Goal: Transaction & Acquisition: Purchase product/service

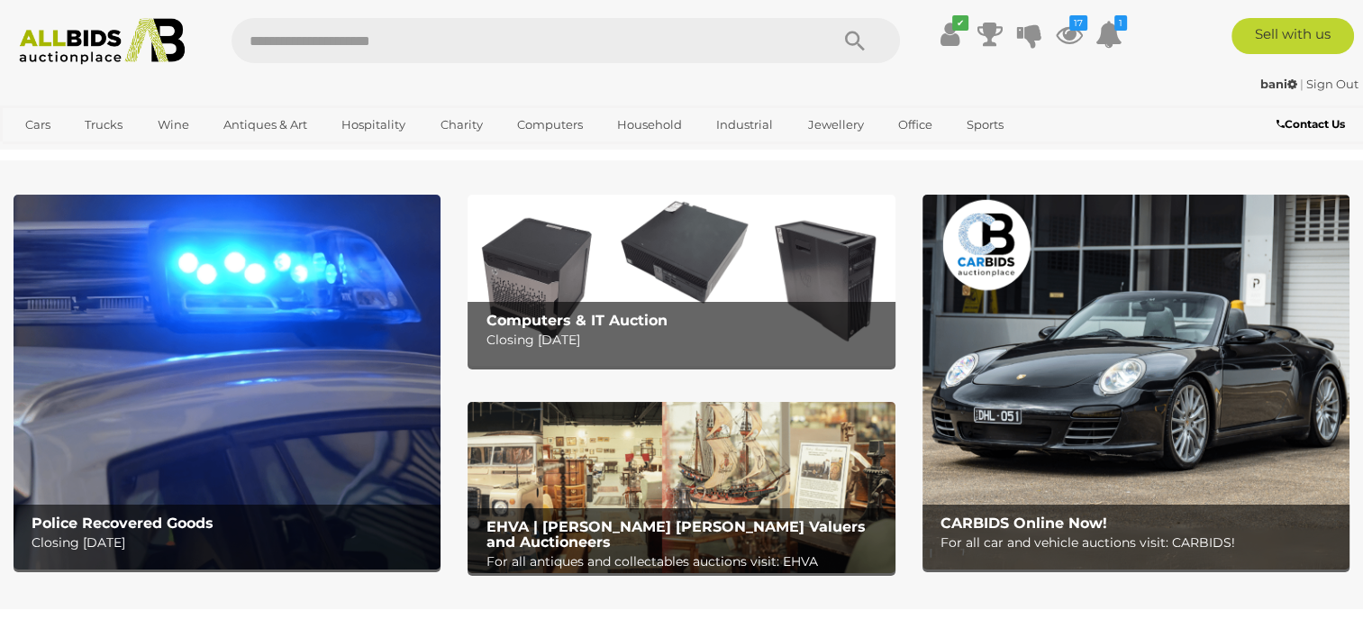
click at [1072, 23] on icon "17" at bounding box center [1078, 22] width 18 height 15
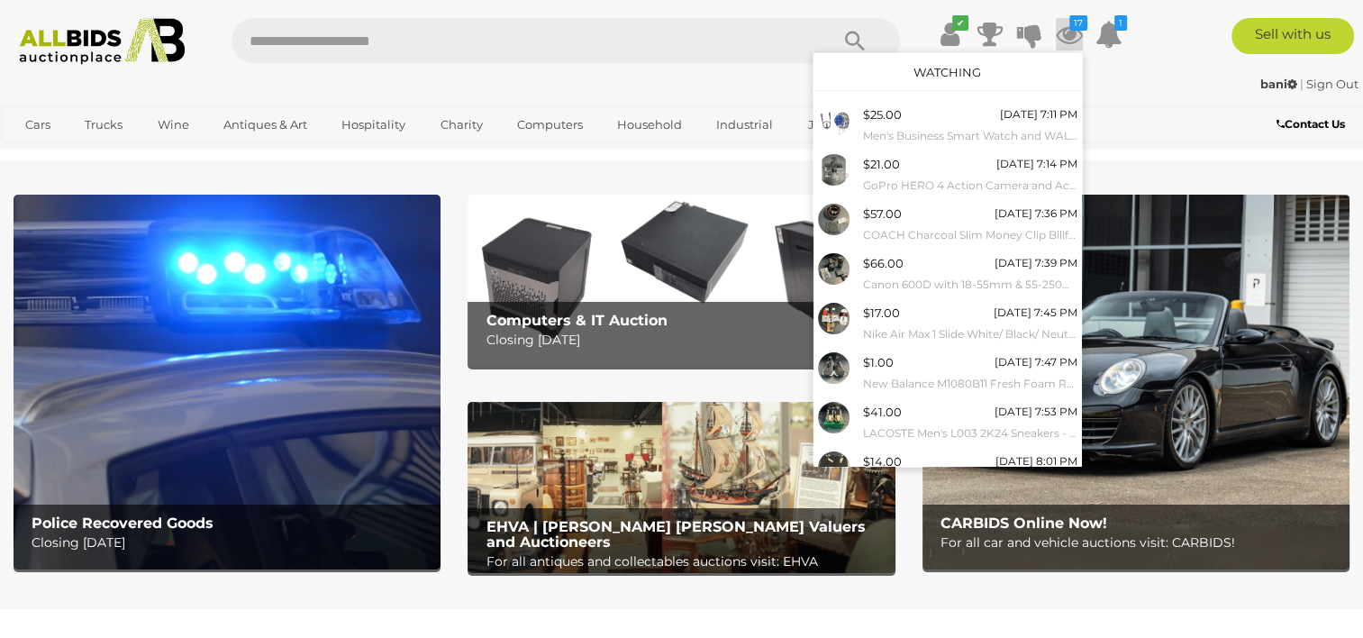
click at [1114, 29] on icon "1" at bounding box center [1120, 22] width 13 height 15
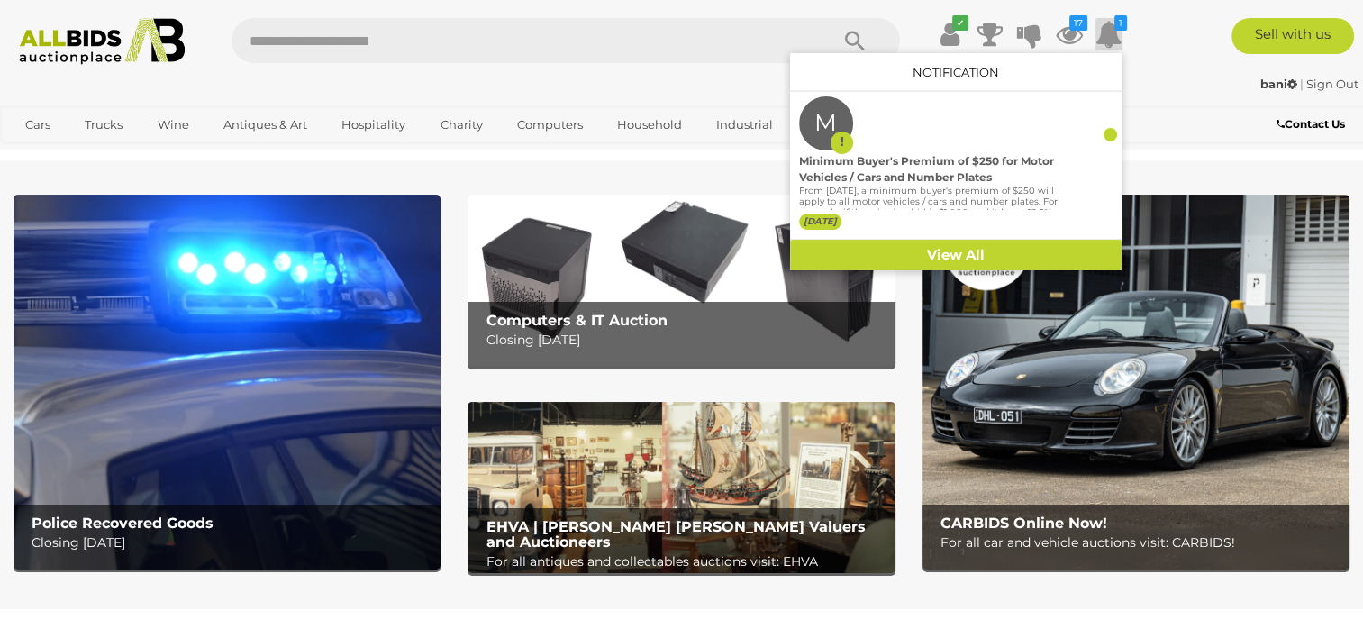
click at [977, 249] on link "View All" at bounding box center [956, 256] width 332 height 32
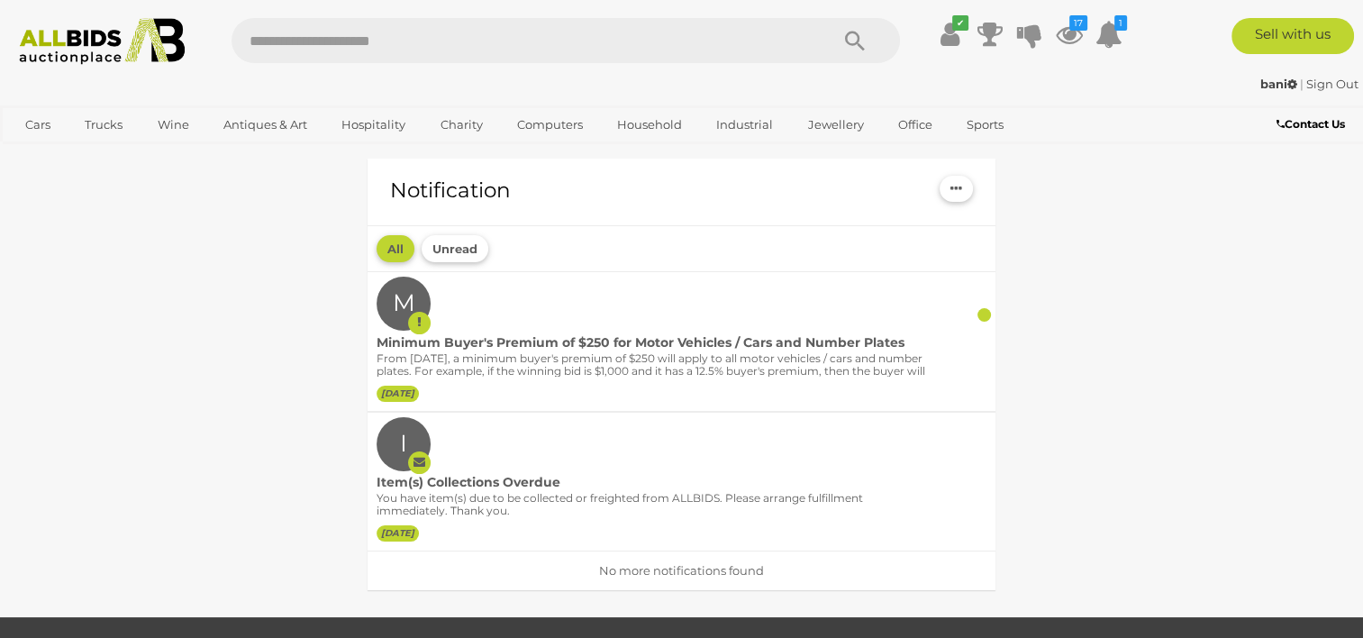
click at [702, 350] on div "Minimum Buyer's Premium of $250 for Motor Vehicles / Cars and Number Plates" at bounding box center [655, 342] width 556 height 19
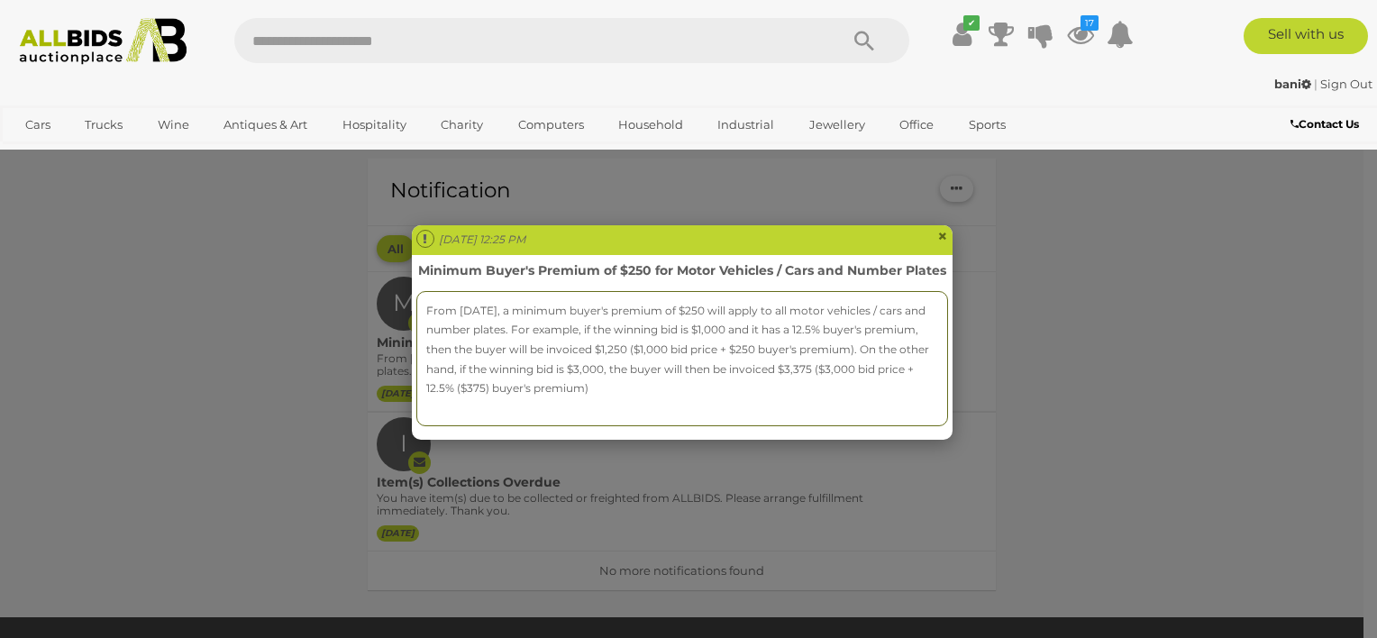
click at [872, 341] on p "From 1st September 2025, a minimum buyer's premium of $250 will apply to all mo…" at bounding box center [682, 349] width 512 height 97
click at [939, 232] on span "×" at bounding box center [942, 236] width 11 height 22
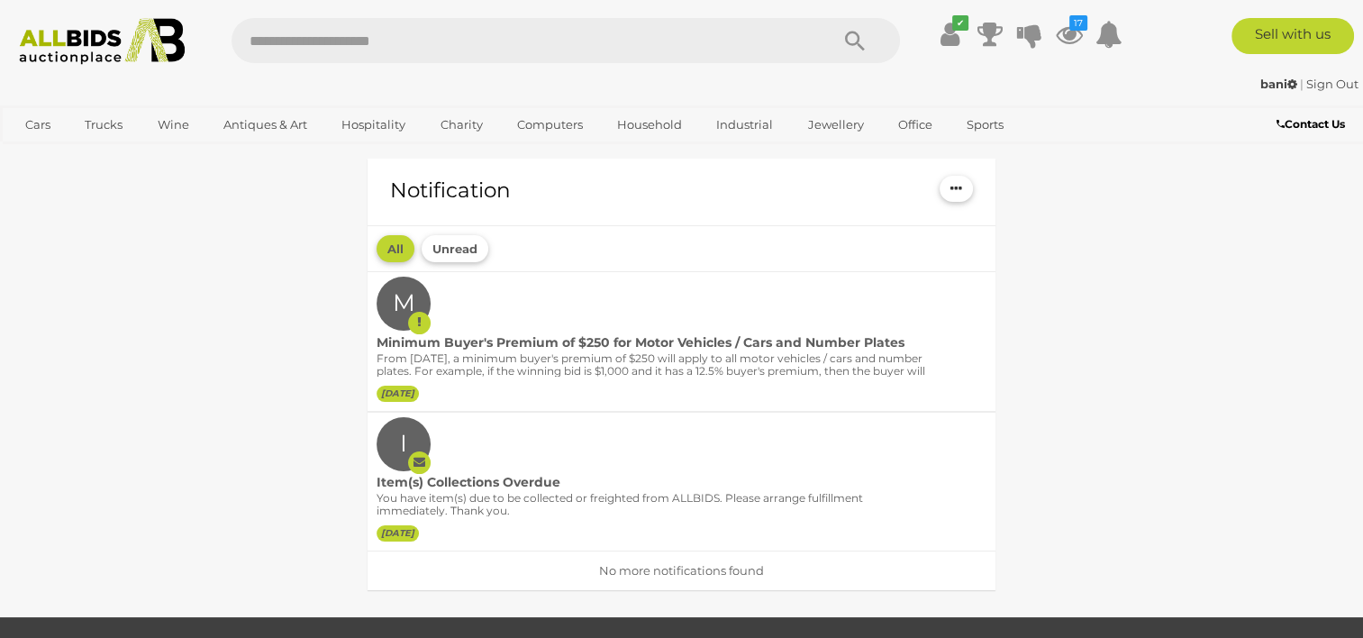
click at [954, 188] on icon "button" at bounding box center [957, 188] width 12 height 14
click at [839, 224] on link "Mark all as read" at bounding box center [838, 220] width 268 height 30
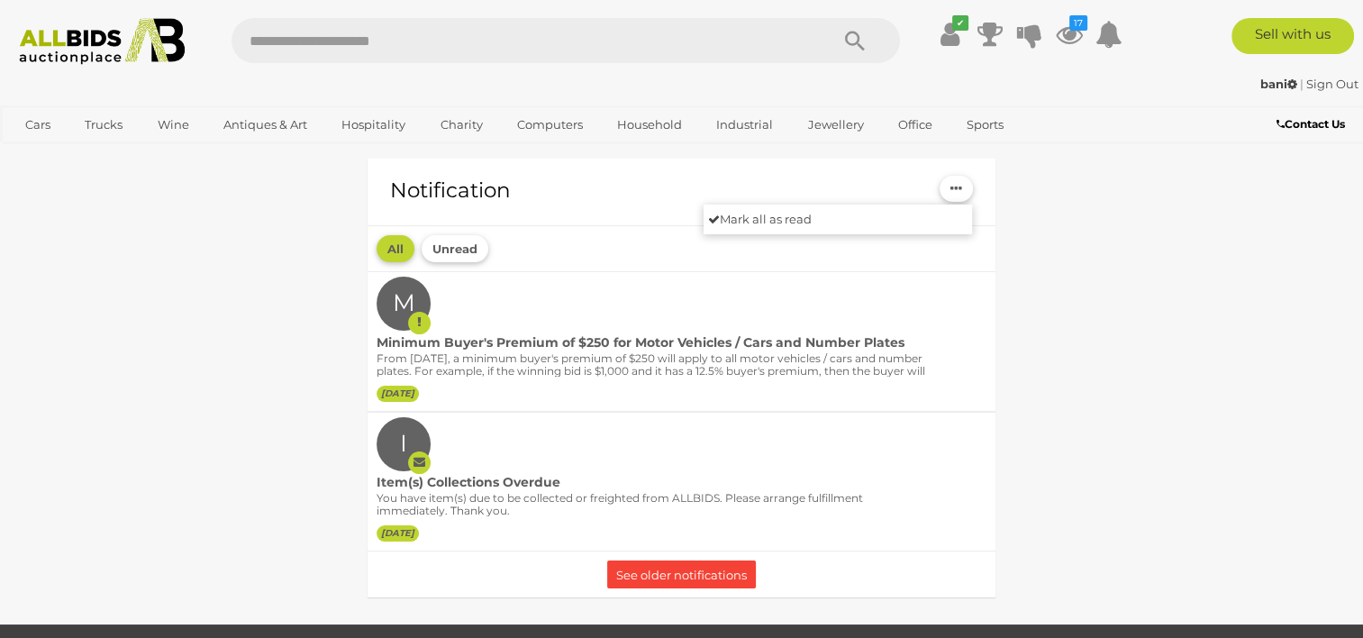
click at [1067, 25] on icon at bounding box center [1069, 34] width 27 height 32
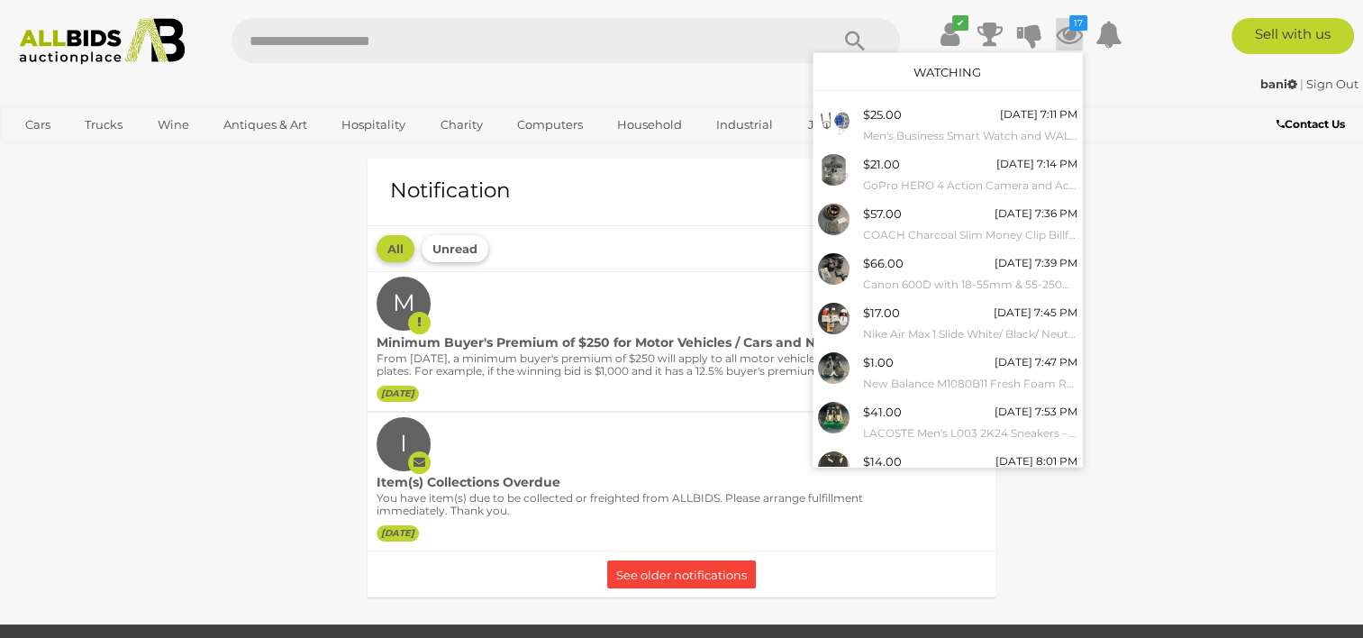
click at [1153, 102] on div "bani | Sign Out bani | Sign Out" at bounding box center [681, 87] width 1363 height 36
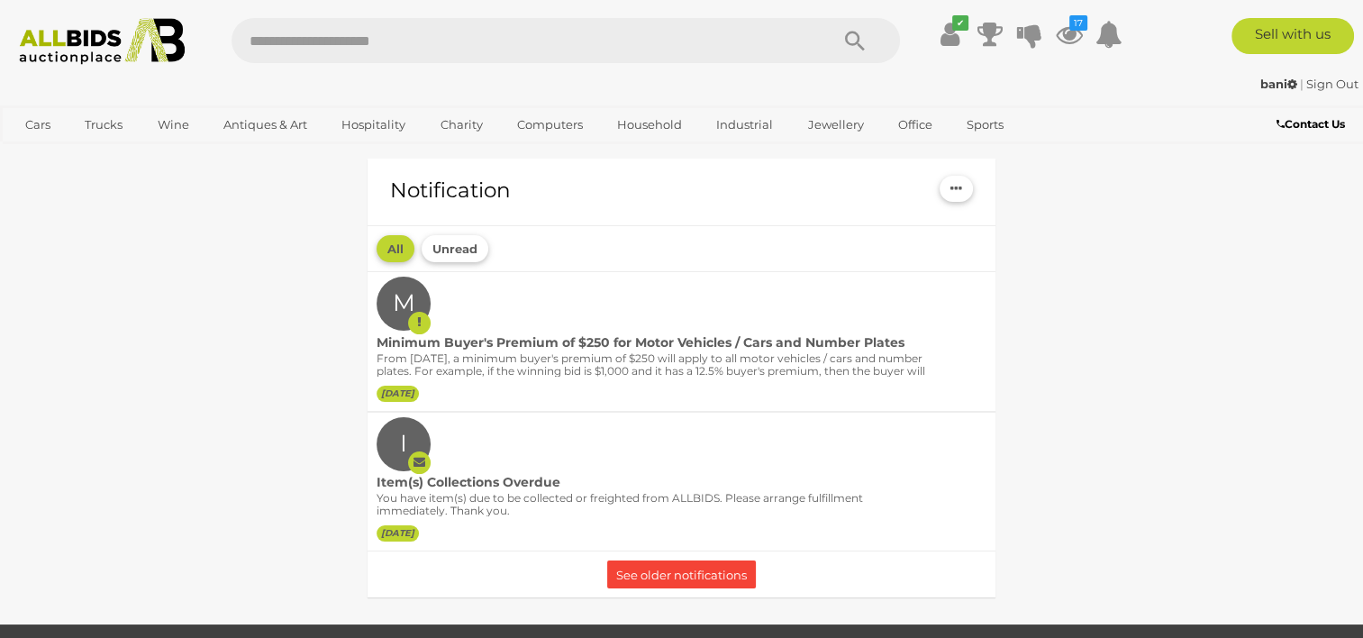
click at [0, 0] on link "View All Sydney Auctions" at bounding box center [0, 0] width 0 height 0
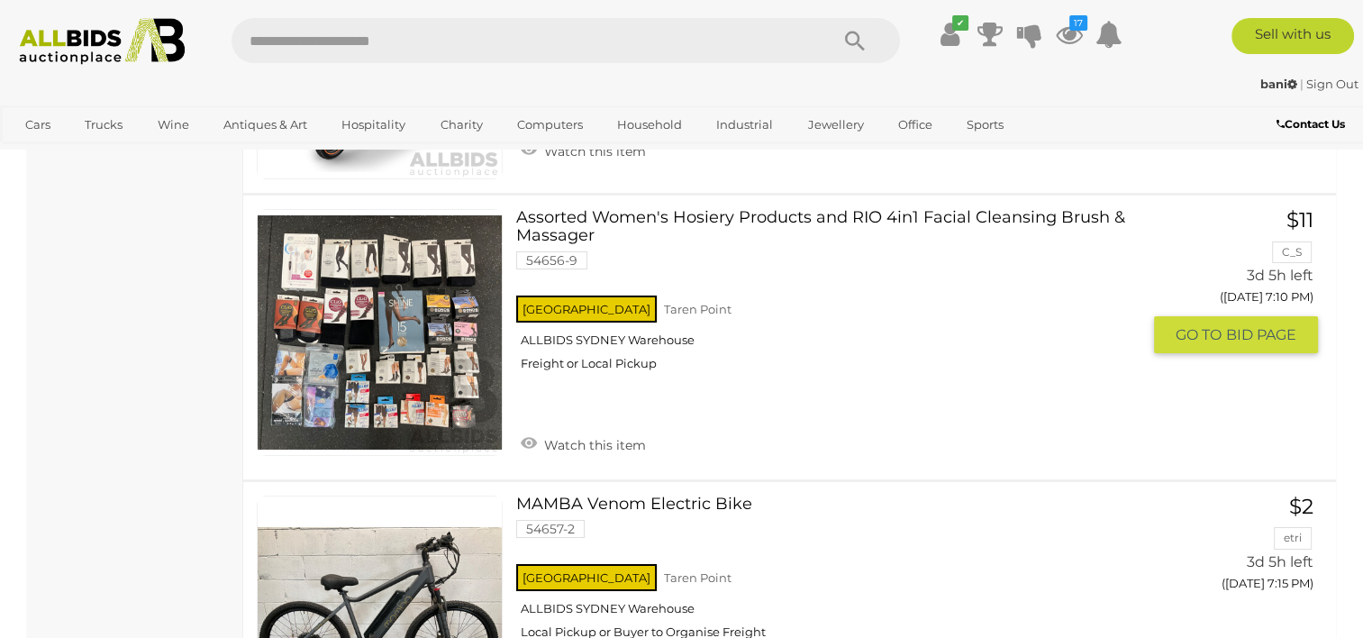
scroll to position [6271, 0]
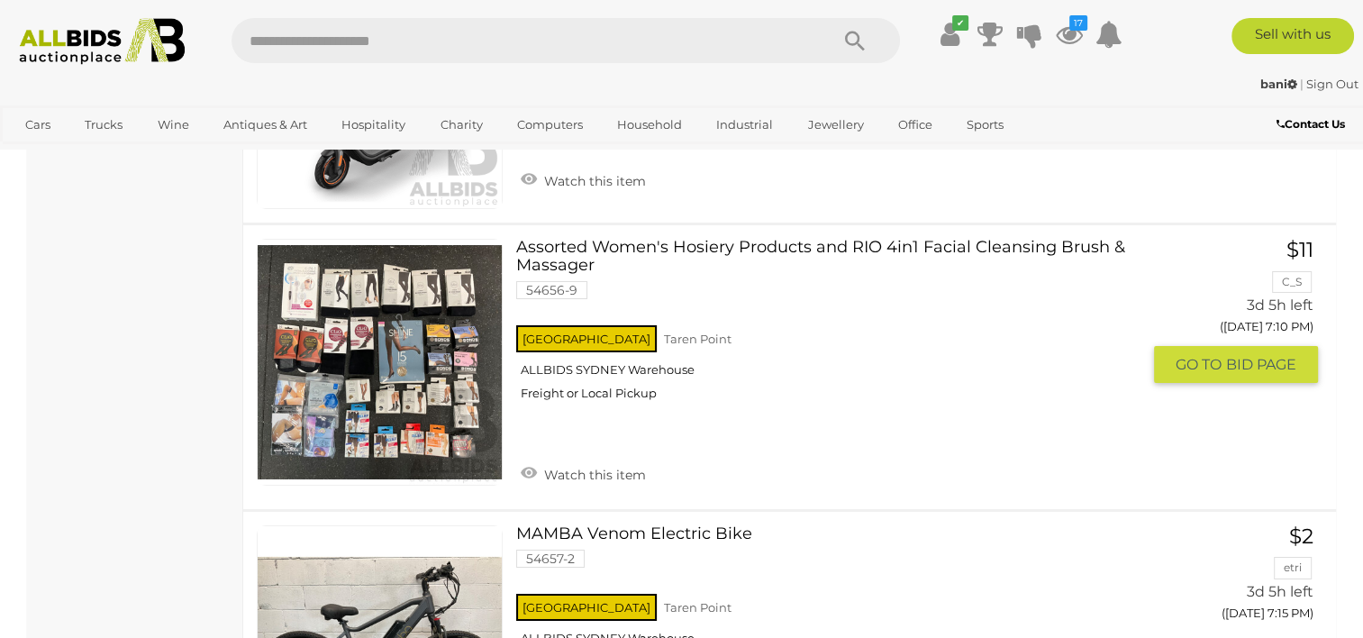
click at [621, 459] on link "Watch this item" at bounding box center [583, 472] width 134 height 27
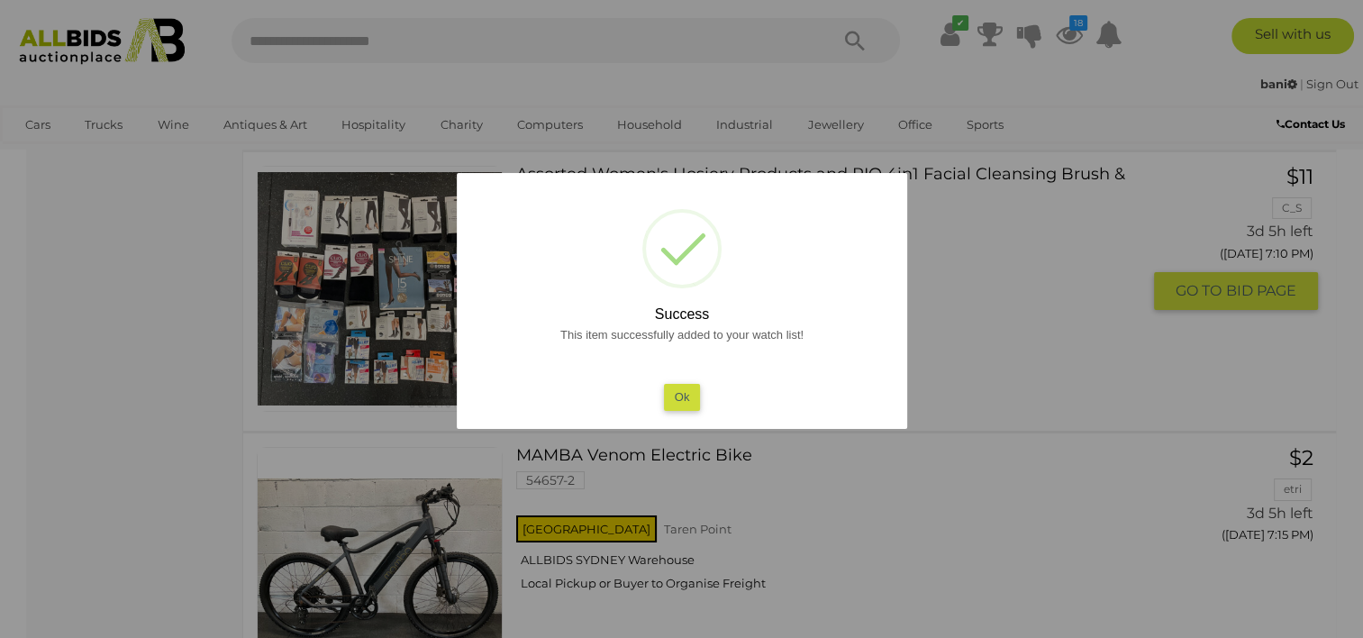
click at [676, 400] on button "Ok" at bounding box center [681, 397] width 37 height 26
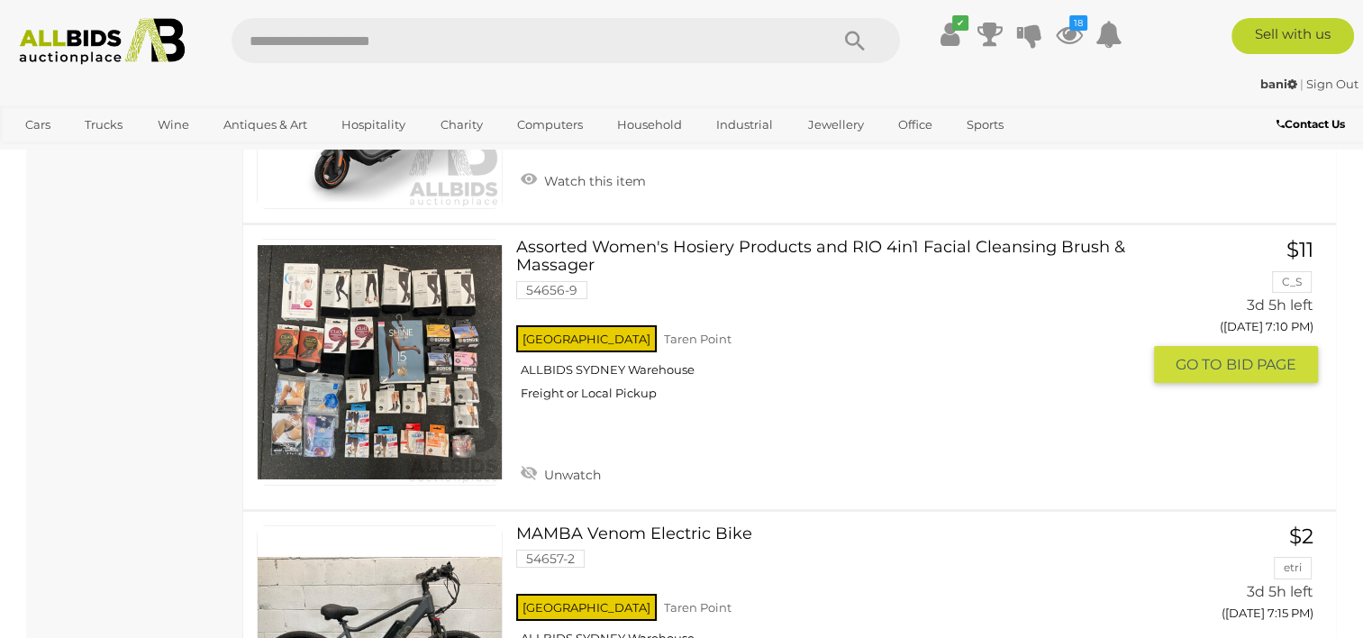
click at [373, 276] on link at bounding box center [380, 362] width 246 height 246
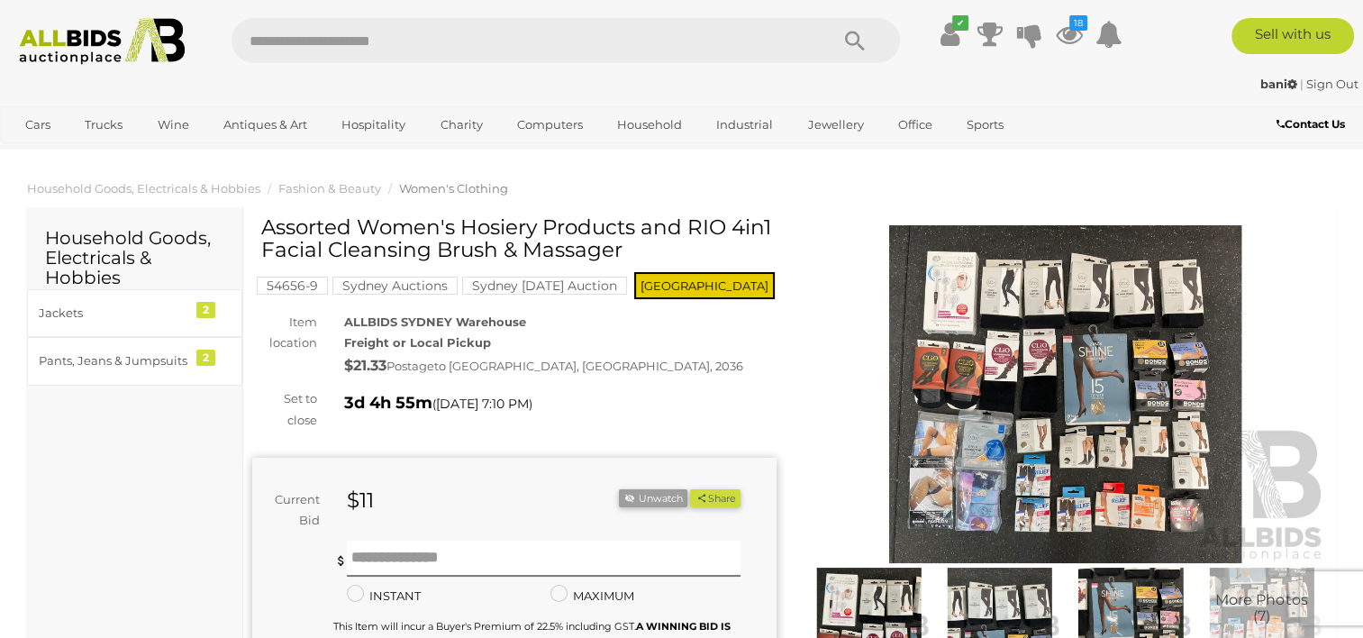
click at [1056, 353] on img at bounding box center [1066, 394] width 524 height 338
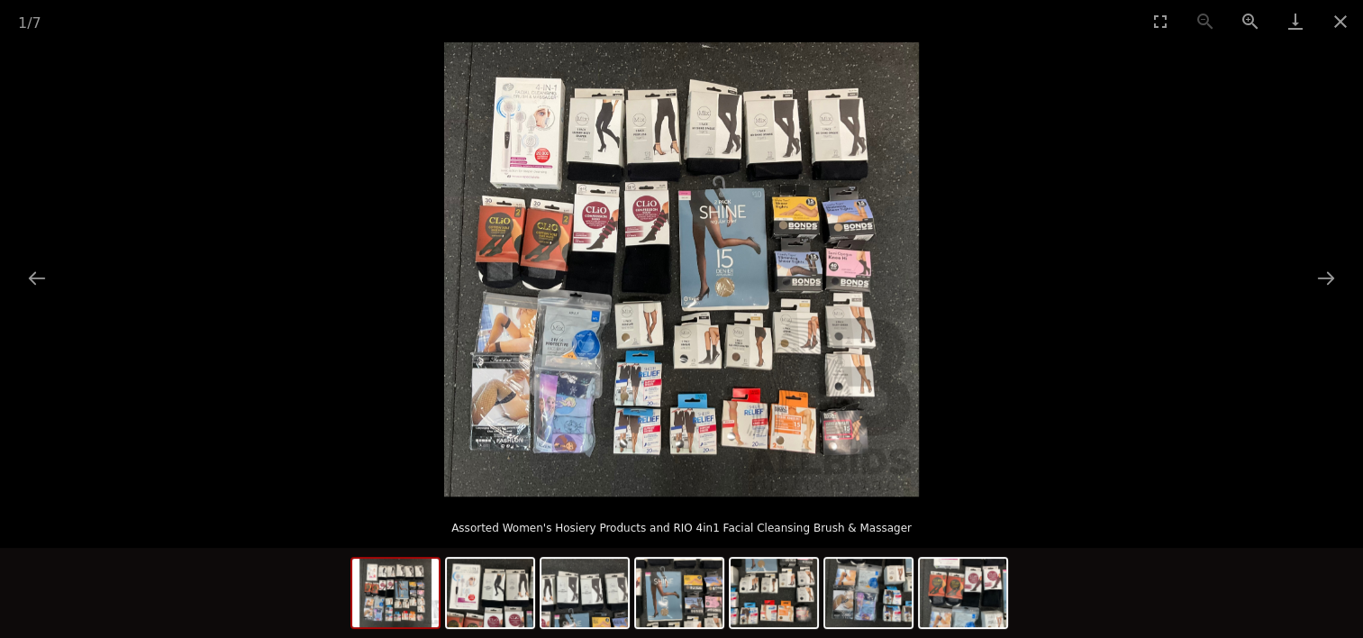
click at [1329, 272] on button "Next slide" at bounding box center [1326, 277] width 38 height 35
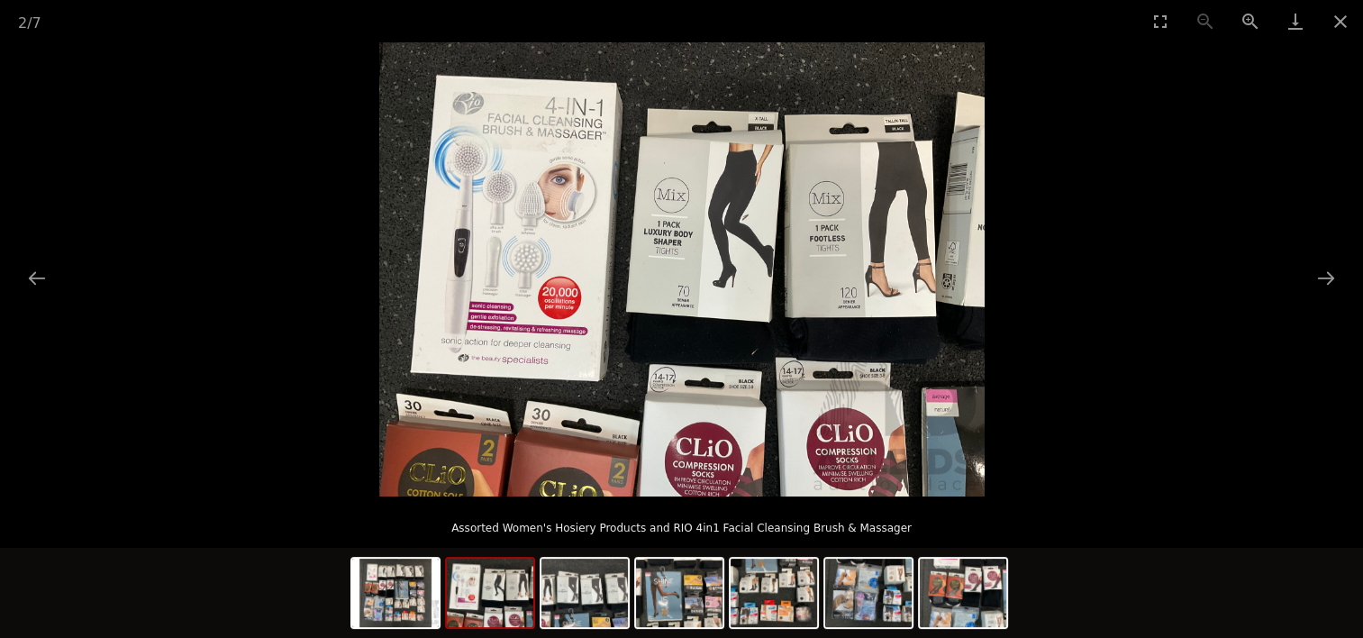
click at [1329, 274] on button "Next slide" at bounding box center [1326, 277] width 38 height 35
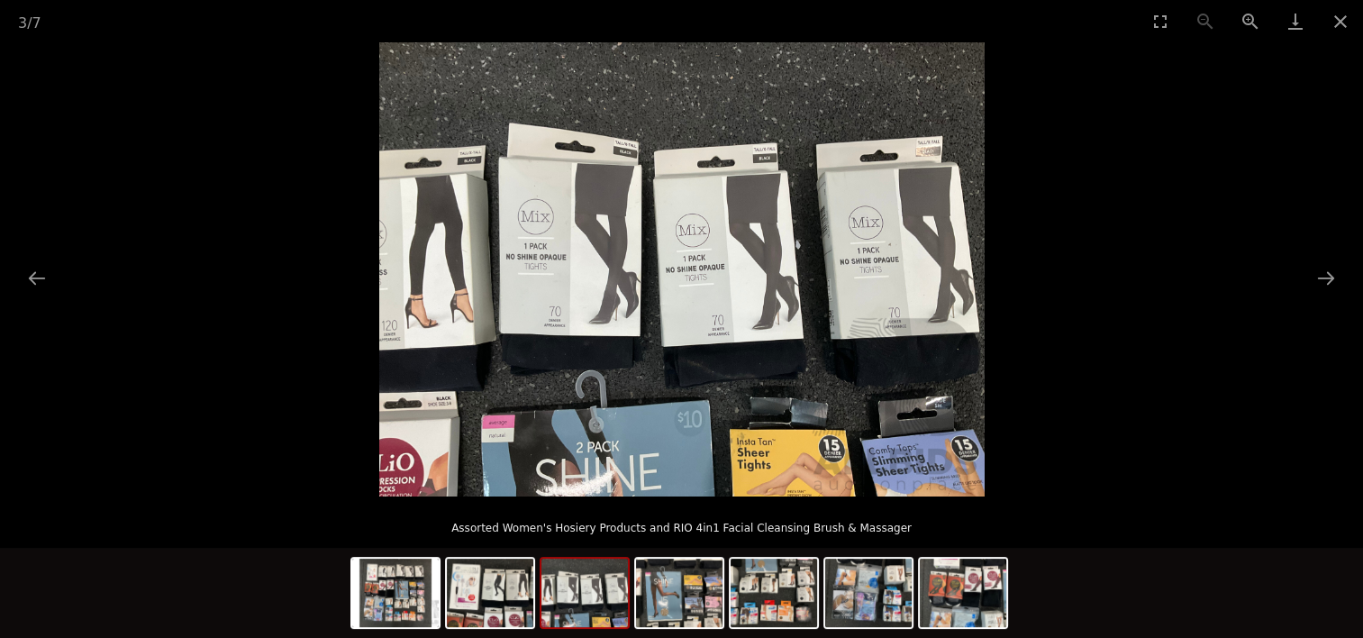
click at [1330, 277] on button "Next slide" at bounding box center [1326, 277] width 38 height 35
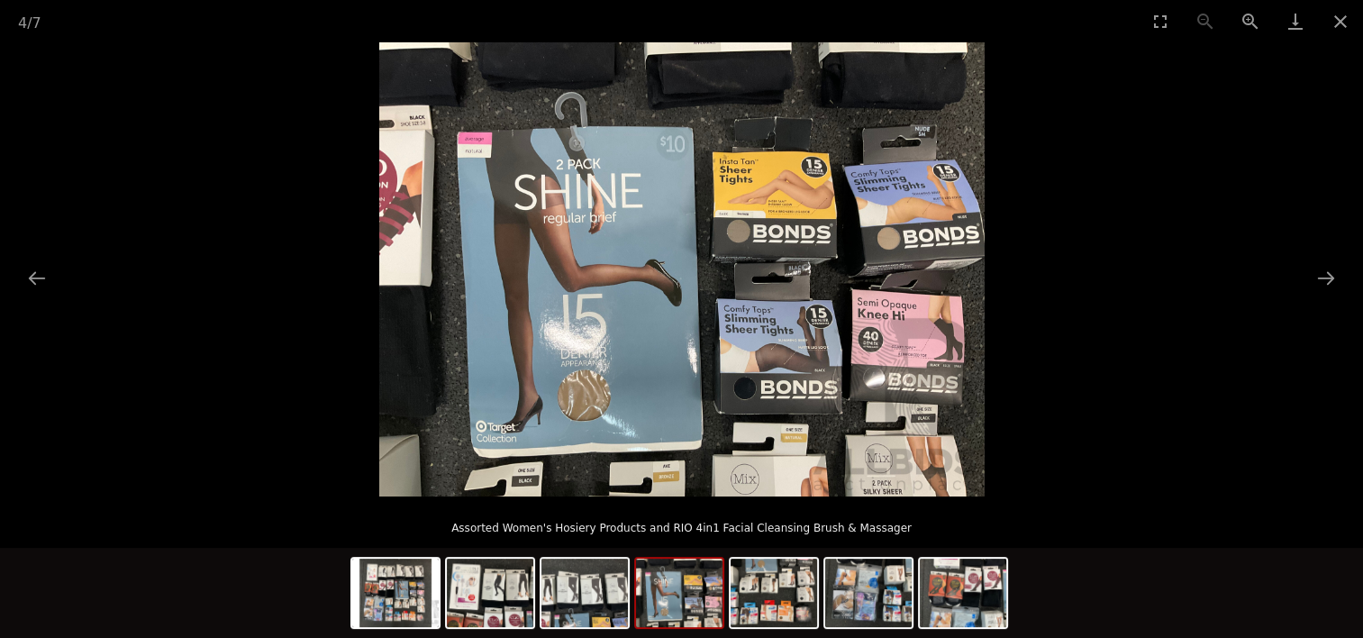
click at [1330, 277] on button "Next slide" at bounding box center [1326, 277] width 38 height 35
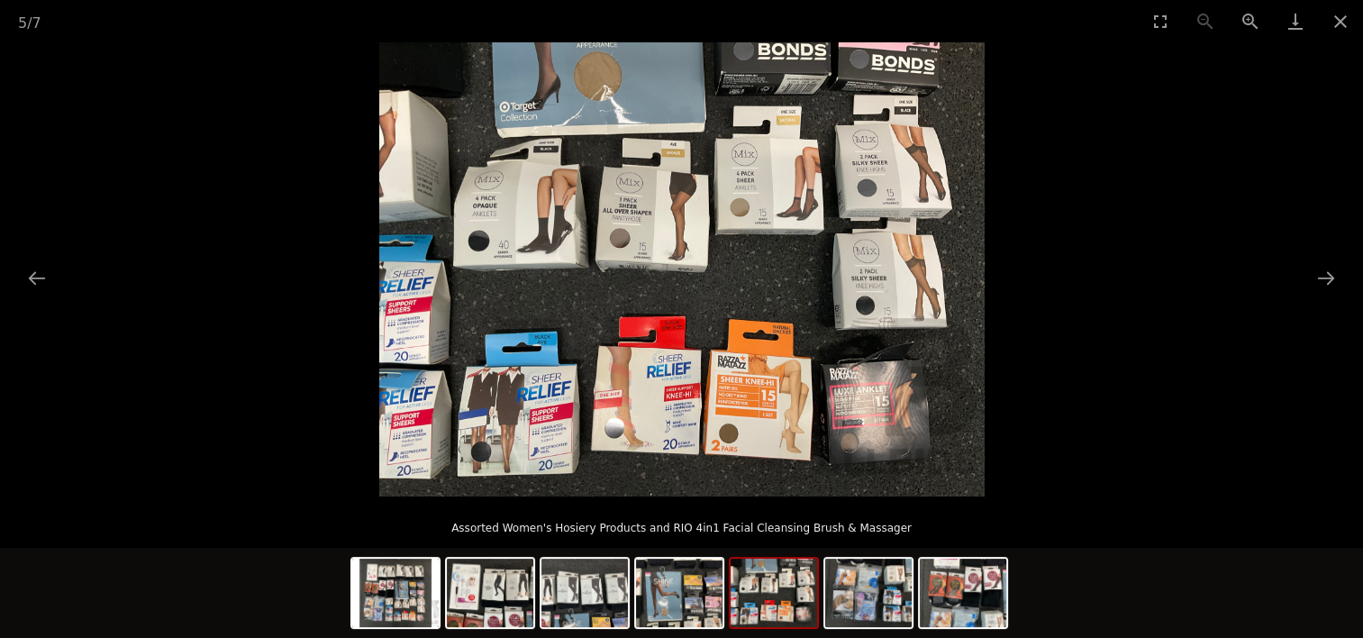
click at [1330, 277] on button "Next slide" at bounding box center [1326, 277] width 38 height 35
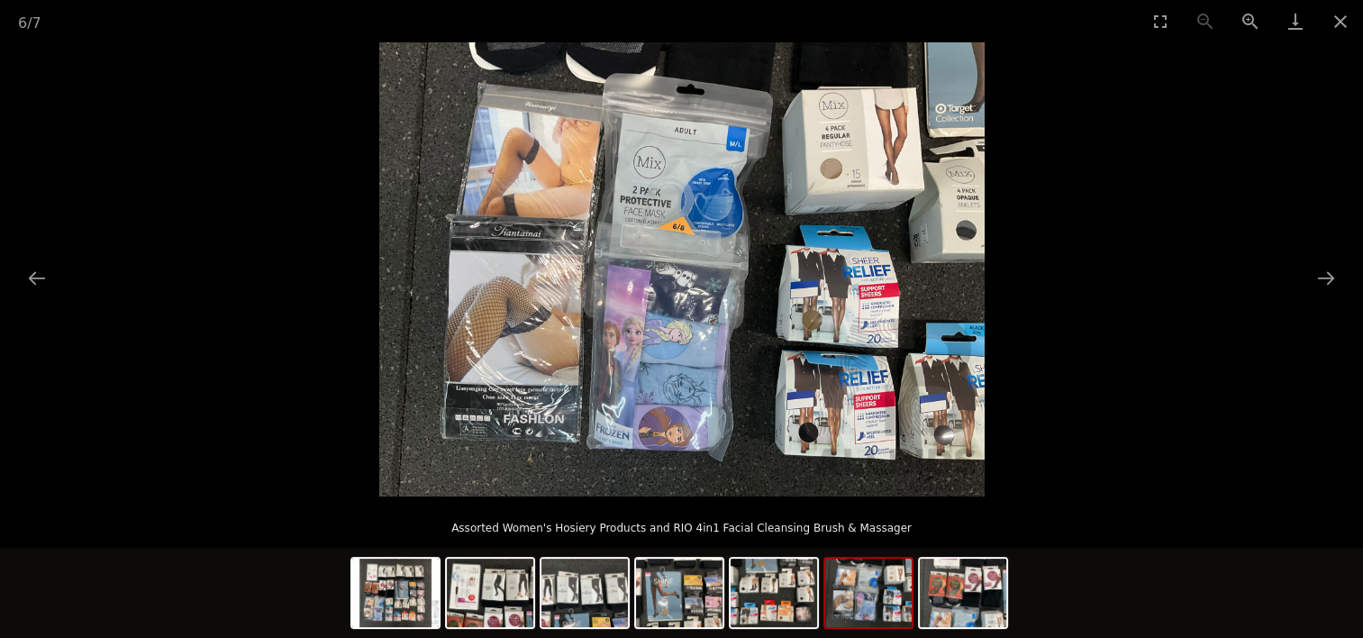
click at [1330, 281] on button "Next slide" at bounding box center [1326, 277] width 38 height 35
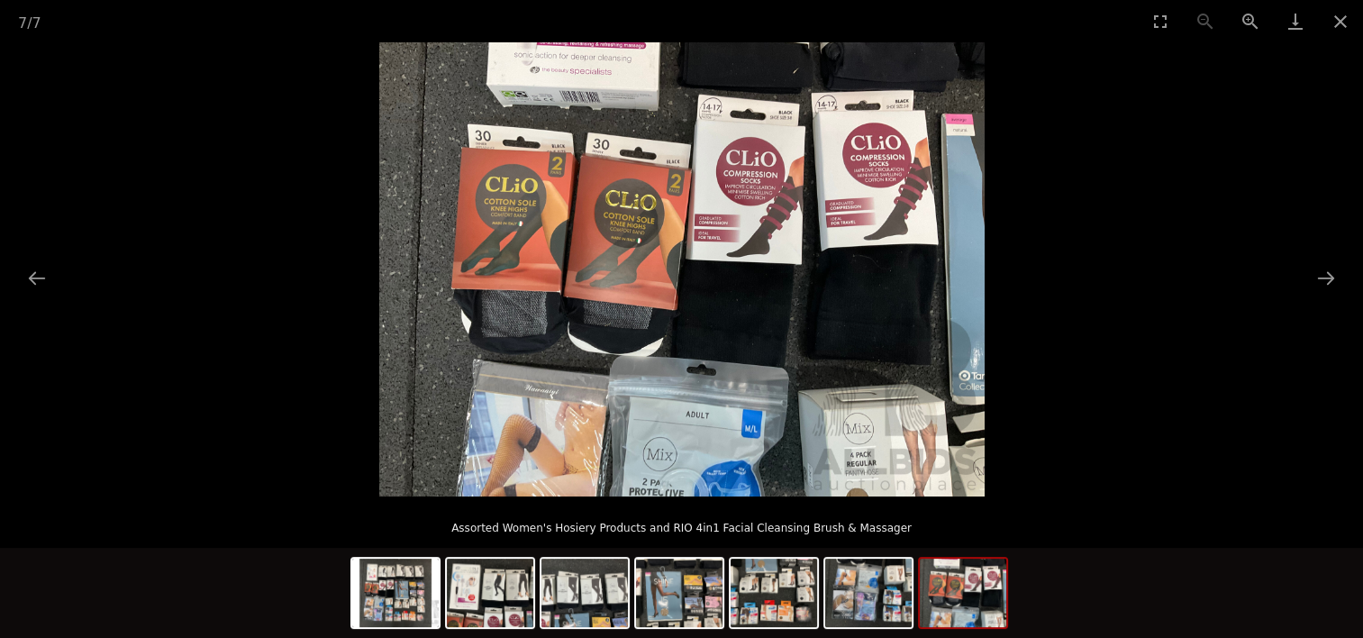
click at [1330, 281] on button "Next slide" at bounding box center [1326, 277] width 38 height 35
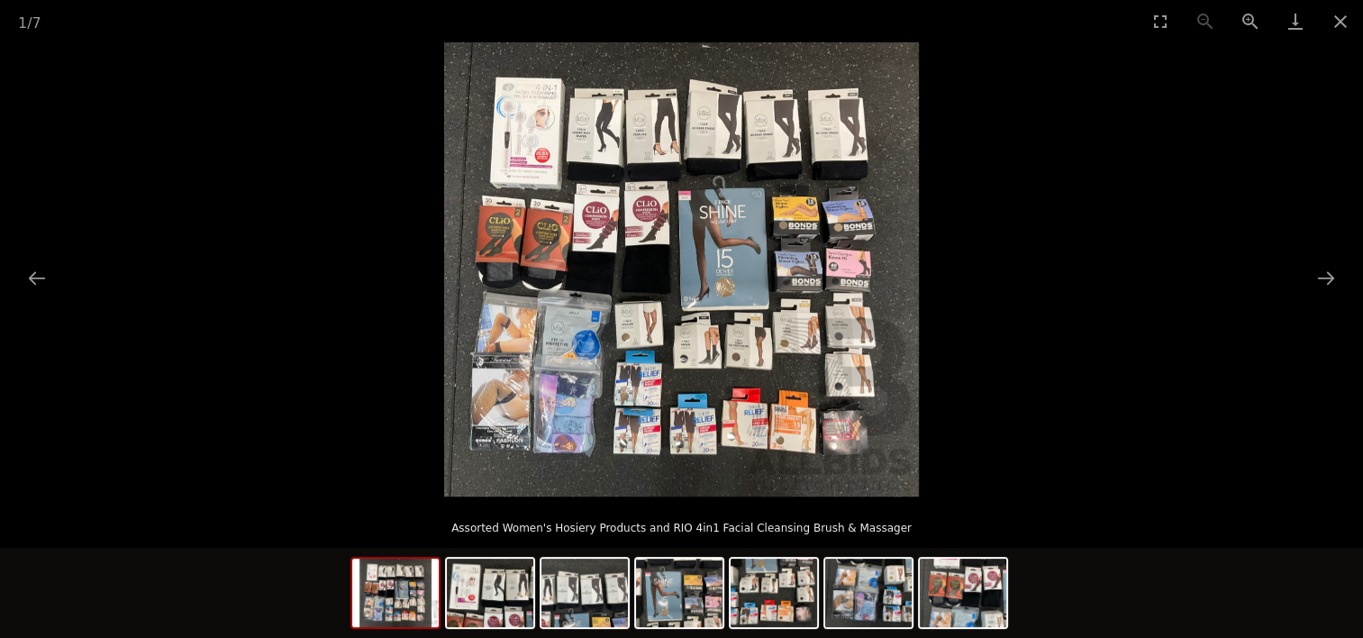
click at [1331, 284] on button "Next slide" at bounding box center [1326, 277] width 38 height 35
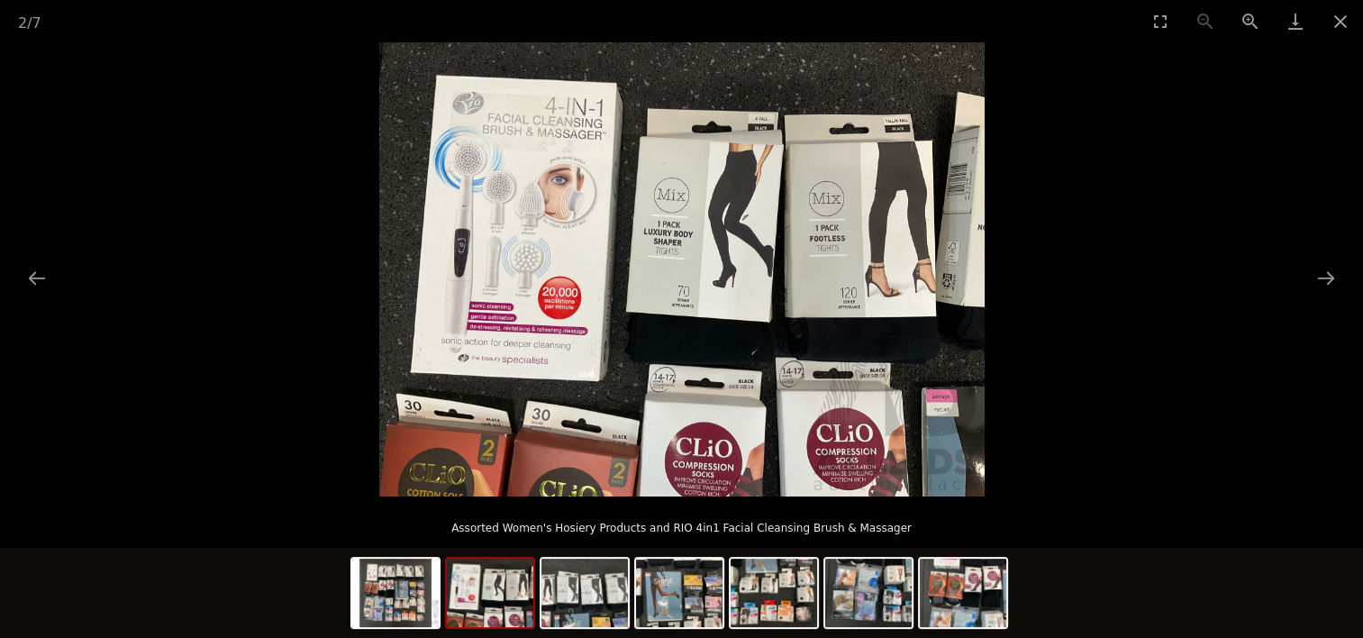
click at [1329, 273] on button "Next slide" at bounding box center [1326, 277] width 38 height 35
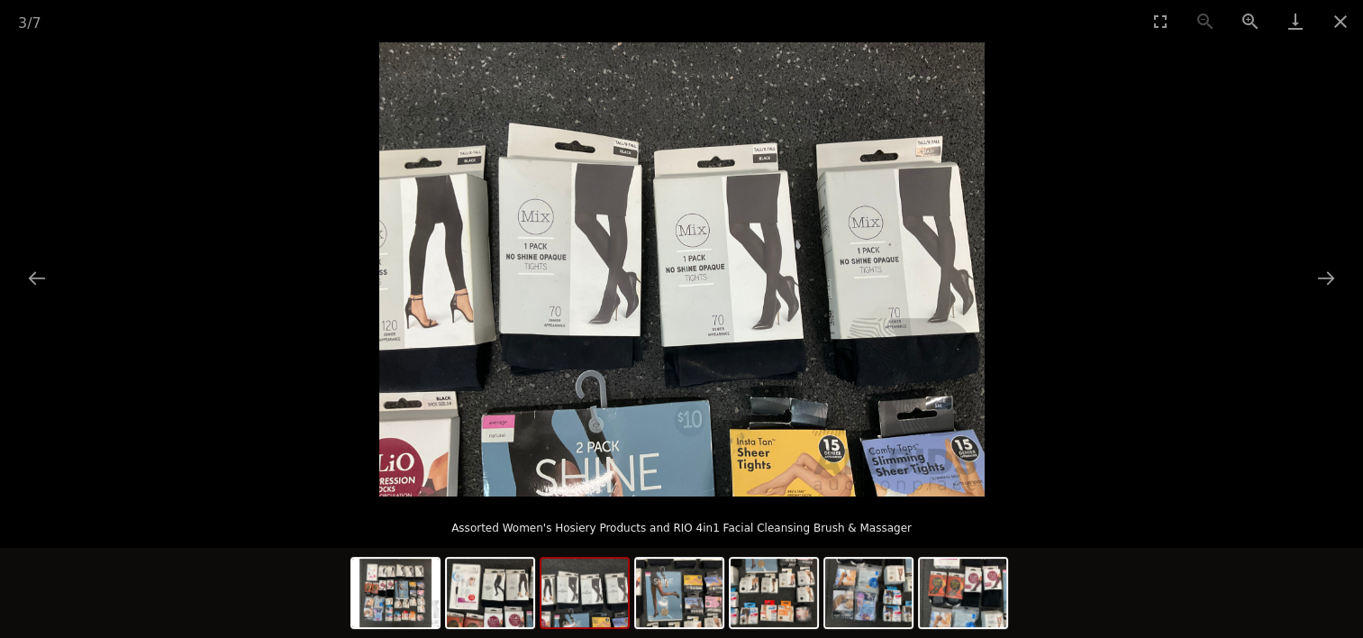
click at [1329, 273] on button "Next slide" at bounding box center [1326, 277] width 38 height 35
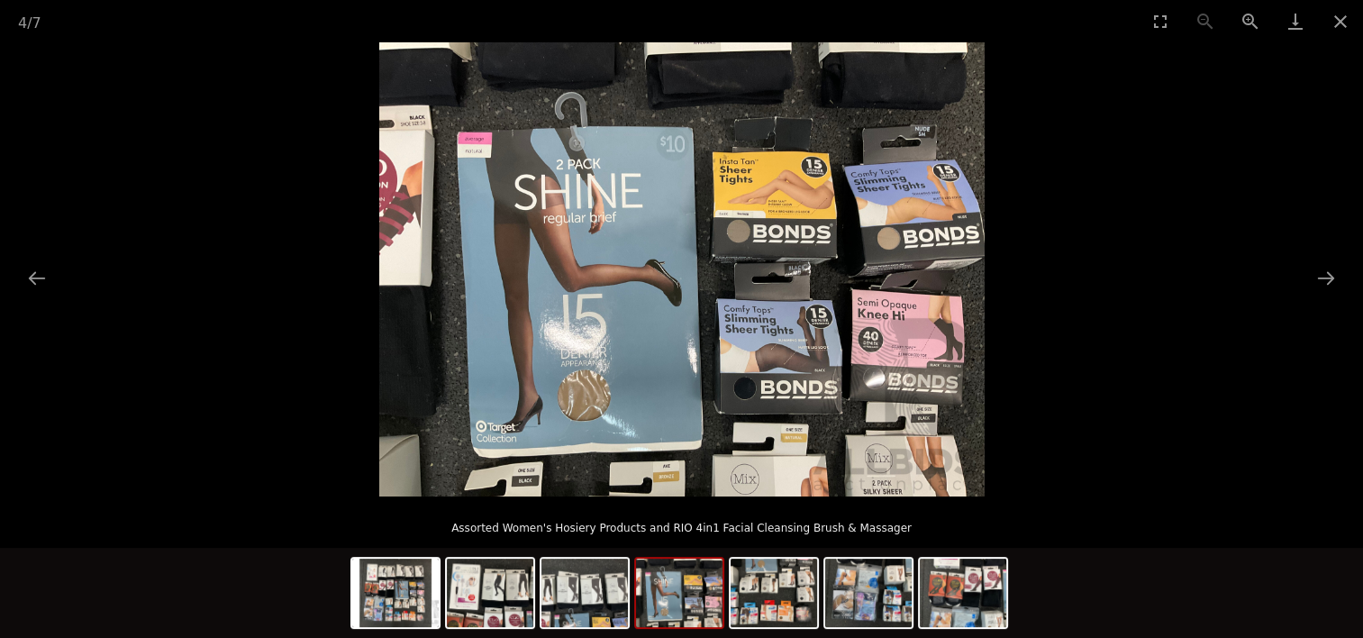
click at [1342, 20] on button "Close gallery" at bounding box center [1340, 21] width 45 height 42
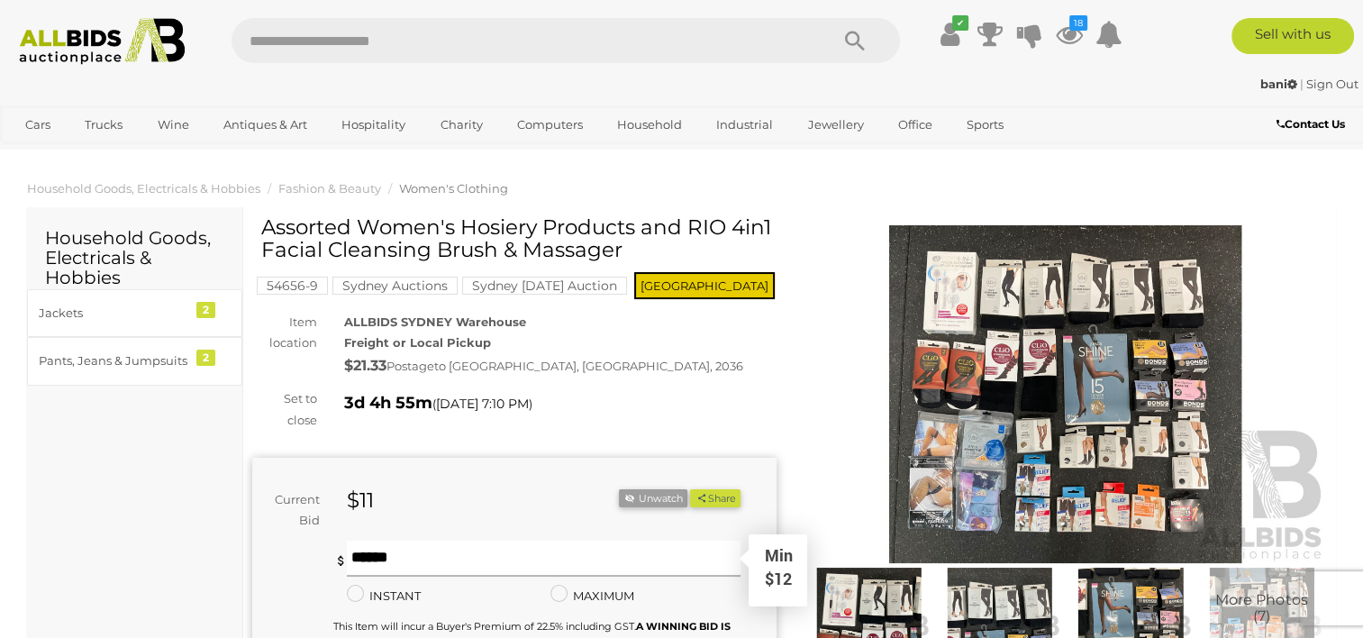
click at [515, 553] on input "text" at bounding box center [543, 559] width 393 height 36
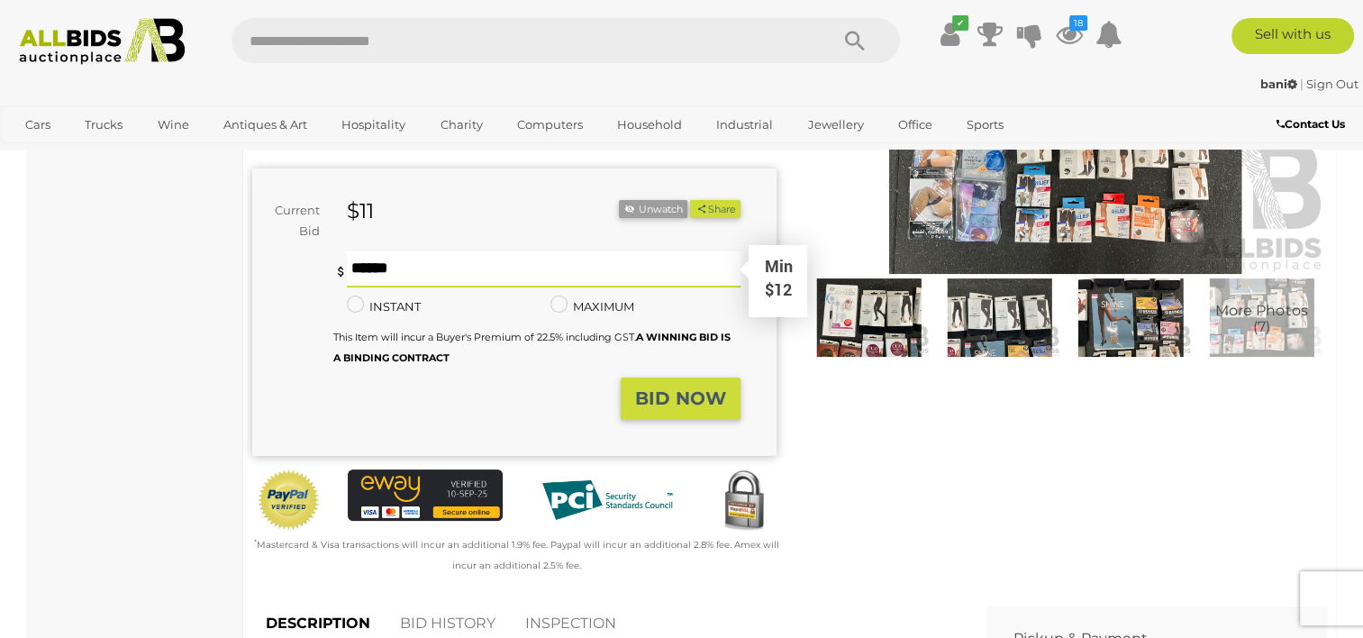
scroll to position [291, 0]
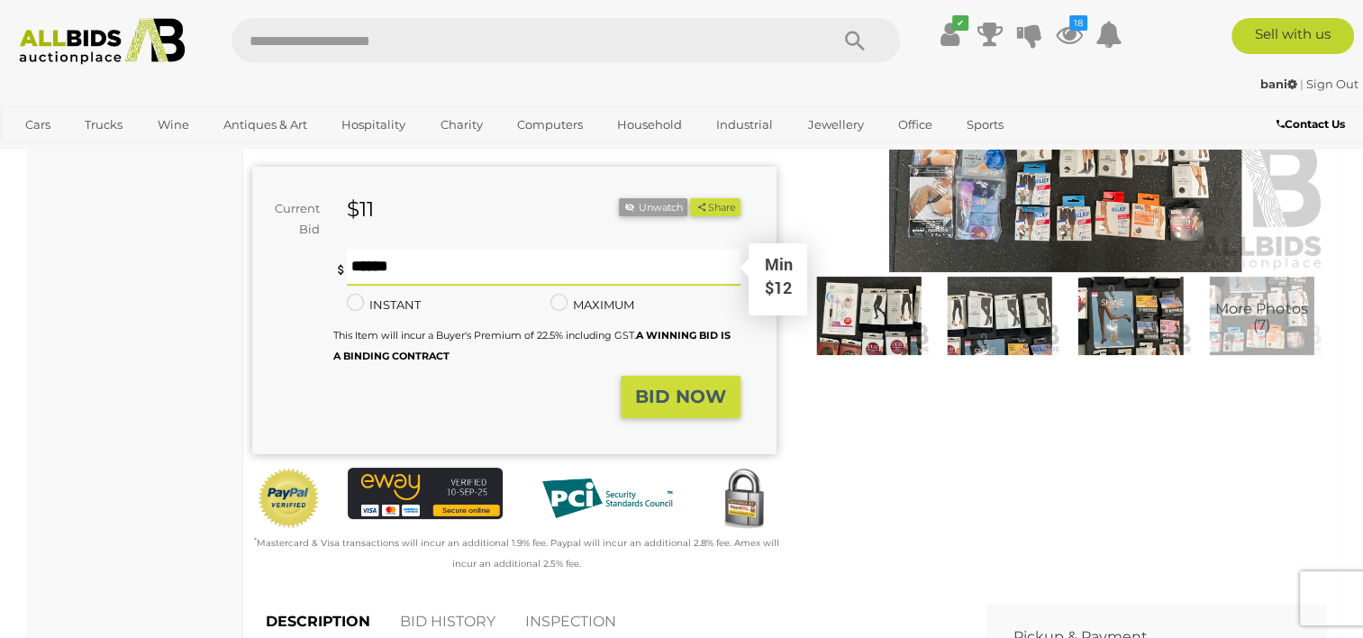
type input "**"
click at [711, 404] on strong "BID NOW" at bounding box center [680, 397] width 91 height 22
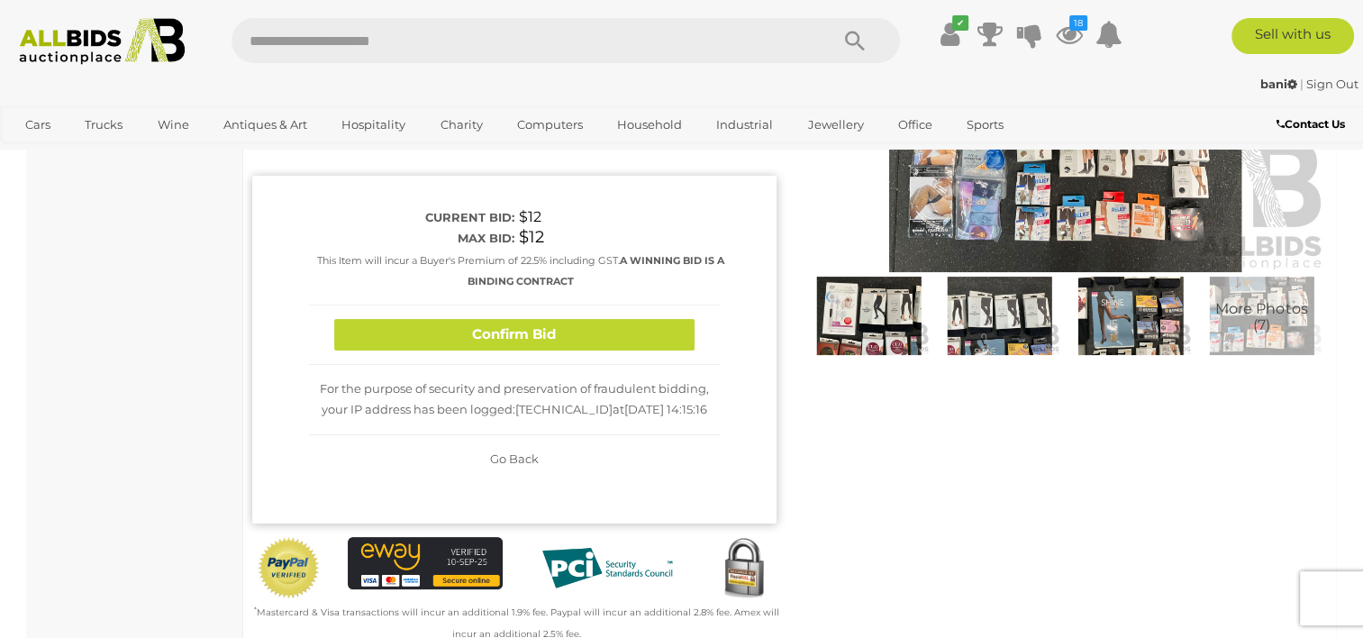
click at [592, 340] on button "Confirm Bid" at bounding box center [514, 335] width 360 height 32
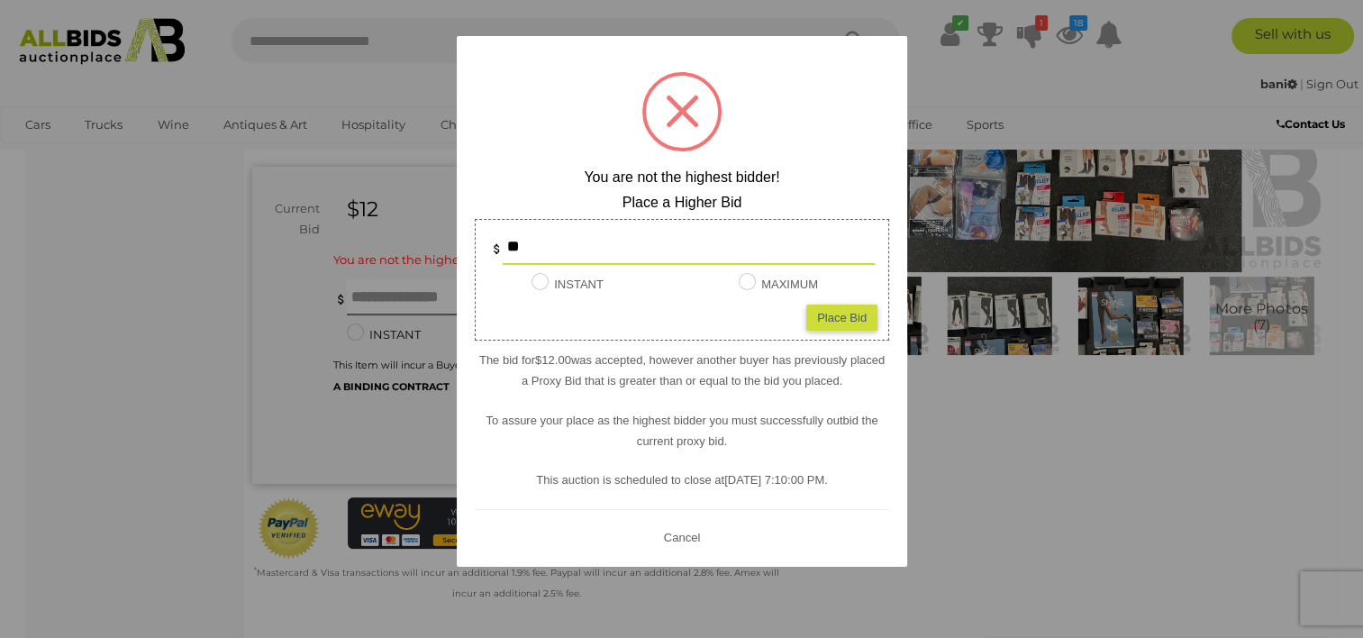
click at [987, 75] on div at bounding box center [681, 319] width 1363 height 638
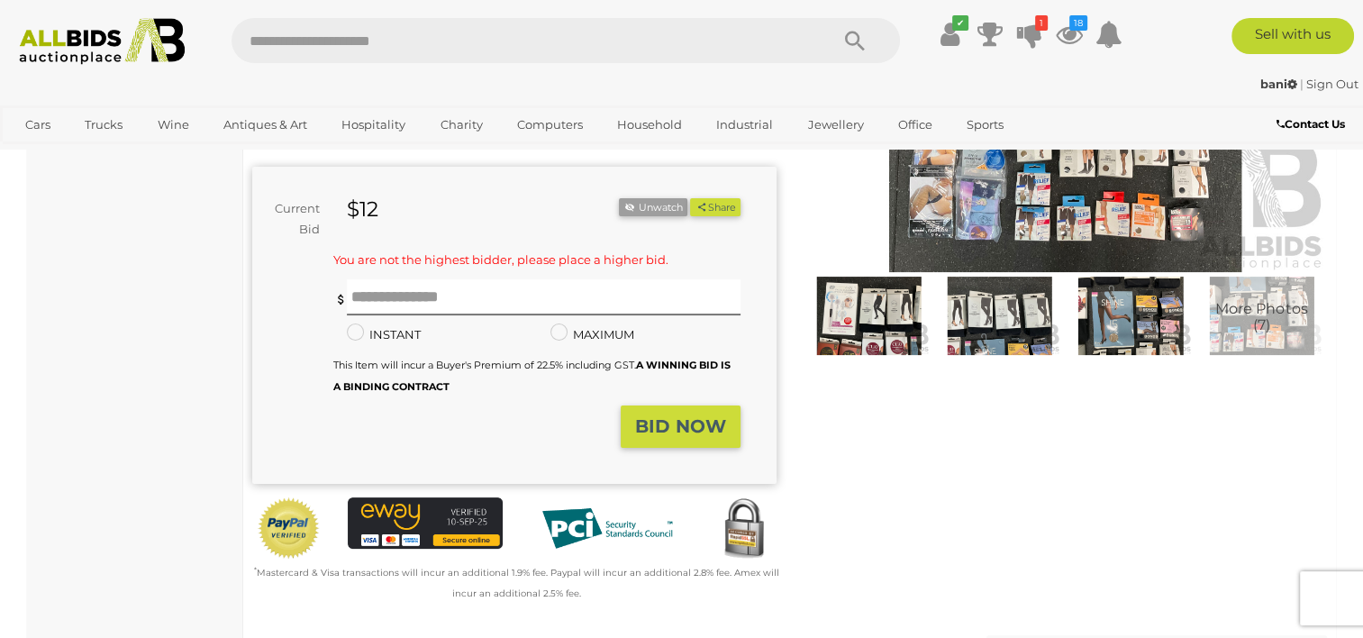
click at [0, 0] on link "View All Sydney Auctions" at bounding box center [0, 0] width 0 height 0
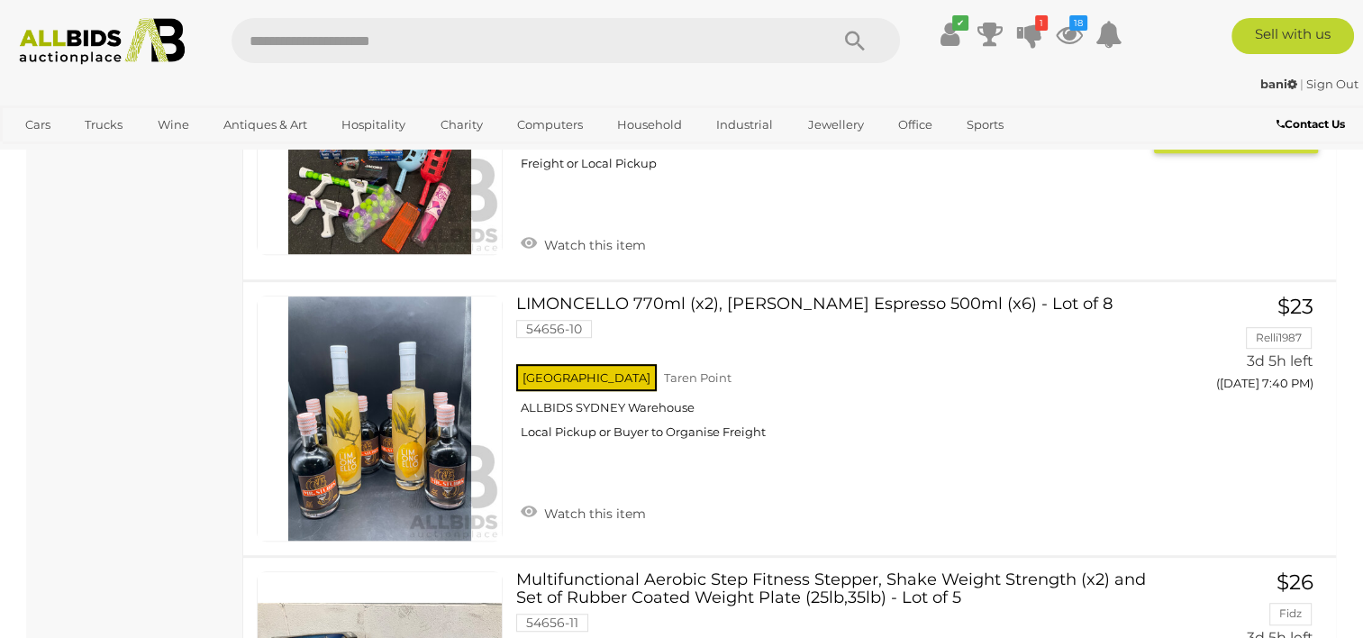
scroll to position [7927, 0]
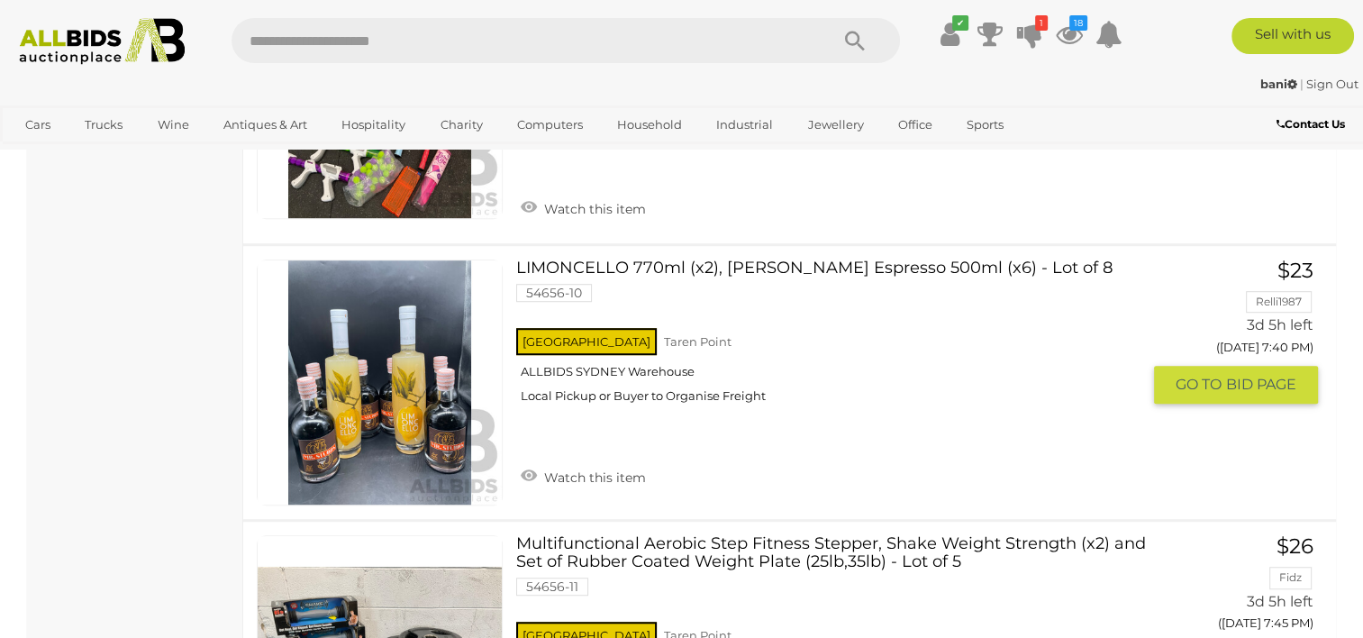
click at [636, 462] on link "Watch this item" at bounding box center [583, 475] width 134 height 27
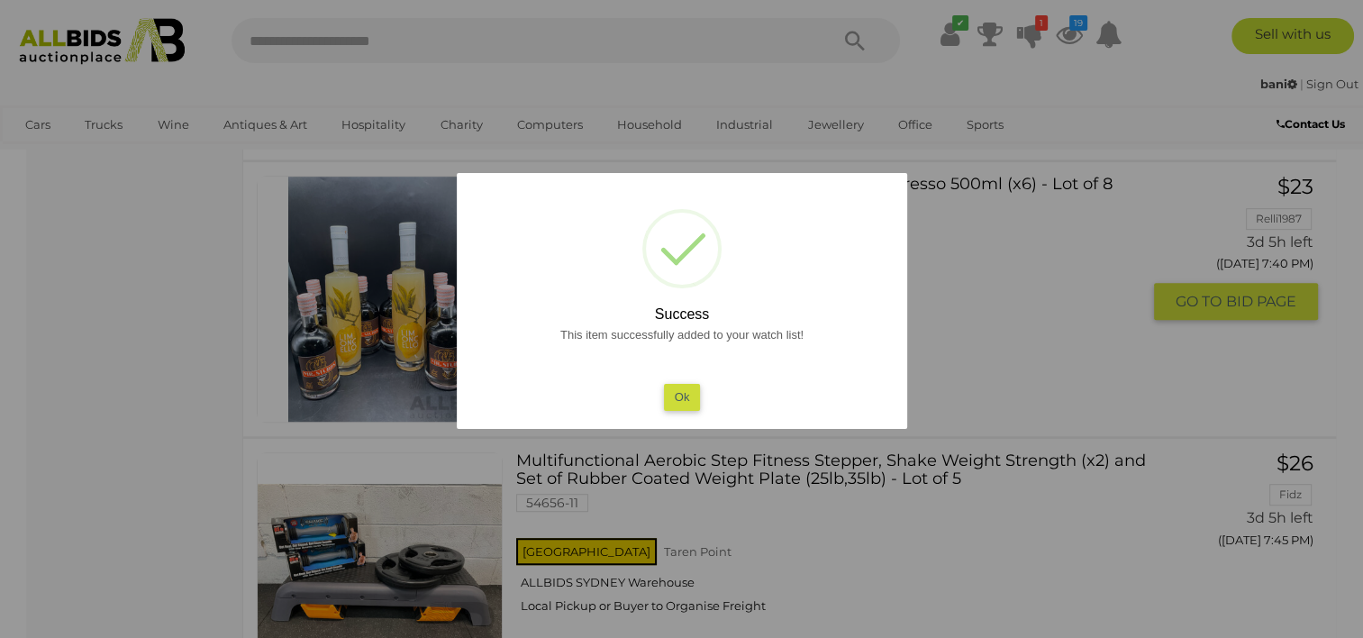
click at [688, 393] on button "Ok" at bounding box center [681, 397] width 37 height 26
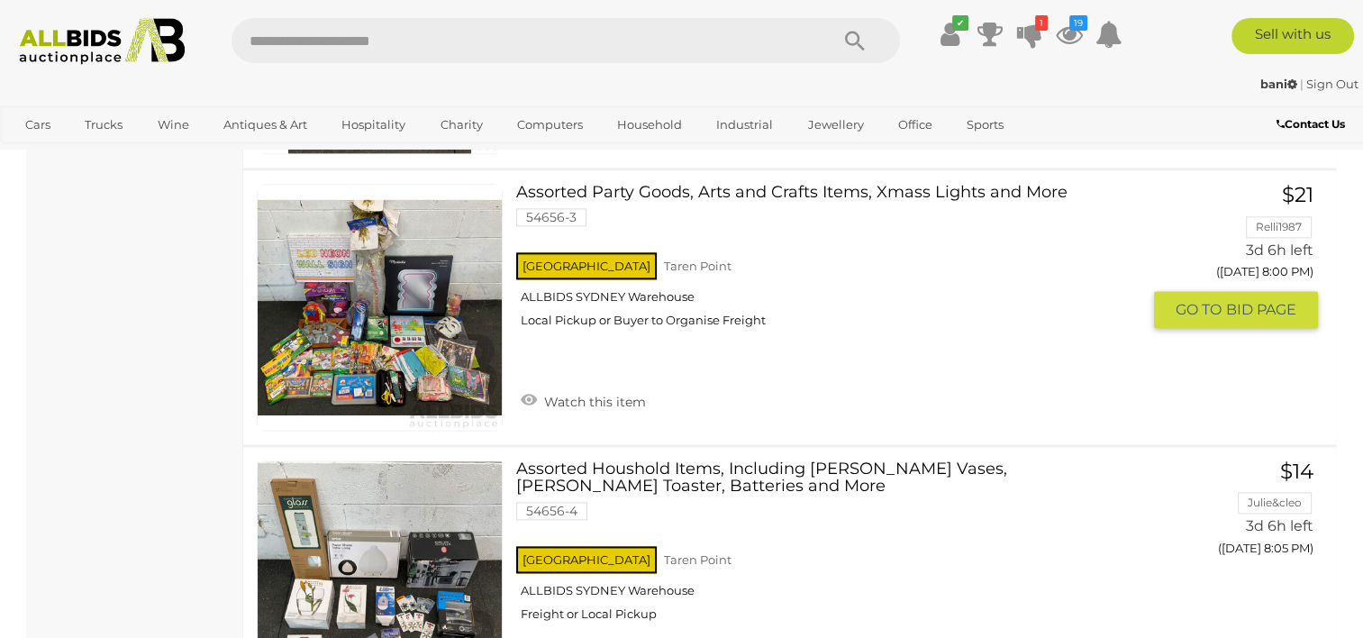
scroll to position [9152, 0]
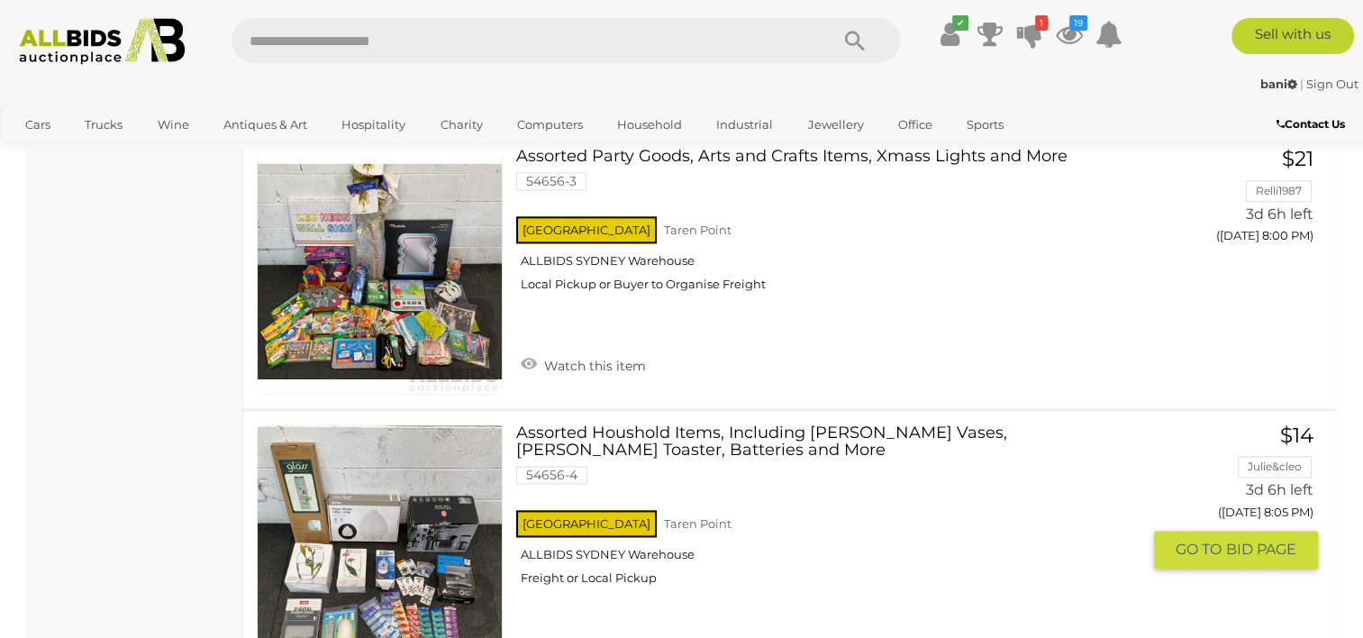
click at [692, 424] on link "Assorted Houshold Items, Including MAXWELL WILLIAMS Vases, RUSSELL HOBS Toaster…" at bounding box center [835, 512] width 611 height 176
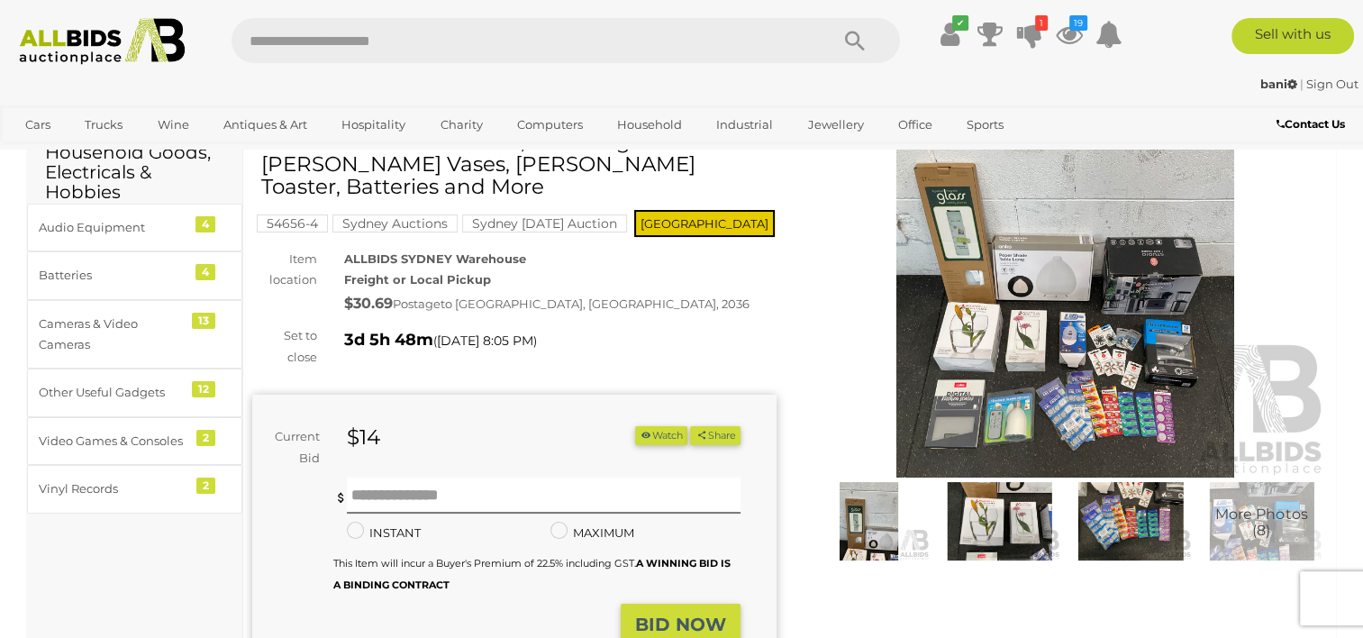
scroll to position [108, 0]
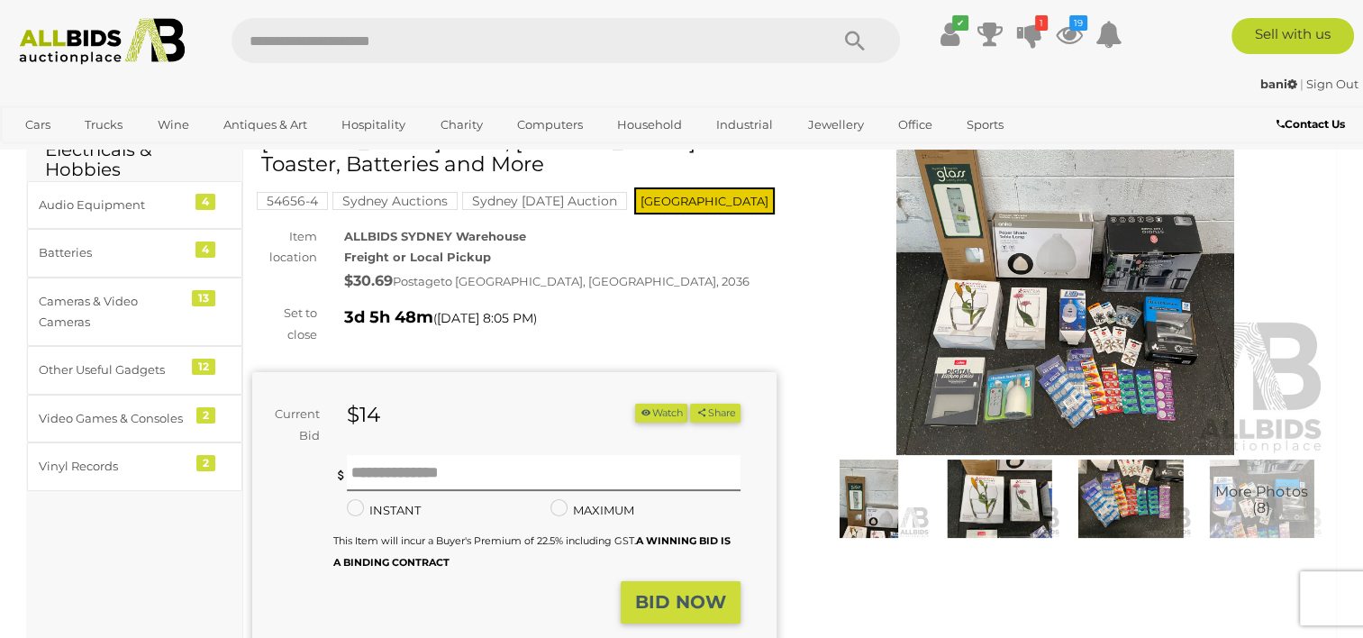
click at [1036, 368] on img at bounding box center [1066, 286] width 524 height 338
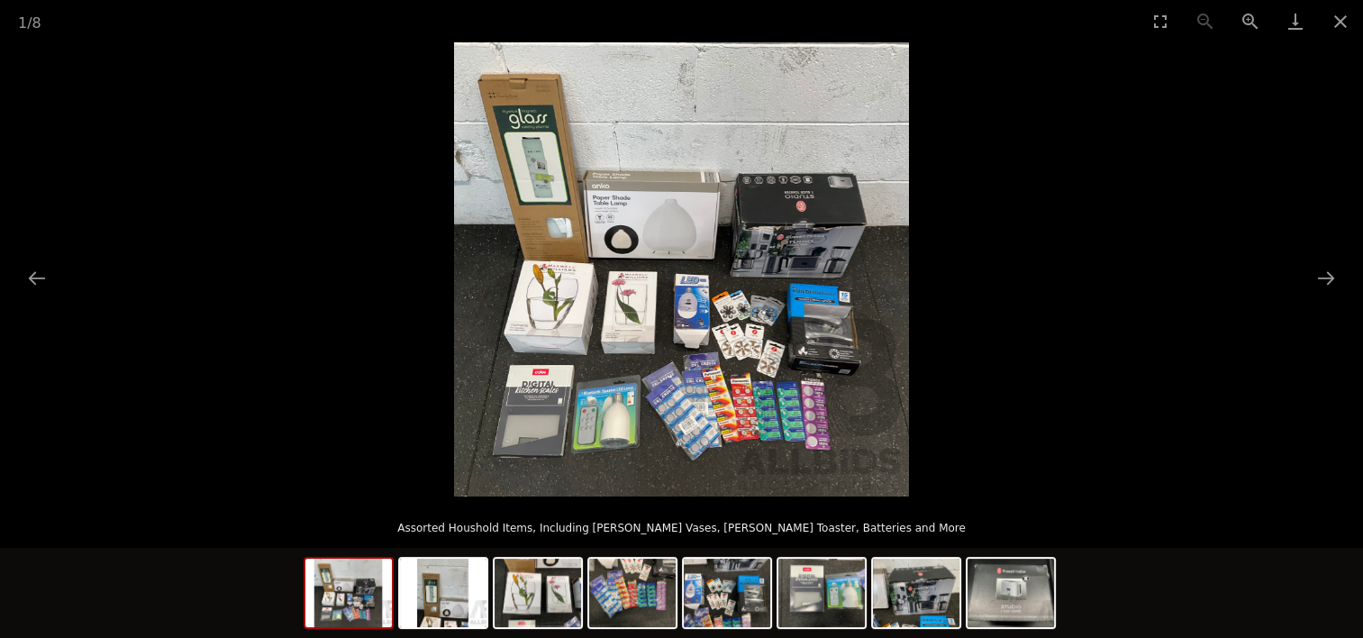
click at [1324, 274] on button "Next slide" at bounding box center [1326, 277] width 38 height 35
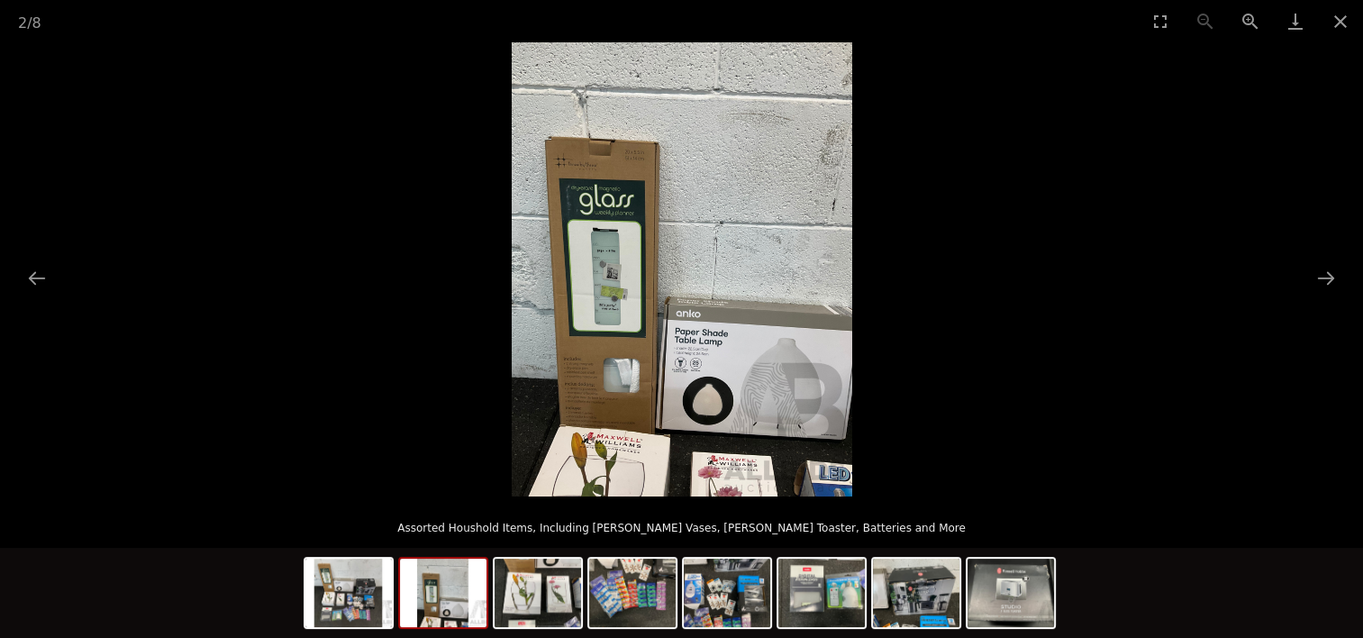
click at [1324, 274] on button "Next slide" at bounding box center [1326, 277] width 38 height 35
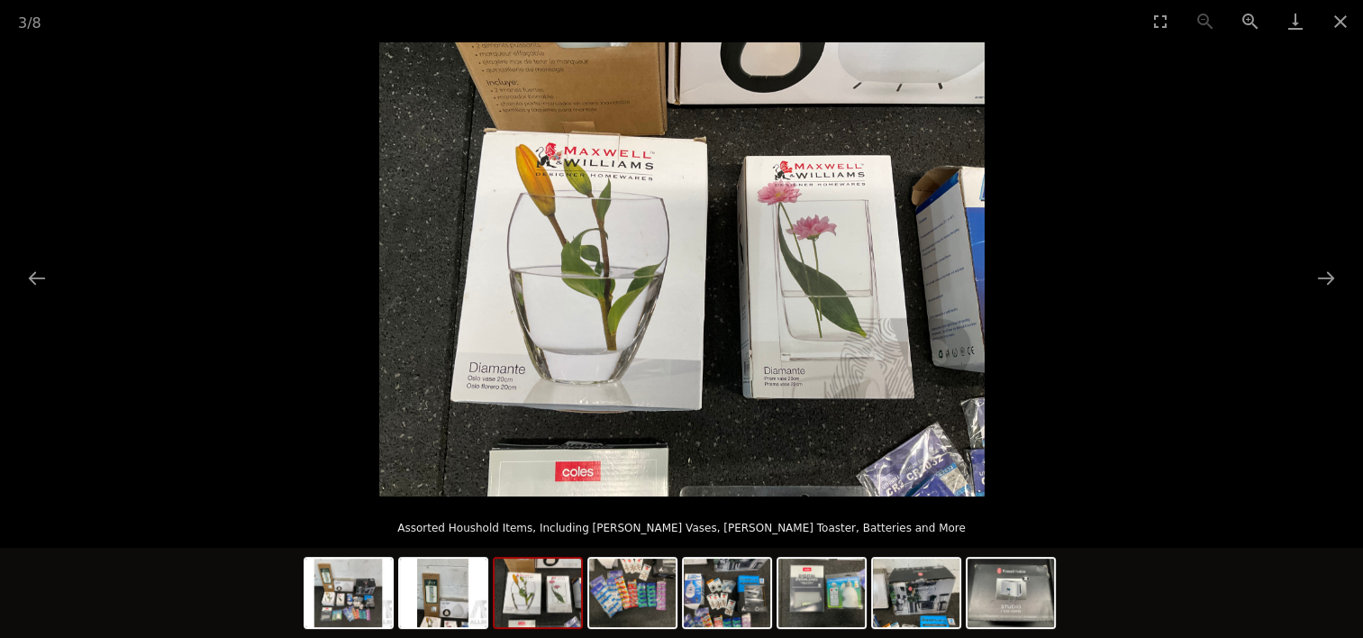
click at [1324, 274] on button "Next slide" at bounding box center [1326, 277] width 38 height 35
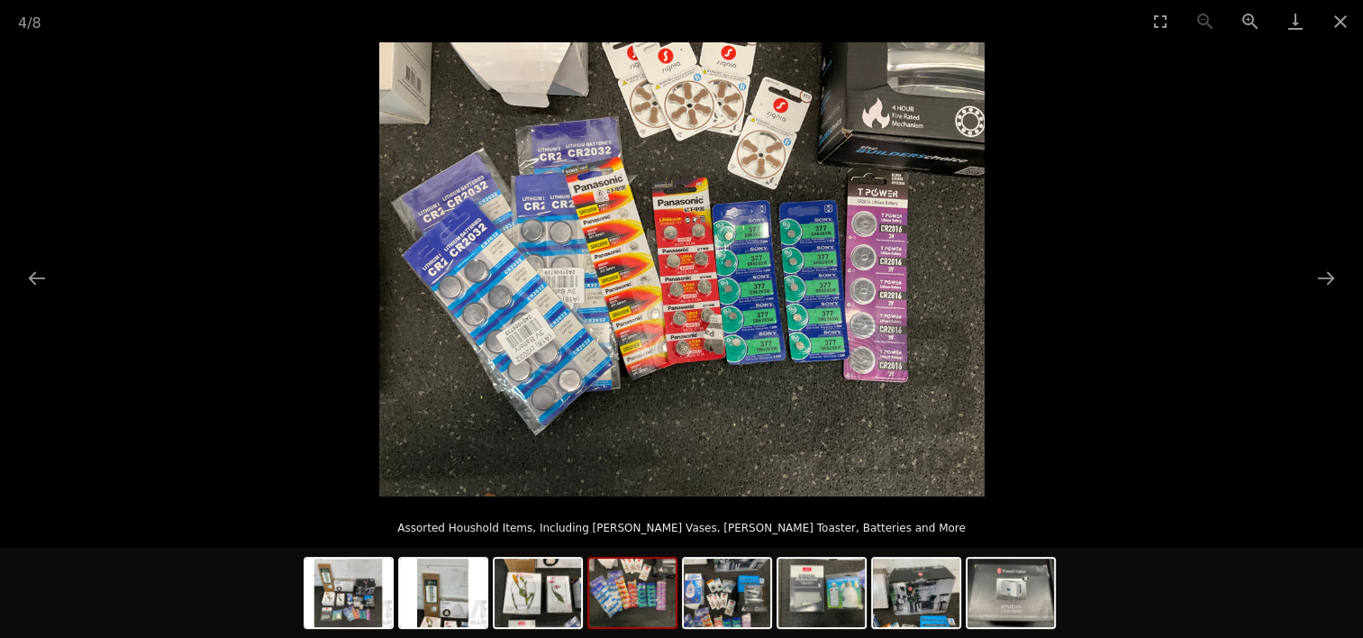
click at [1324, 274] on button "Next slide" at bounding box center [1326, 277] width 38 height 35
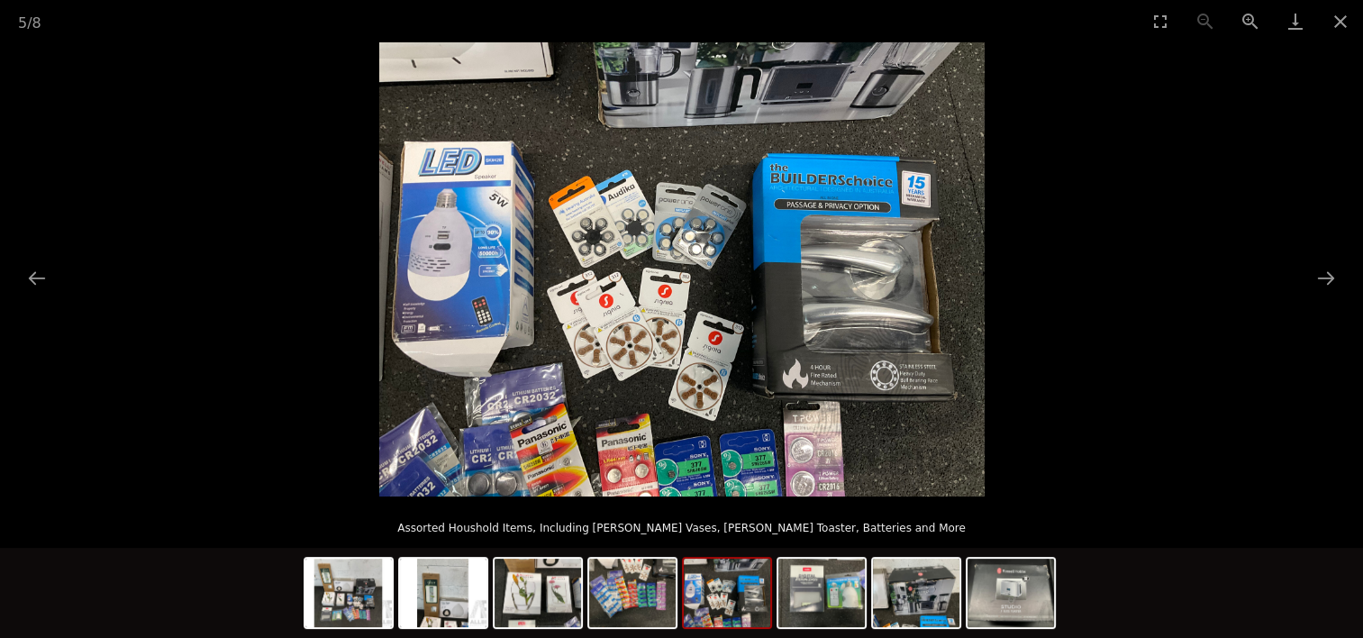
click at [1324, 274] on button "Next slide" at bounding box center [1326, 277] width 38 height 35
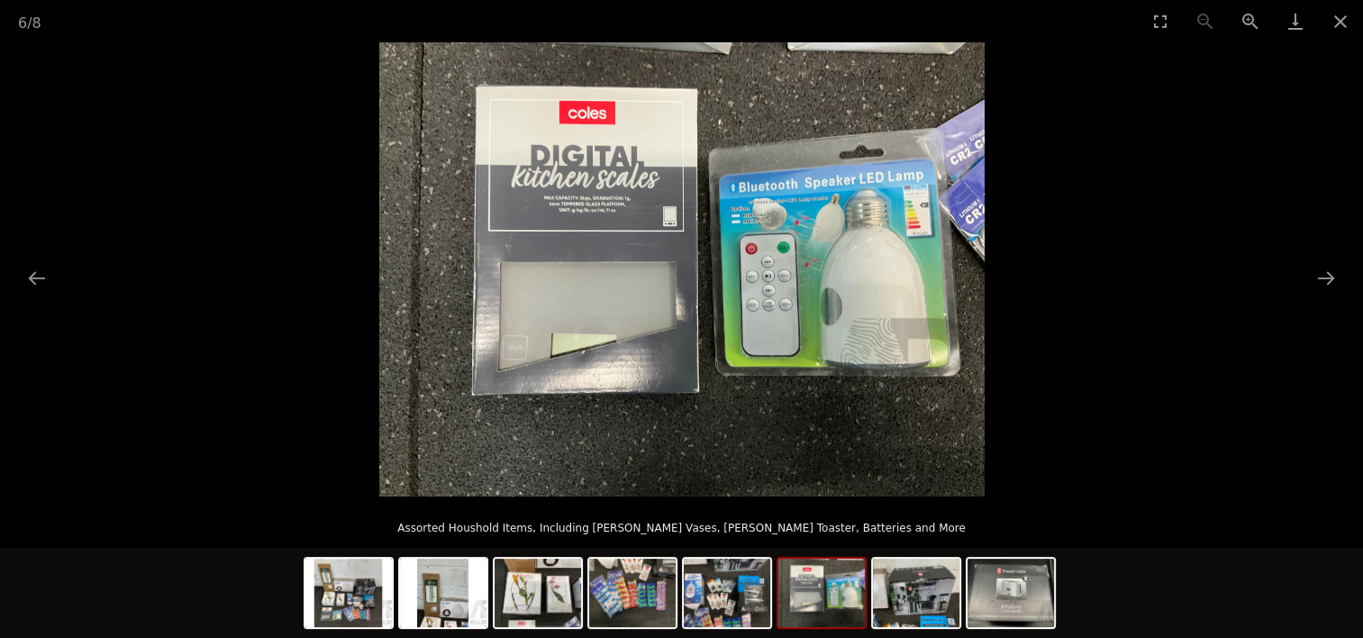
click at [1326, 276] on button "Next slide" at bounding box center [1326, 277] width 38 height 35
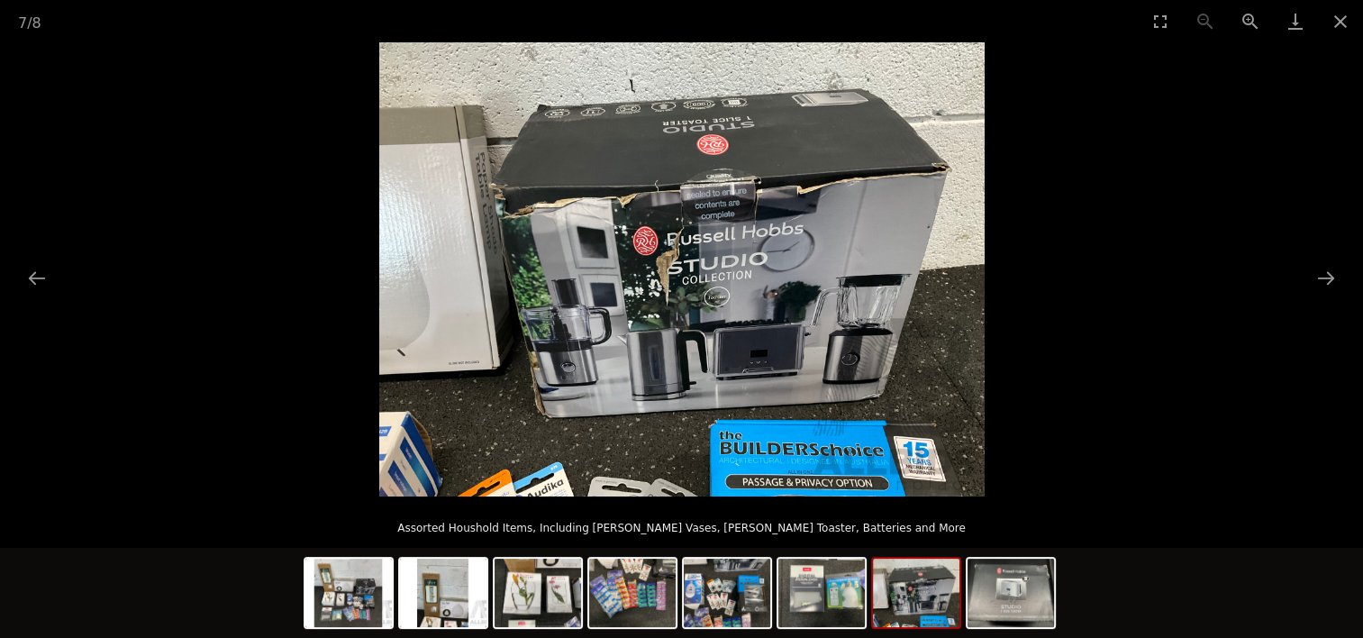
click at [1326, 276] on button "Next slide" at bounding box center [1326, 277] width 38 height 35
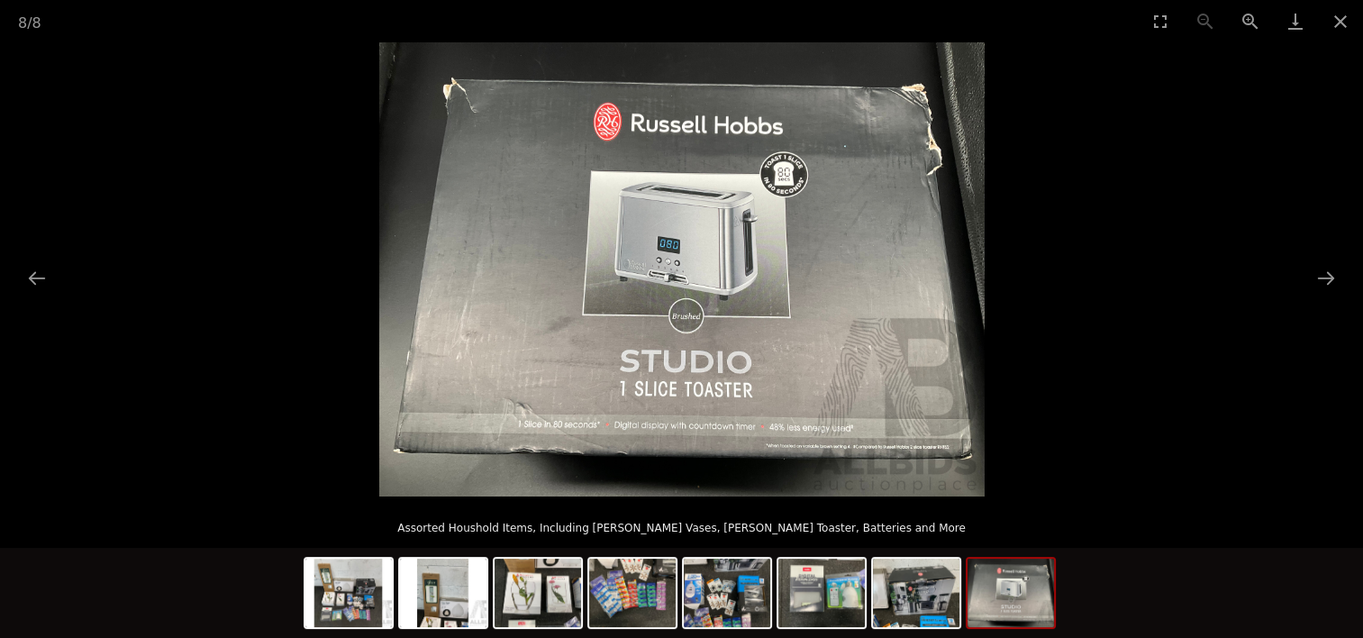
click at [1328, 277] on button "Next slide" at bounding box center [1326, 277] width 38 height 35
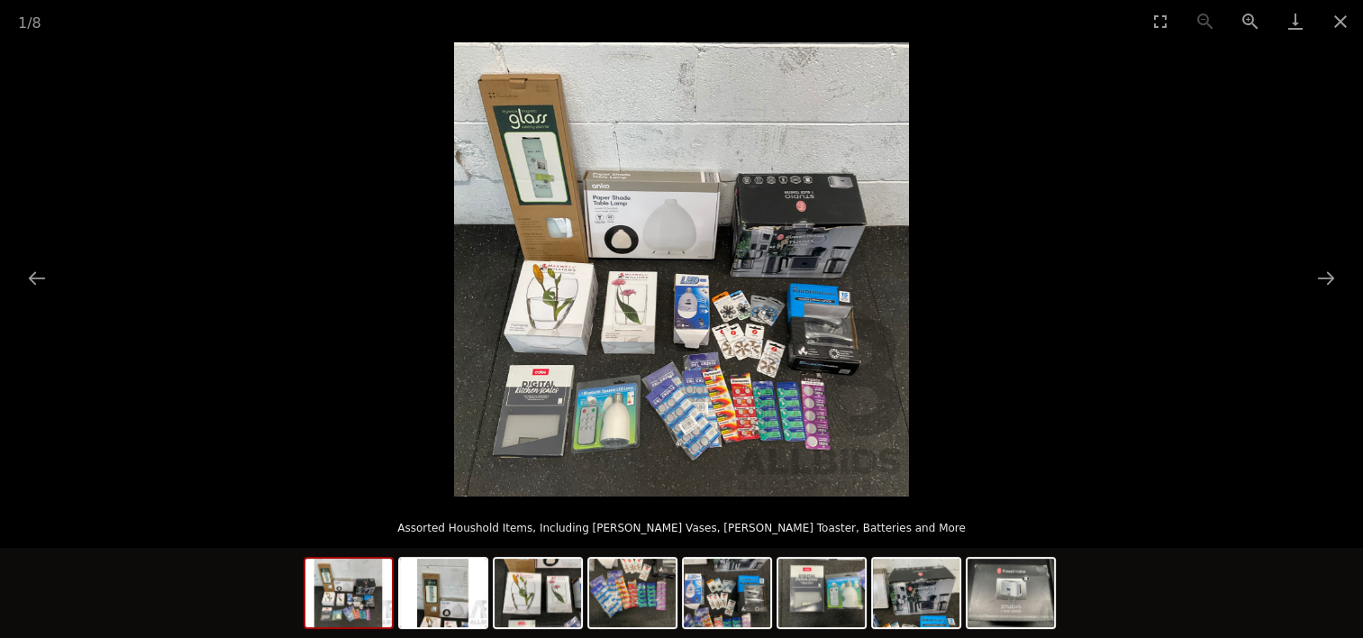
click at [1328, 277] on button "Next slide" at bounding box center [1326, 277] width 38 height 35
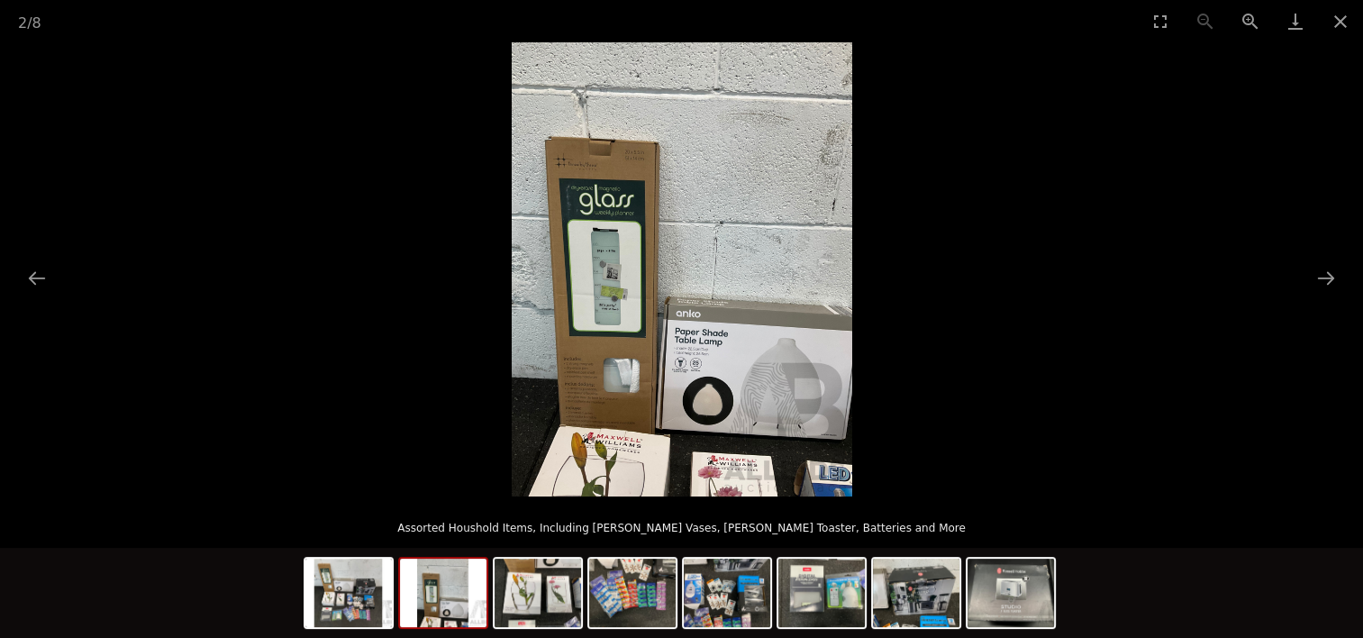
click at [1339, 23] on button "Close gallery" at bounding box center [1340, 21] width 45 height 42
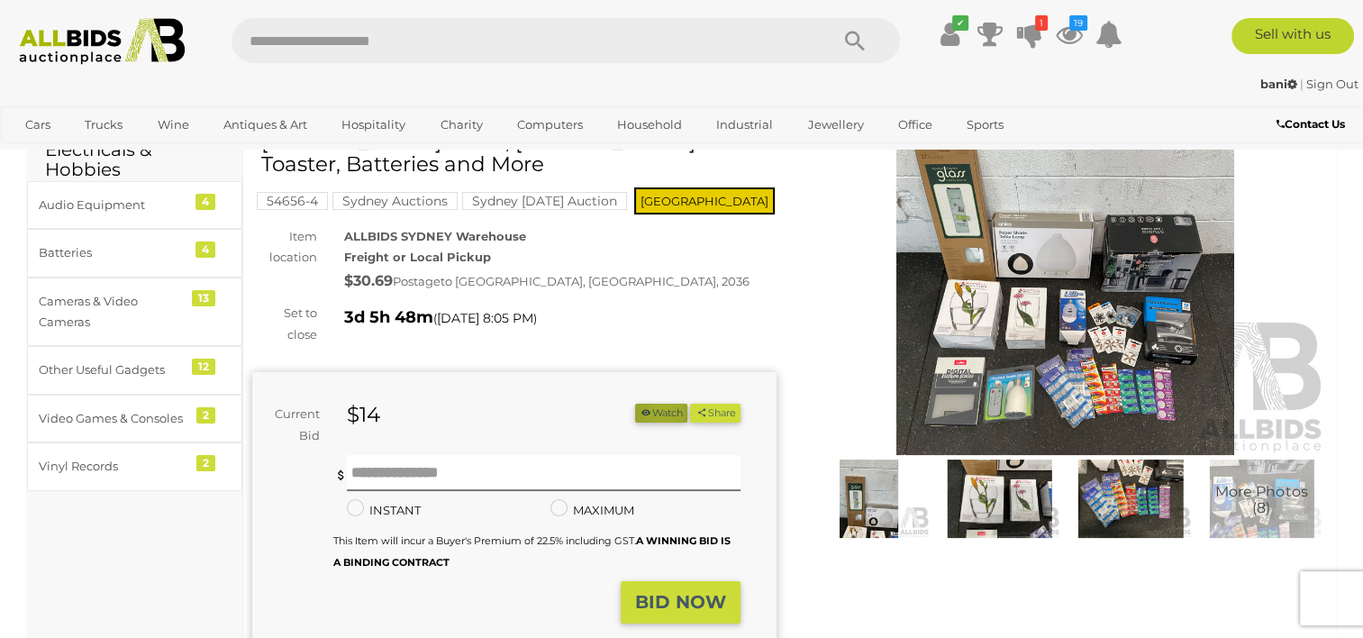
click at [655, 411] on button "Watch" at bounding box center [661, 413] width 52 height 19
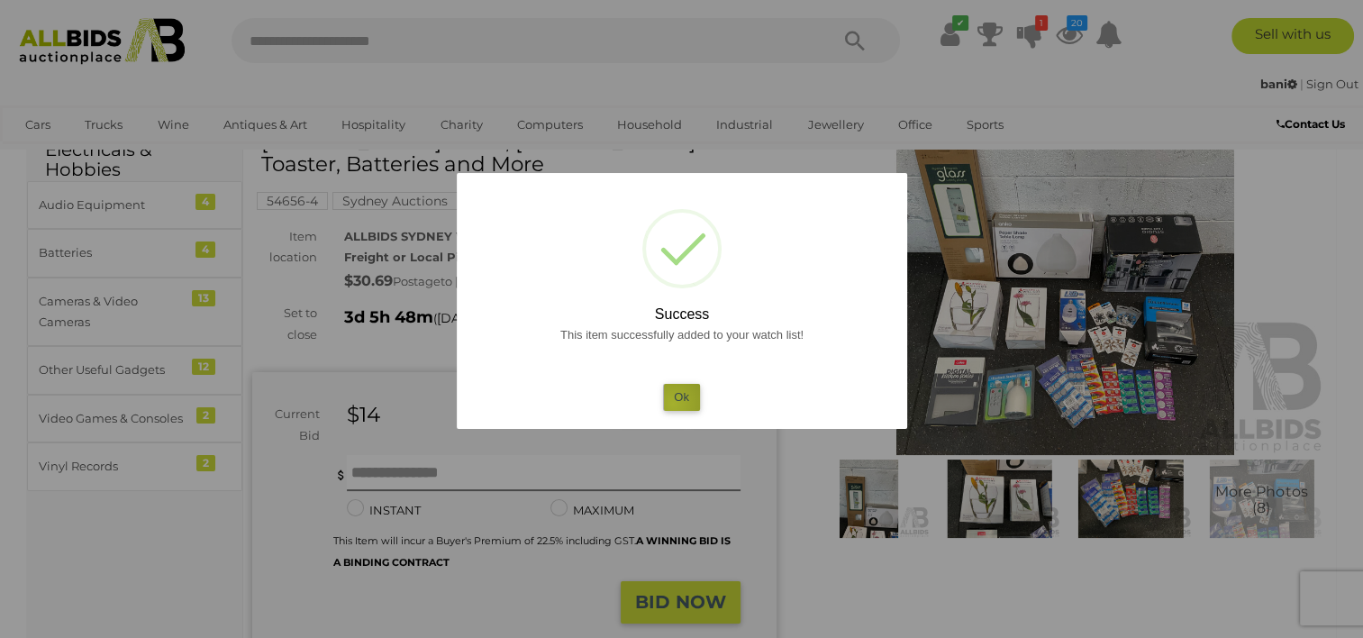
click at [673, 404] on button "Ok" at bounding box center [681, 397] width 37 height 26
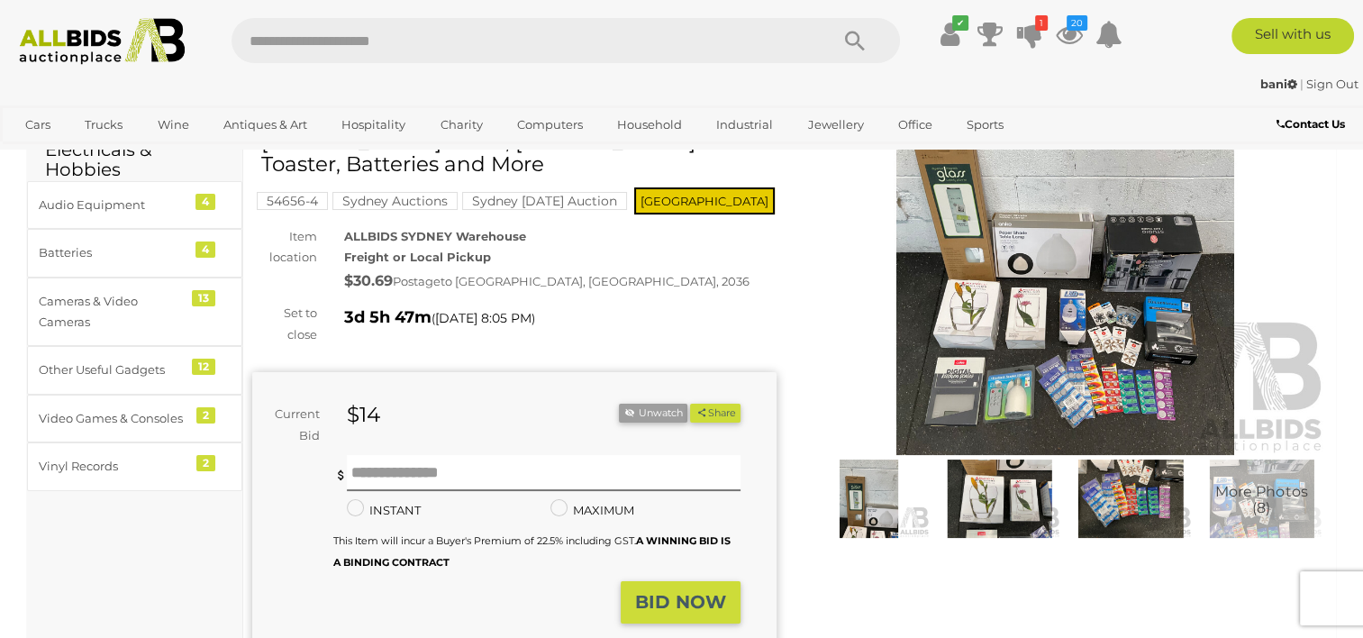
click at [0, 0] on link "View All Sydney Auctions" at bounding box center [0, 0] width 0 height 0
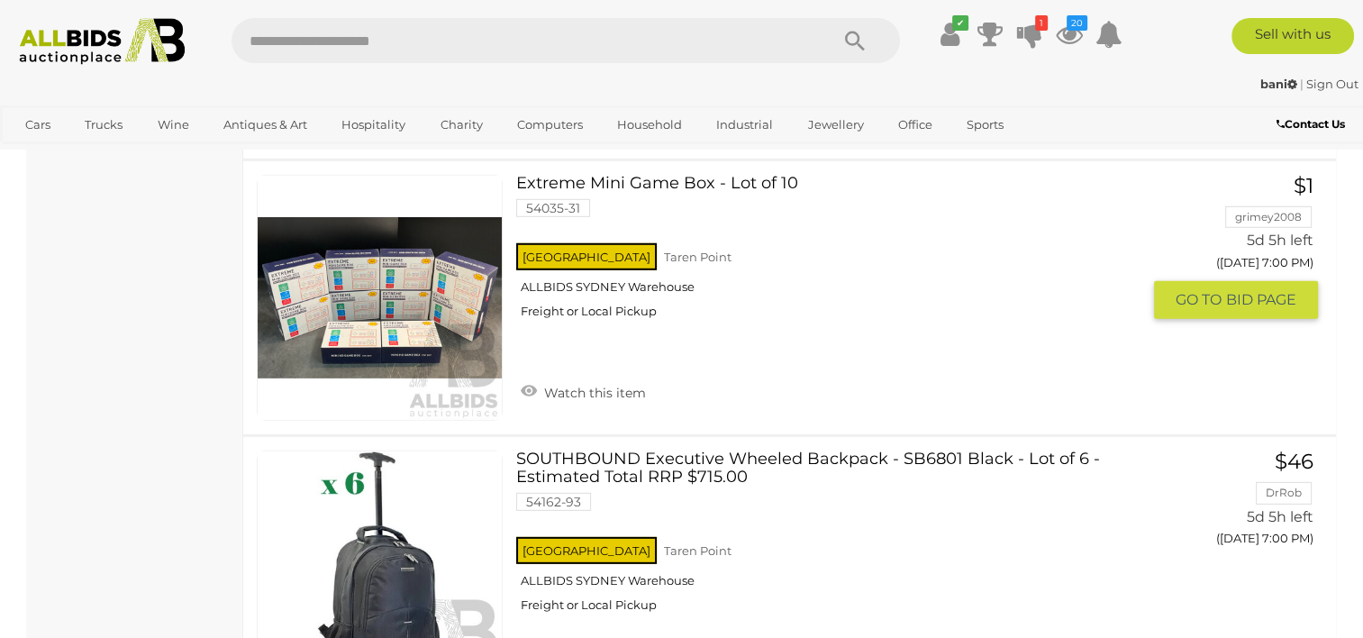
scroll to position [11983, 0]
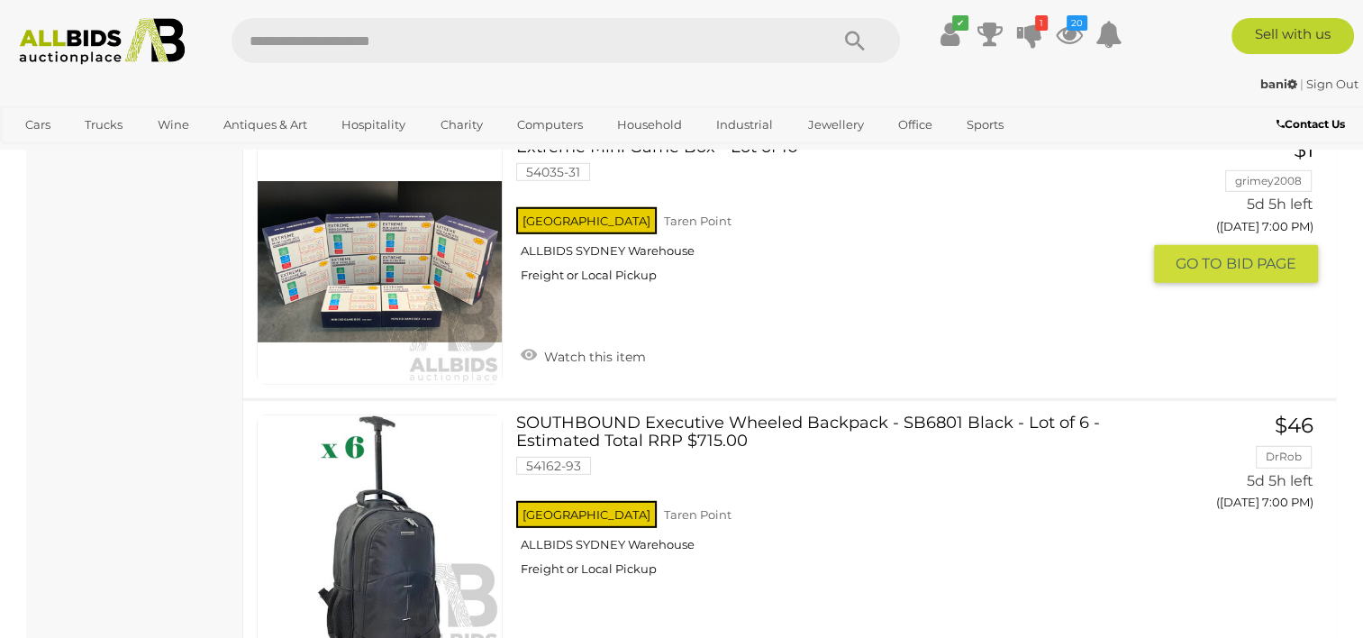
click at [623, 341] on link "Watch this item" at bounding box center [583, 354] width 134 height 27
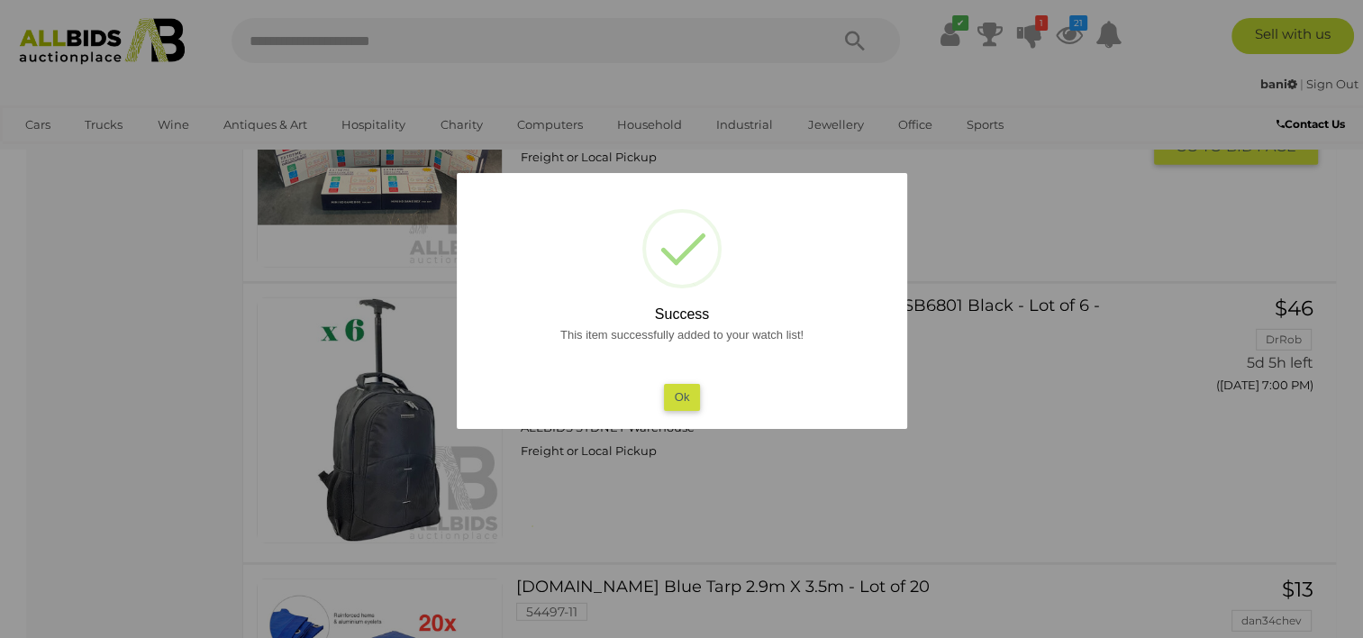
click at [687, 391] on button "Ok" at bounding box center [681, 397] width 37 height 26
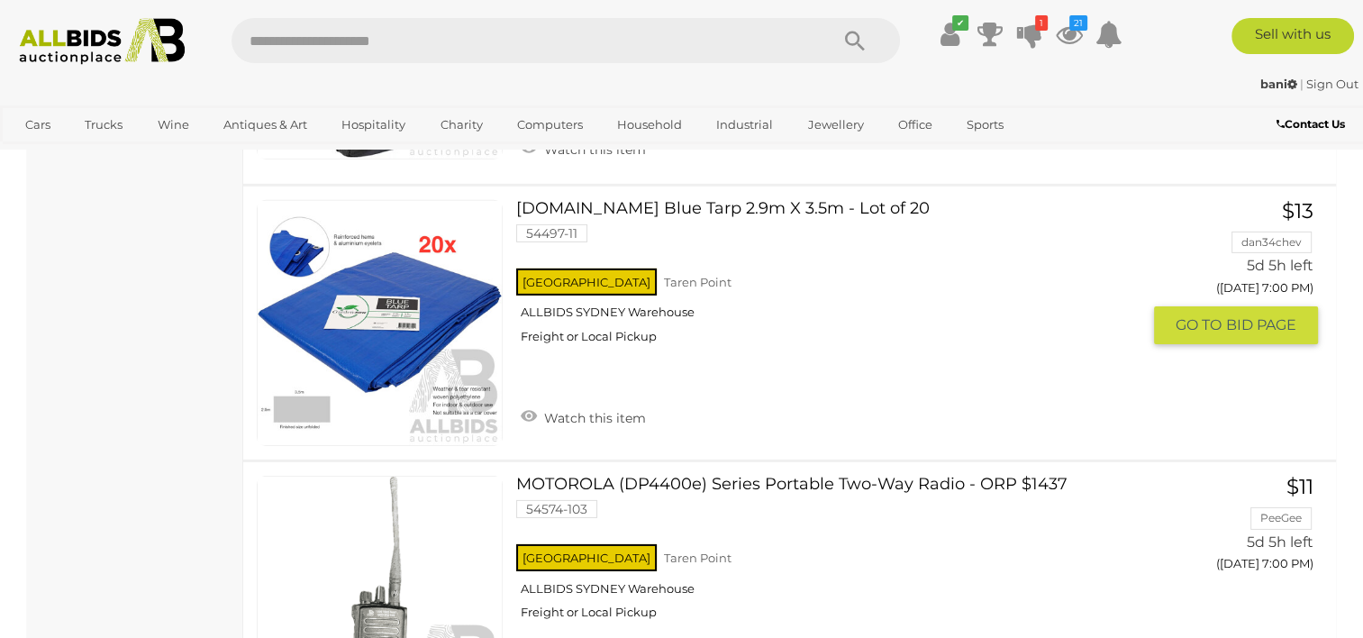
scroll to position [12487, 0]
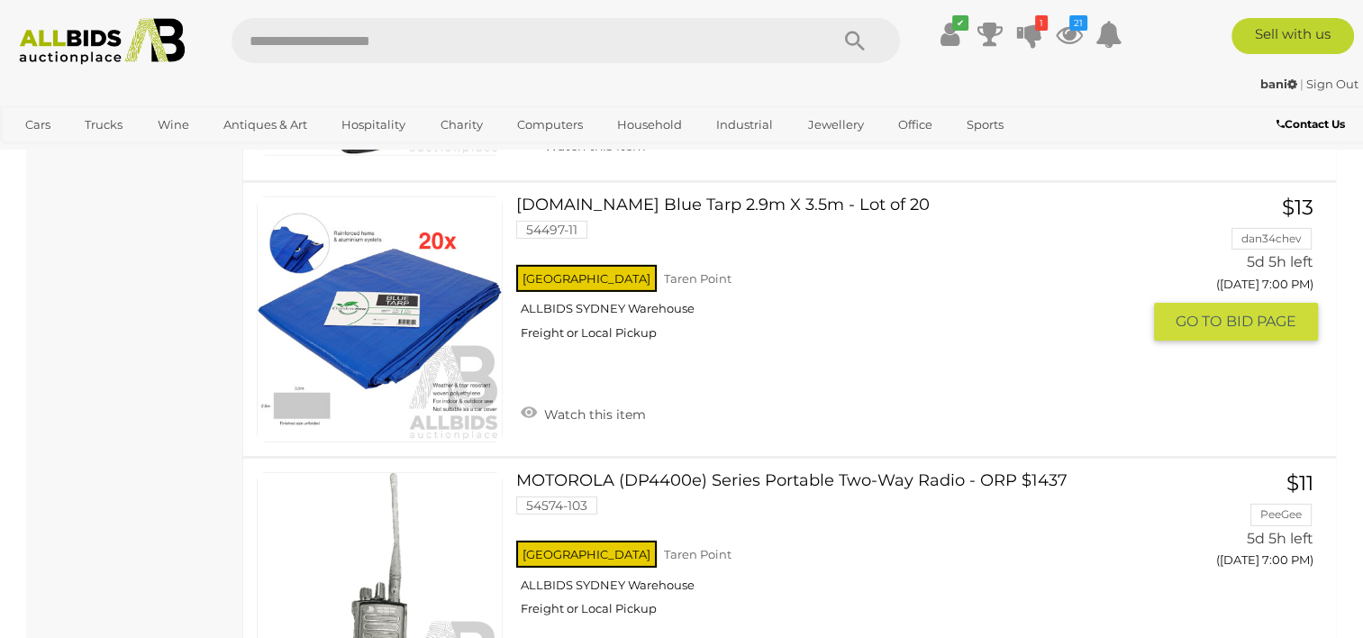
click at [633, 399] on link "Watch this item" at bounding box center [583, 412] width 134 height 27
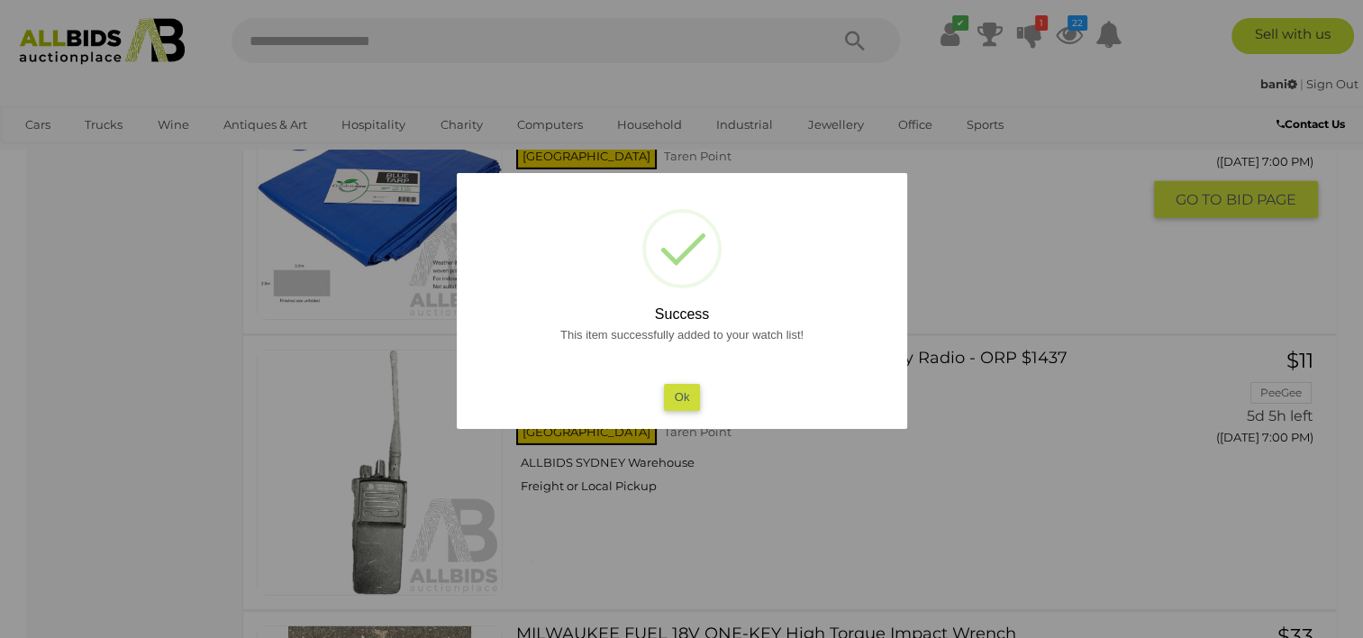
click at [678, 389] on button "Ok" at bounding box center [681, 397] width 37 height 26
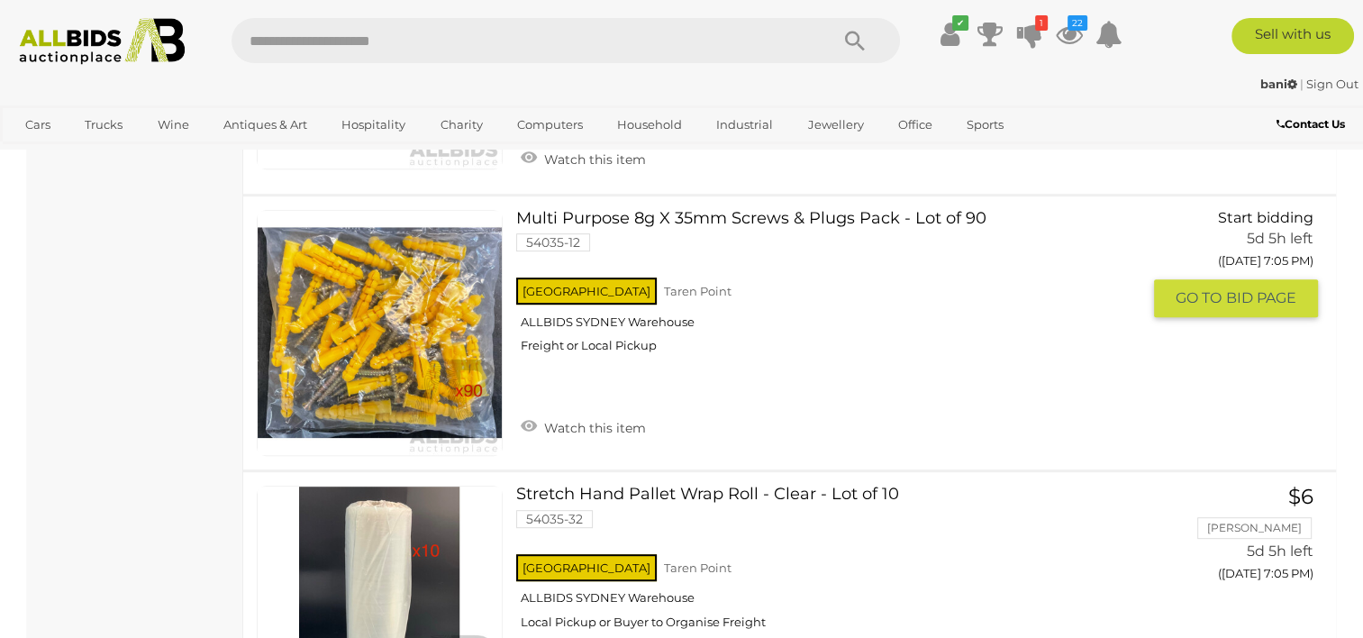
scroll to position [14433, 0]
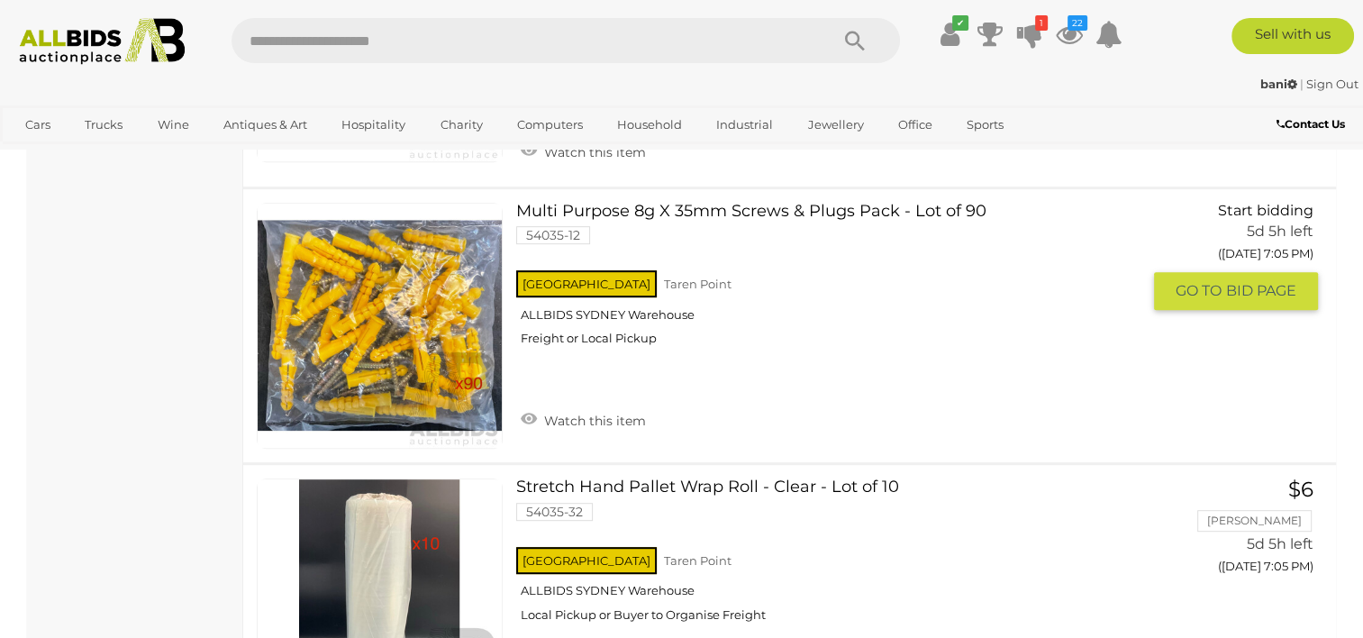
click at [632, 405] on link "Watch this item" at bounding box center [583, 418] width 134 height 27
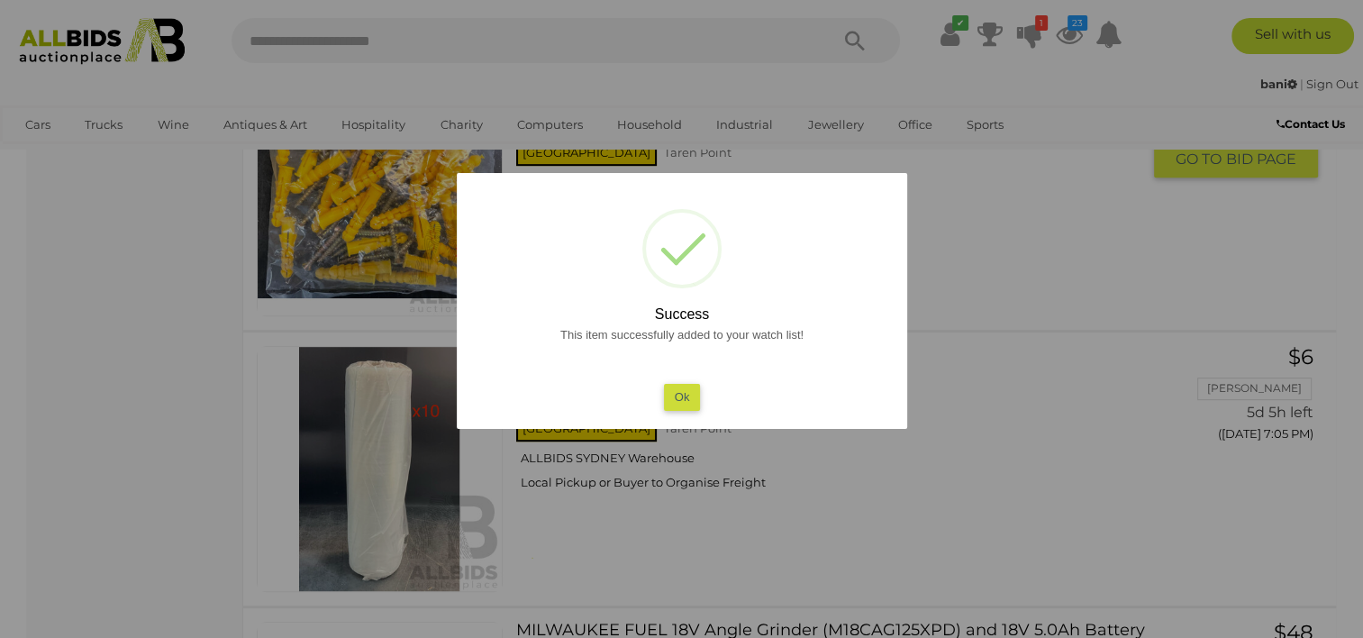
click at [678, 392] on button "Ok" at bounding box center [681, 397] width 37 height 26
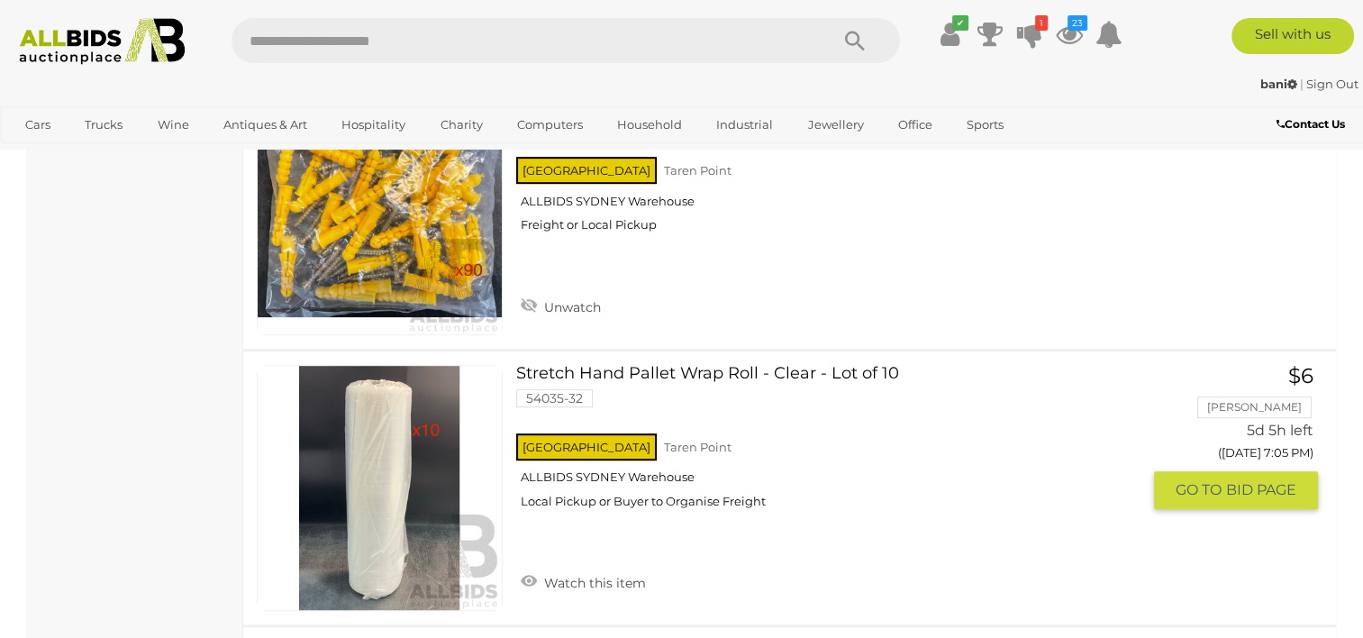
scroll to position [14541, 0]
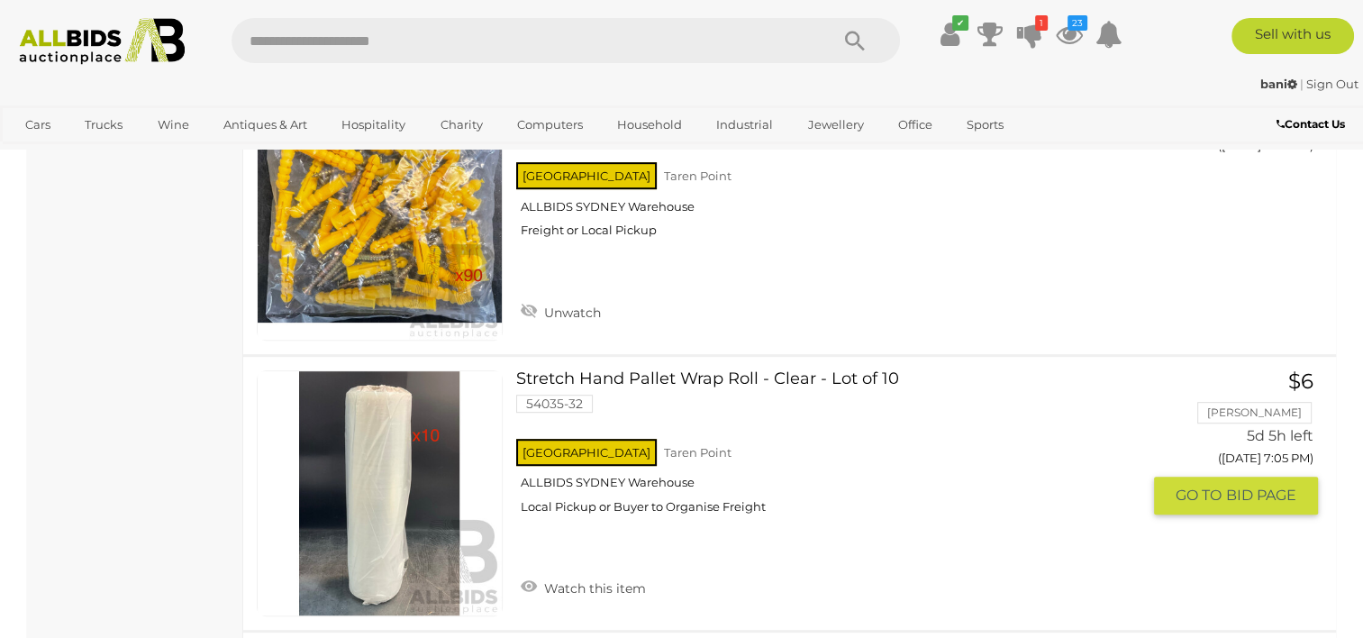
click at [566, 573] on link "Watch this item" at bounding box center [583, 586] width 134 height 27
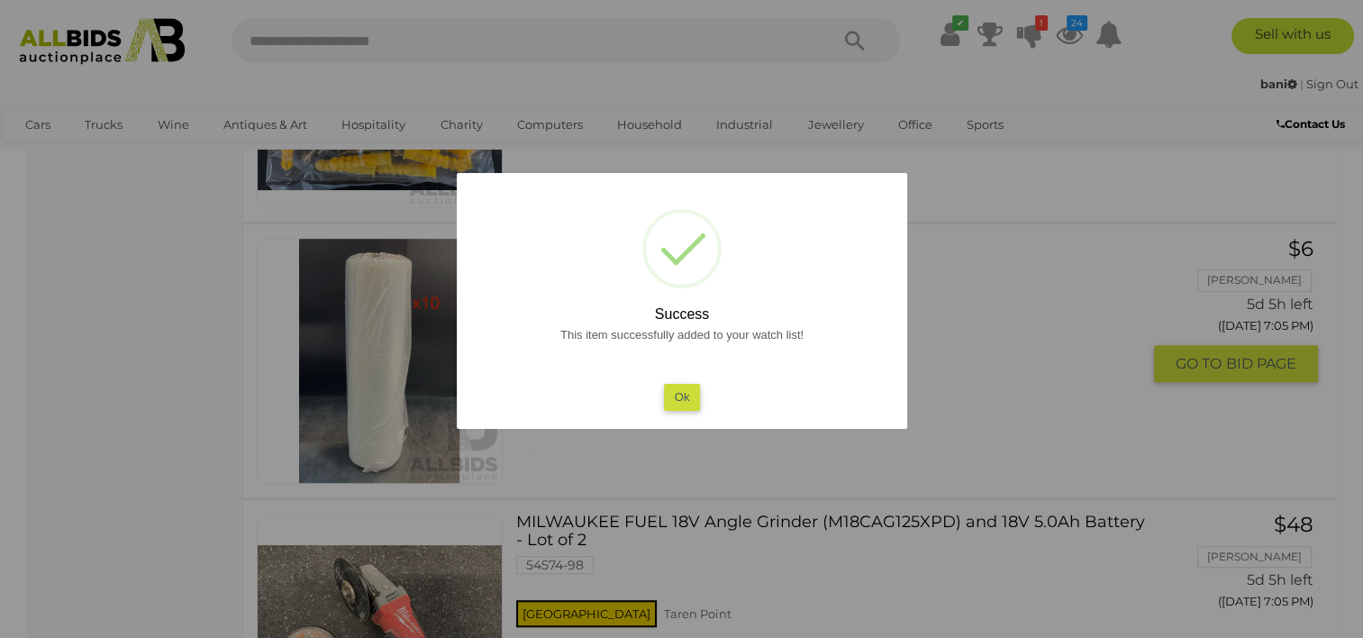
click at [678, 398] on button "Ok" at bounding box center [681, 397] width 37 height 26
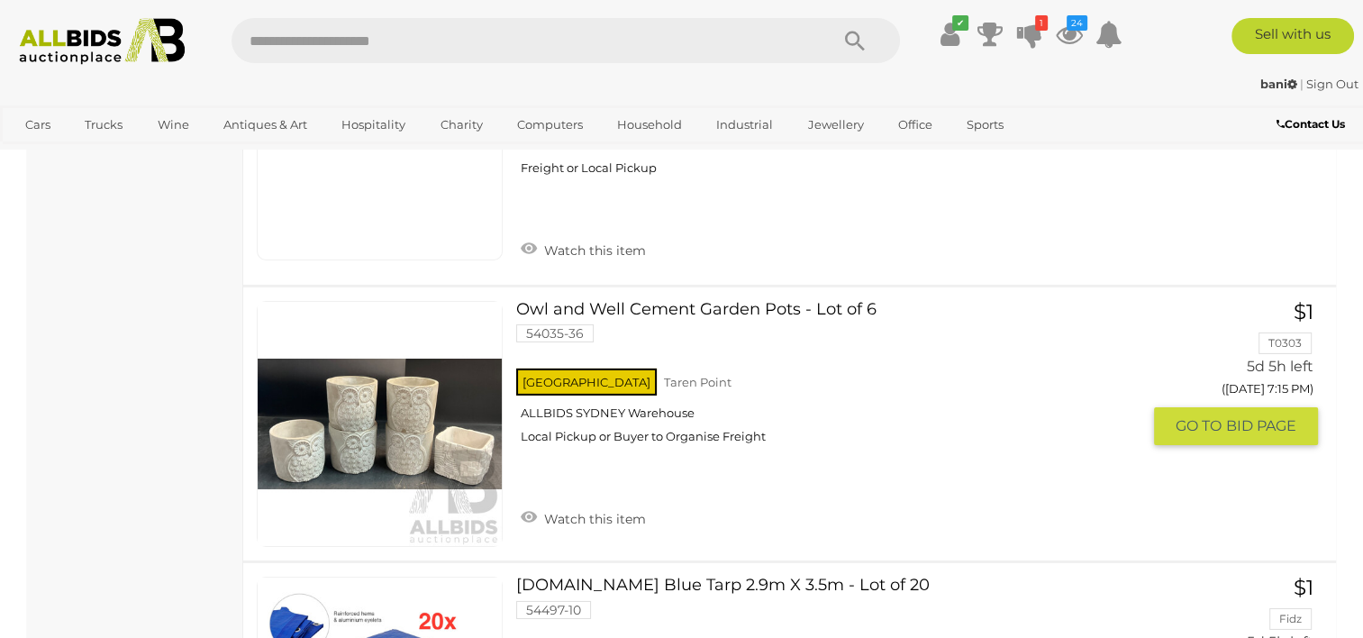
scroll to position [19407, 0]
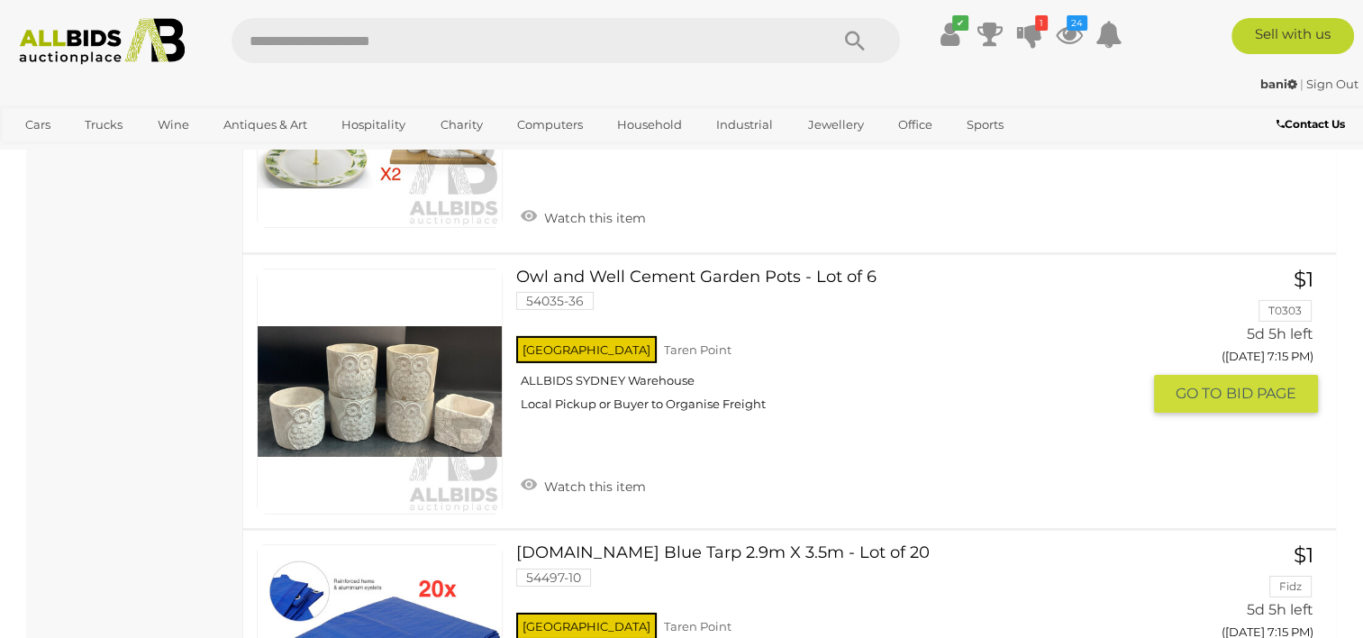
click at [626, 471] on link "Watch this item" at bounding box center [583, 484] width 134 height 27
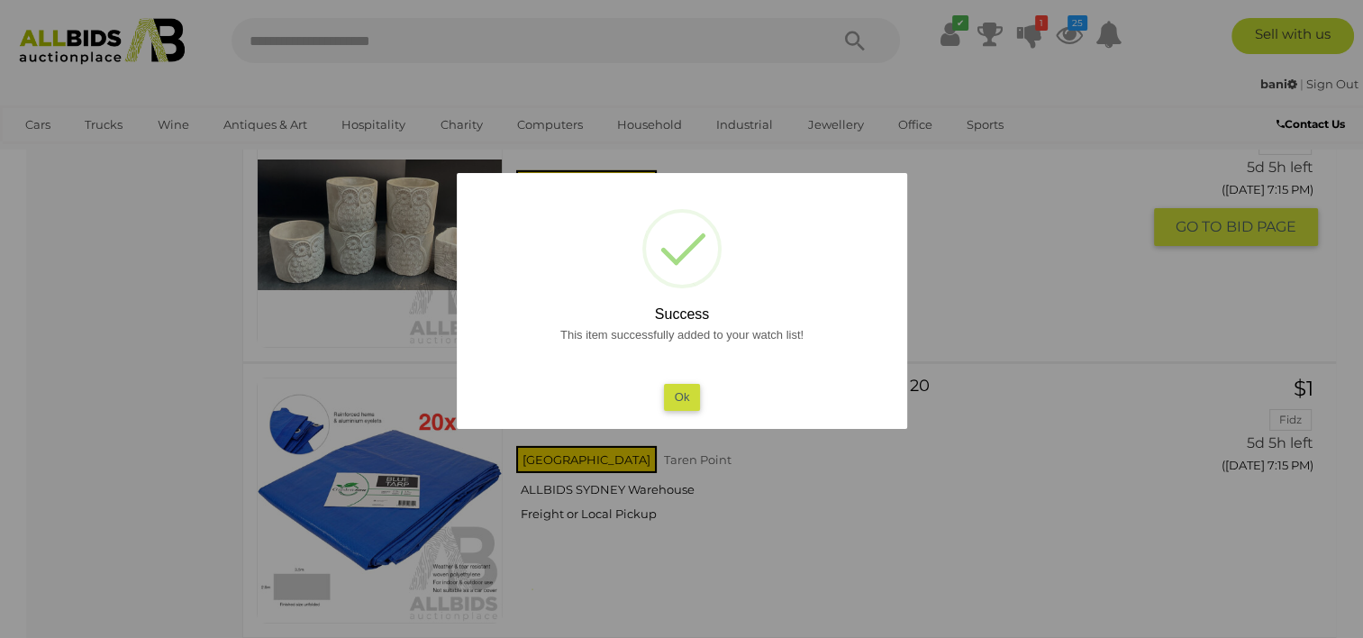
click at [681, 396] on button "Ok" at bounding box center [681, 397] width 37 height 26
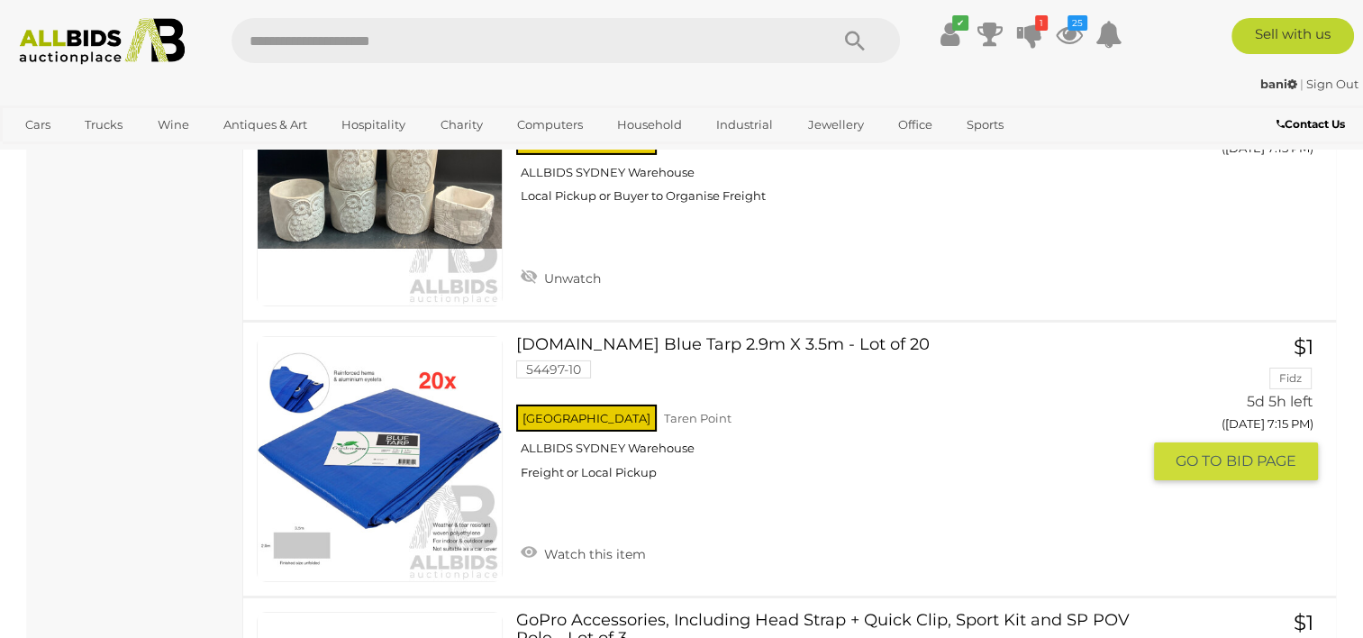
scroll to position [19623, 0]
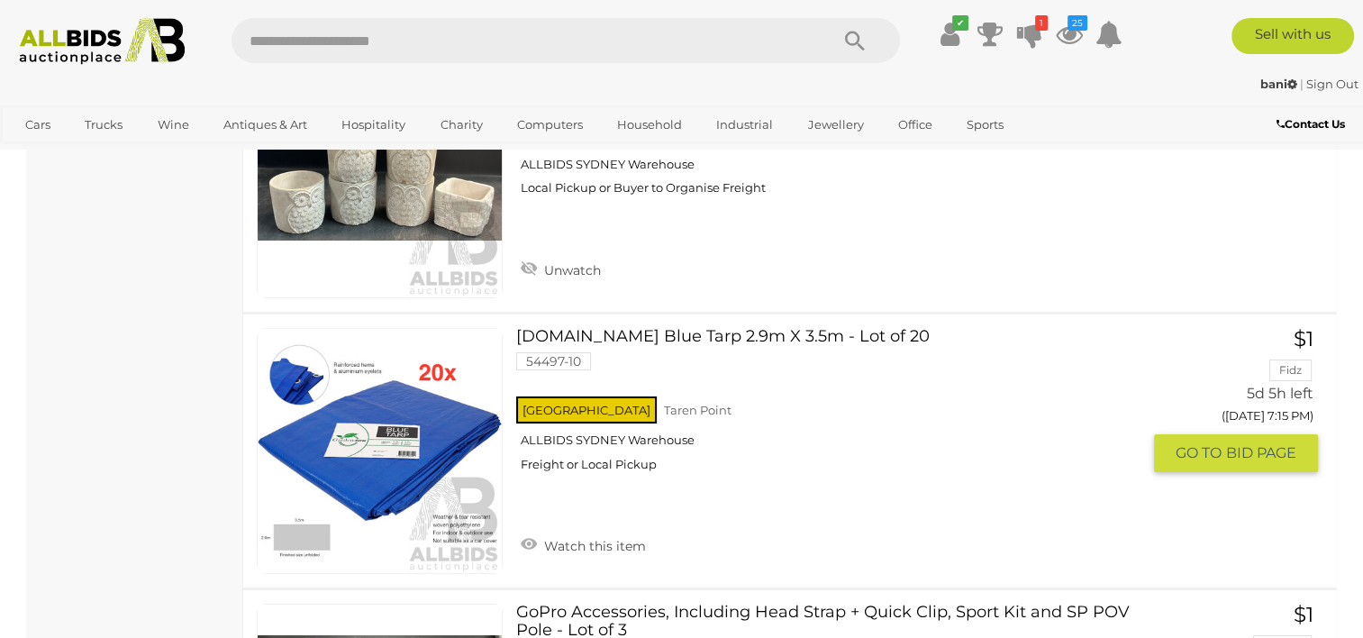
click at [642, 531] on link "Watch this item" at bounding box center [583, 544] width 134 height 27
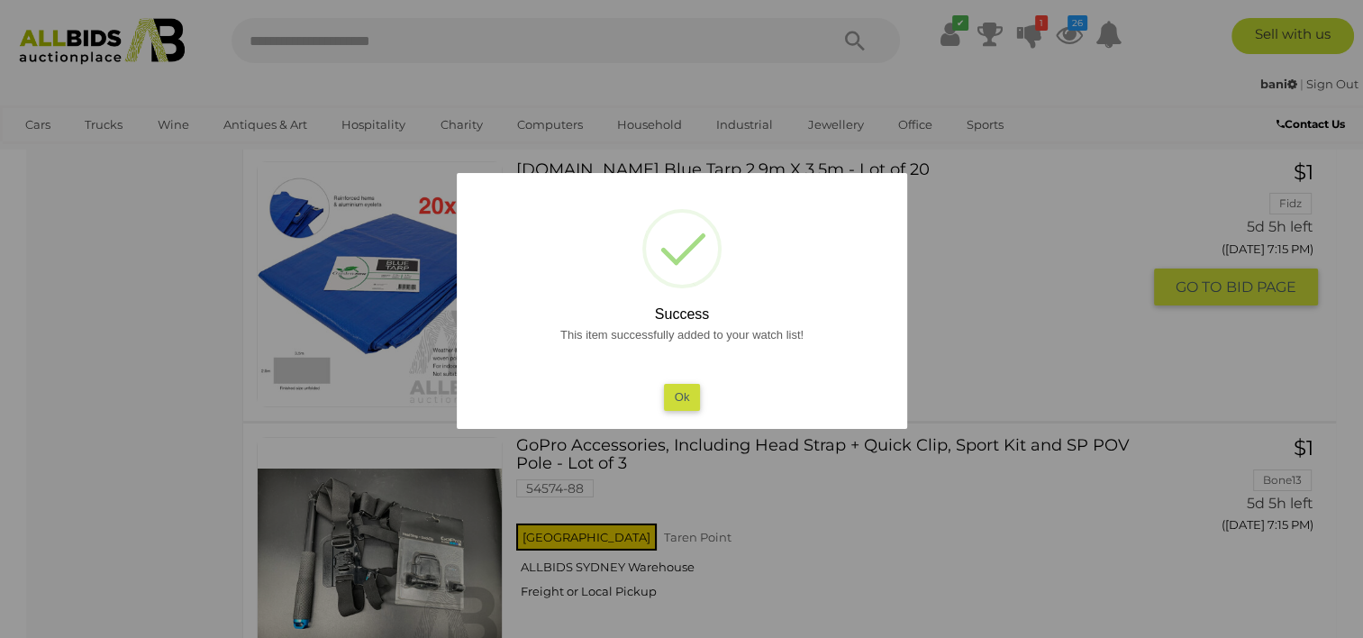
click at [687, 396] on button "Ok" at bounding box center [681, 397] width 37 height 26
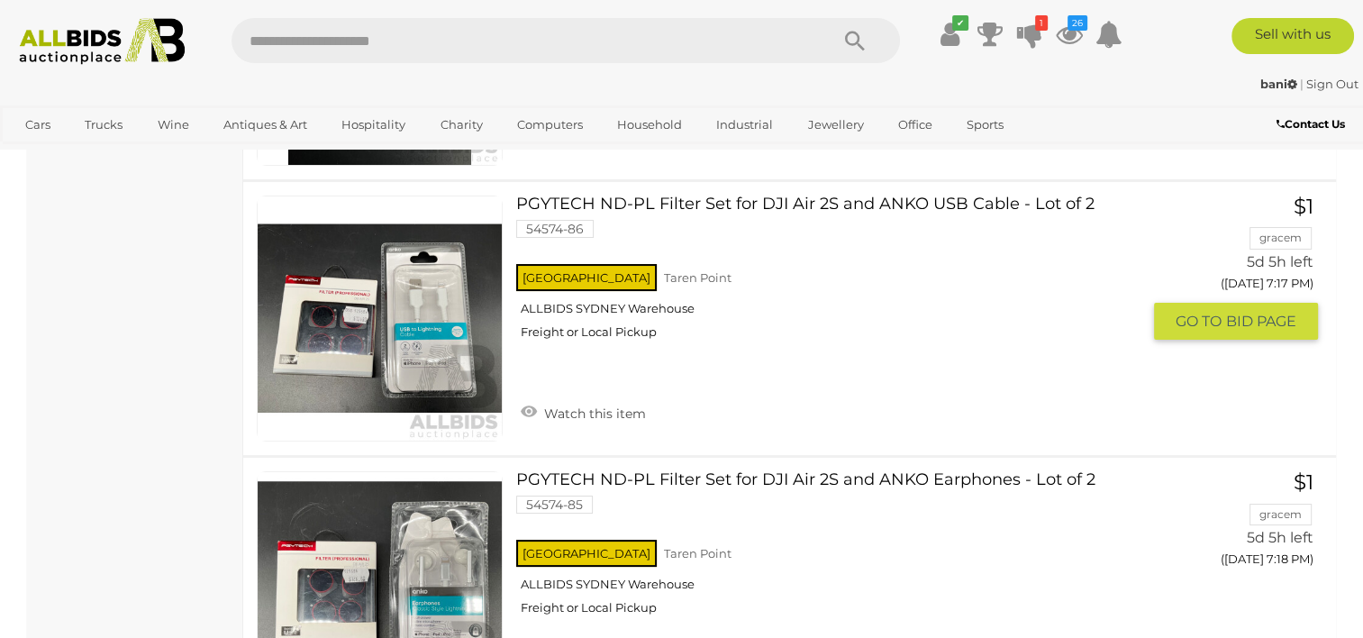
scroll to position [20596, 0]
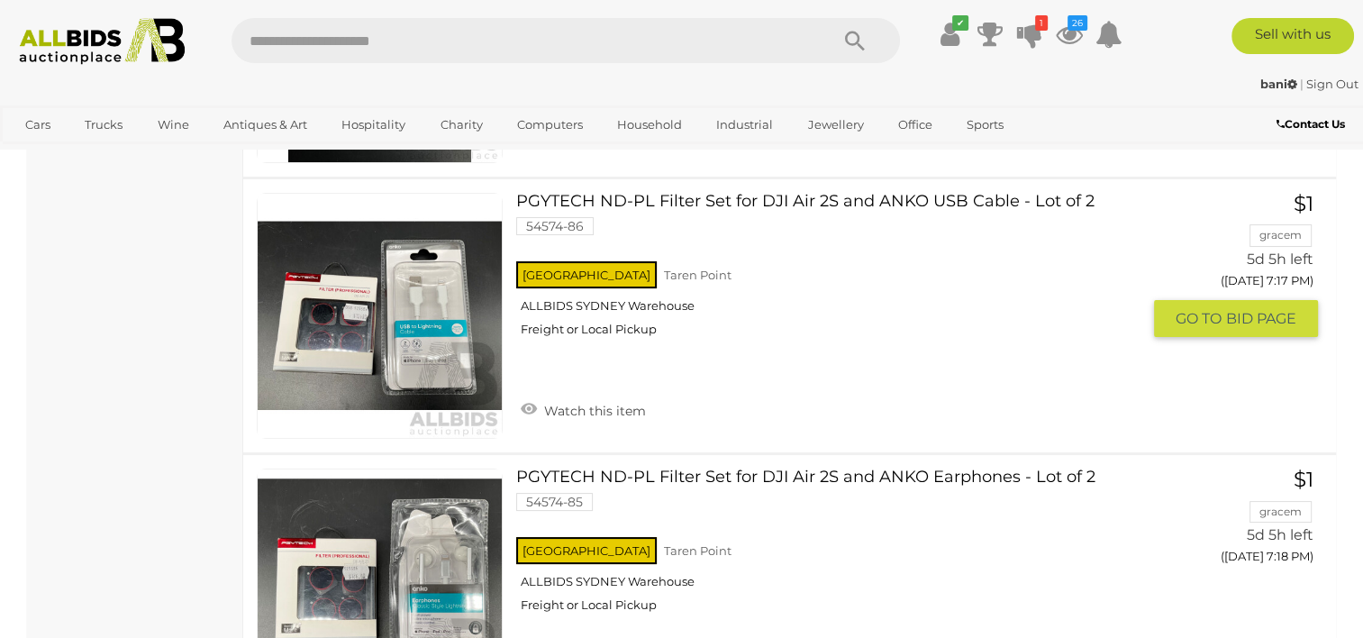
click at [598, 396] on link "Watch this item" at bounding box center [583, 409] width 134 height 27
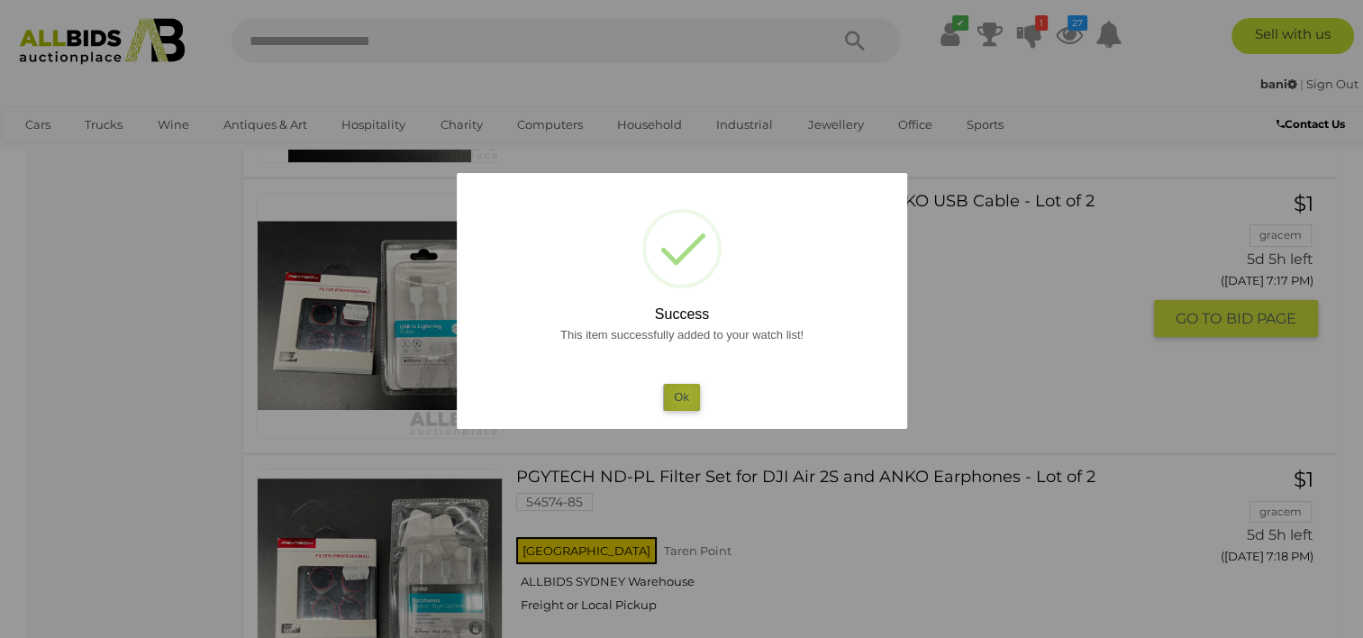
click at [687, 396] on button "Ok" at bounding box center [681, 397] width 37 height 26
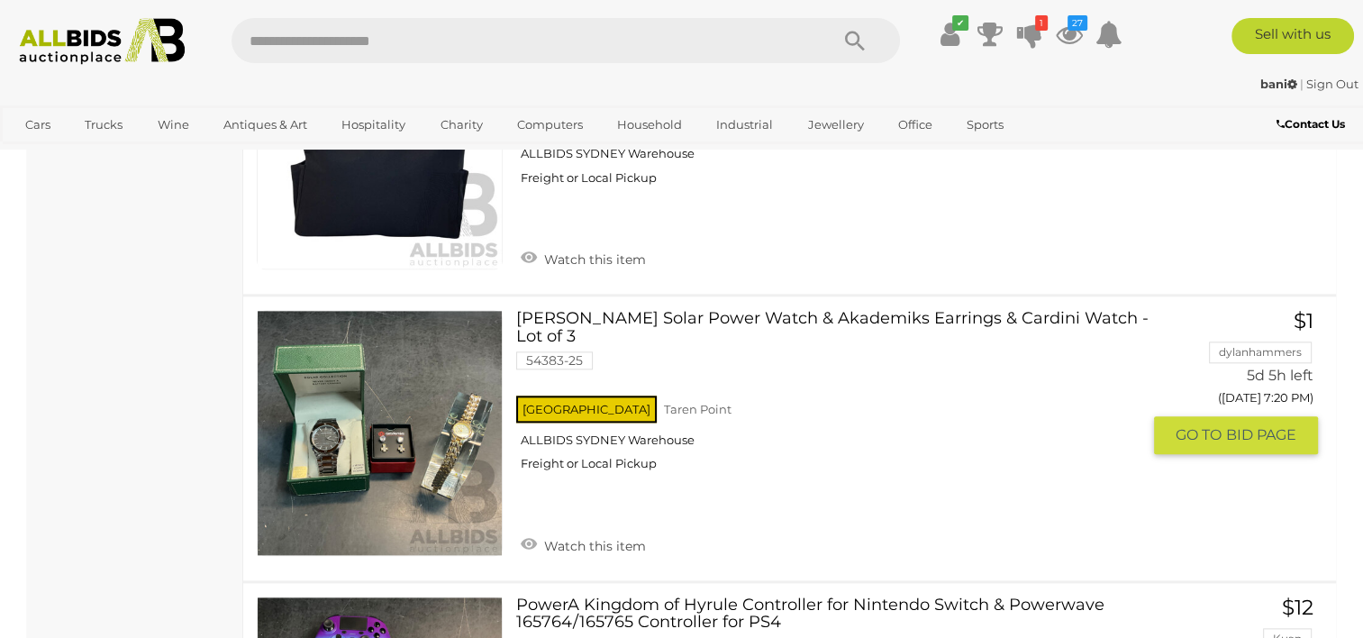
scroll to position [22434, 0]
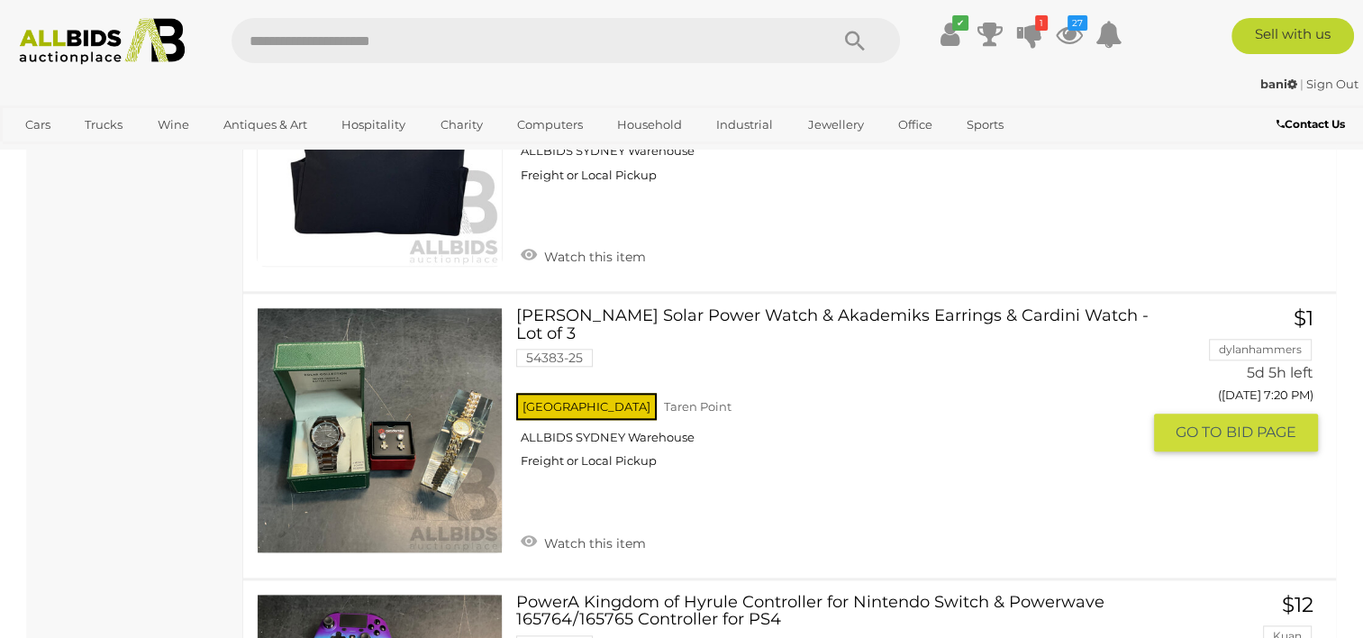
click at [606, 528] on link "Watch this item" at bounding box center [583, 541] width 134 height 27
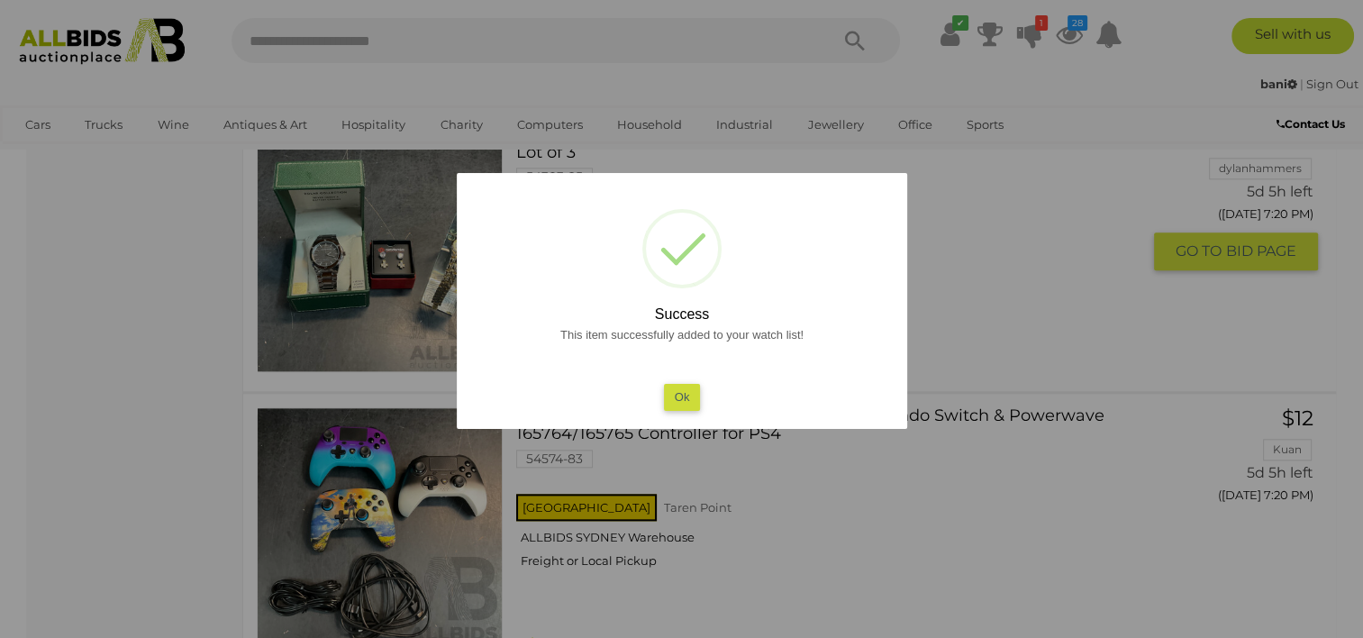
click at [683, 397] on button "Ok" at bounding box center [681, 397] width 37 height 26
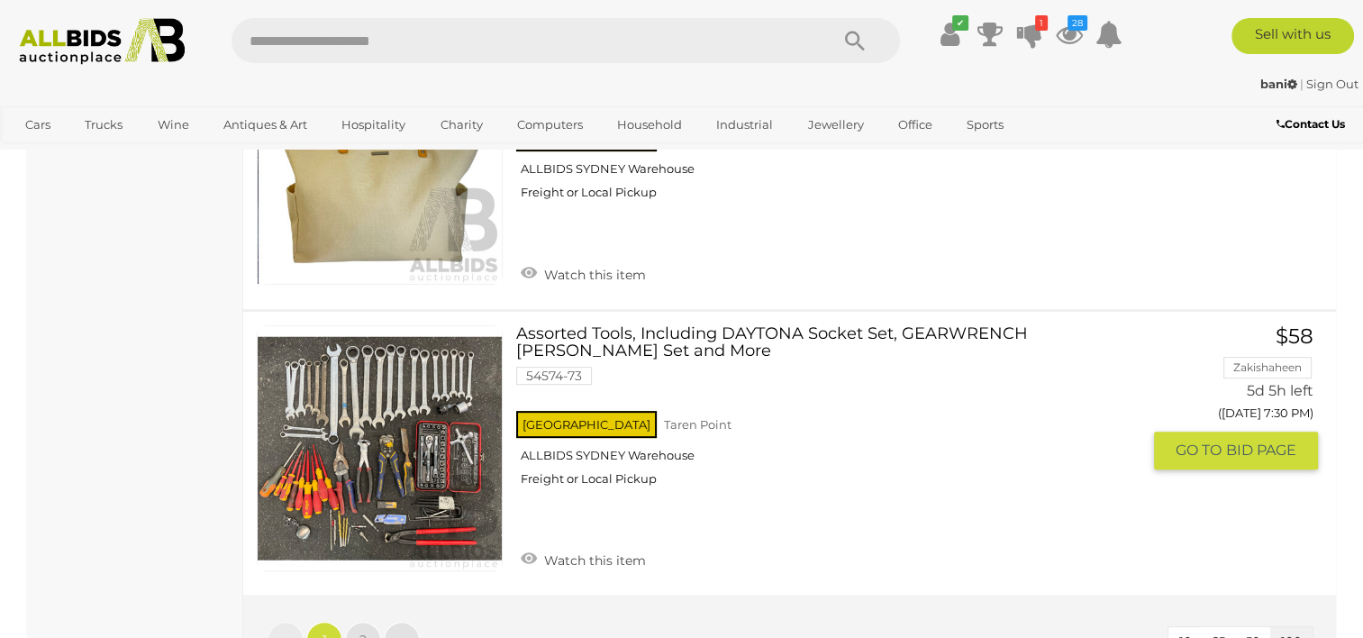
scroll to position [27840, 0]
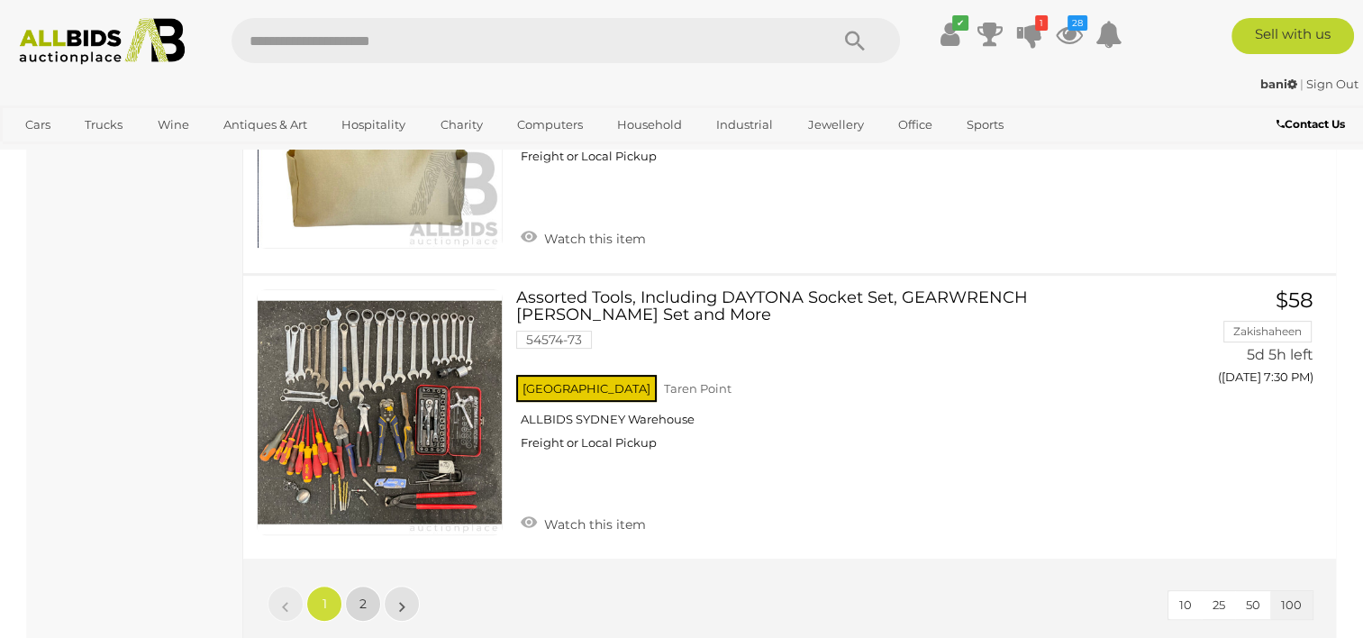
click at [365, 596] on span "2" at bounding box center [362, 604] width 7 height 16
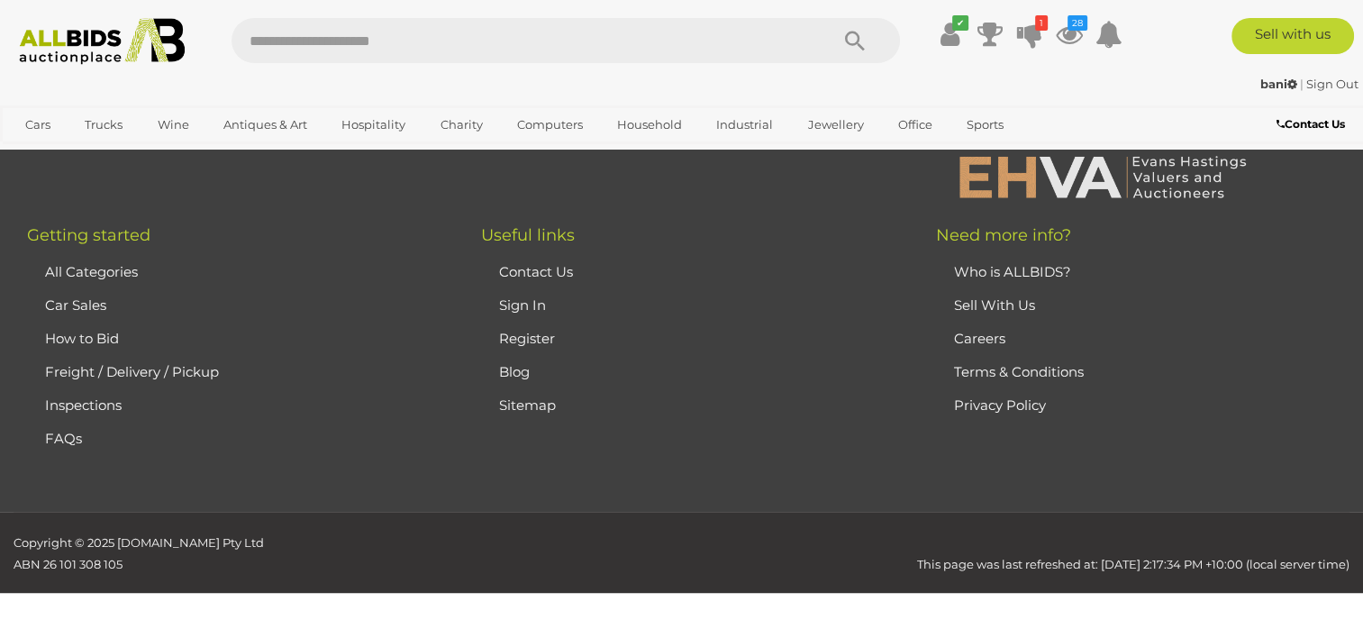
scroll to position [87, 0]
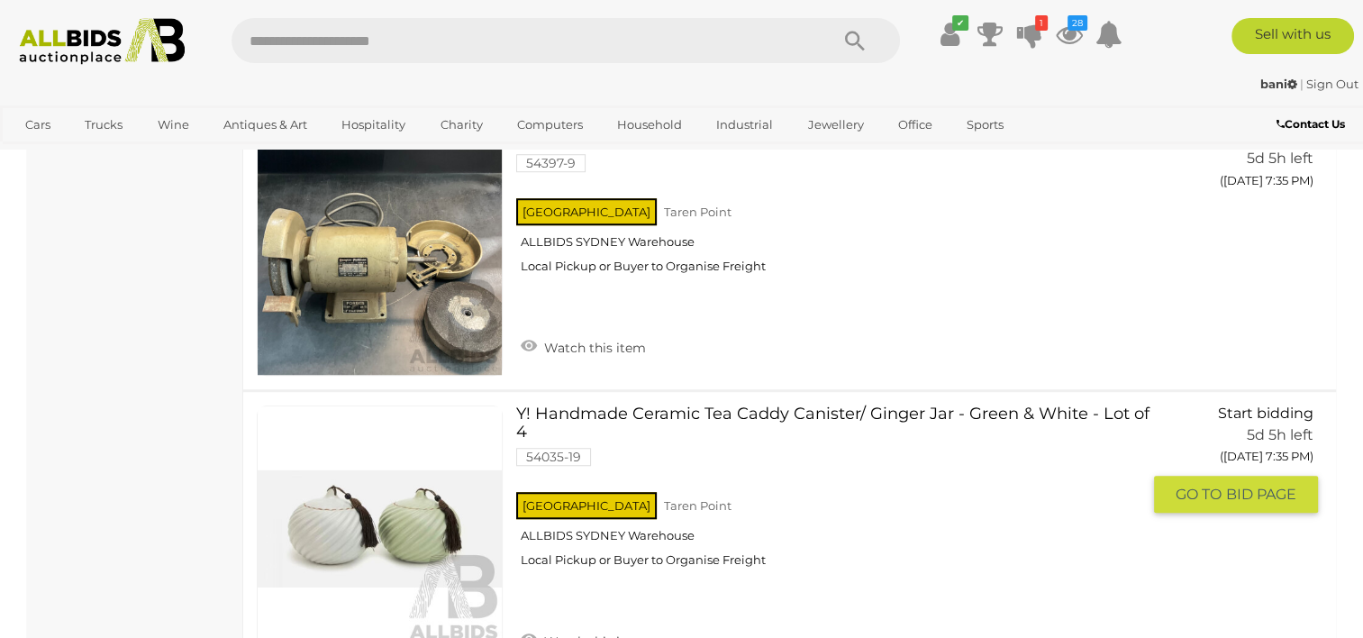
scroll to position [1277, 0]
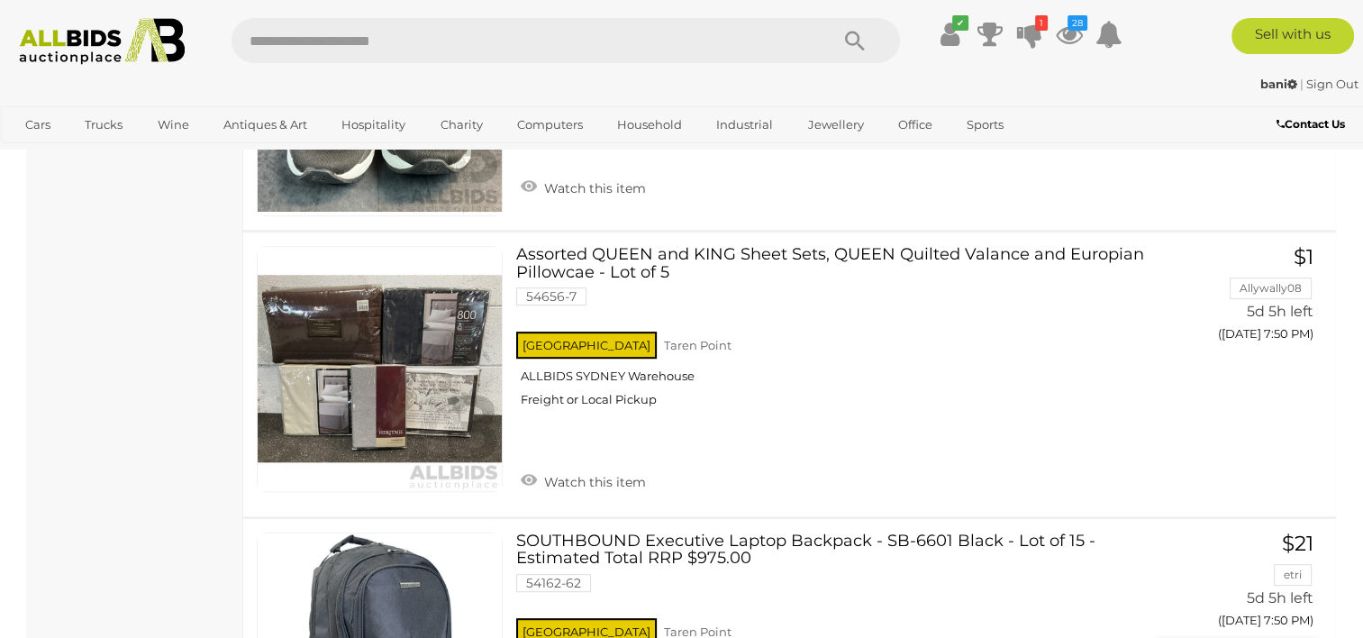
scroll to position [7547, 0]
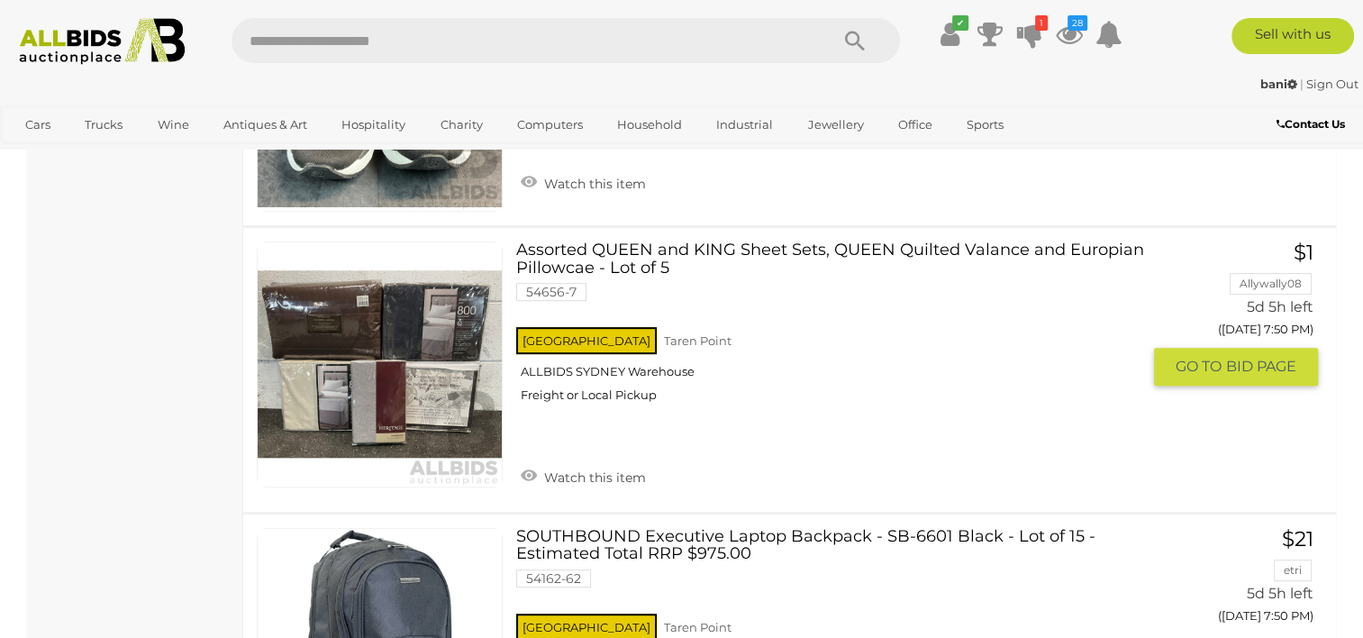
click at [630, 462] on link "Watch this item" at bounding box center [583, 475] width 134 height 27
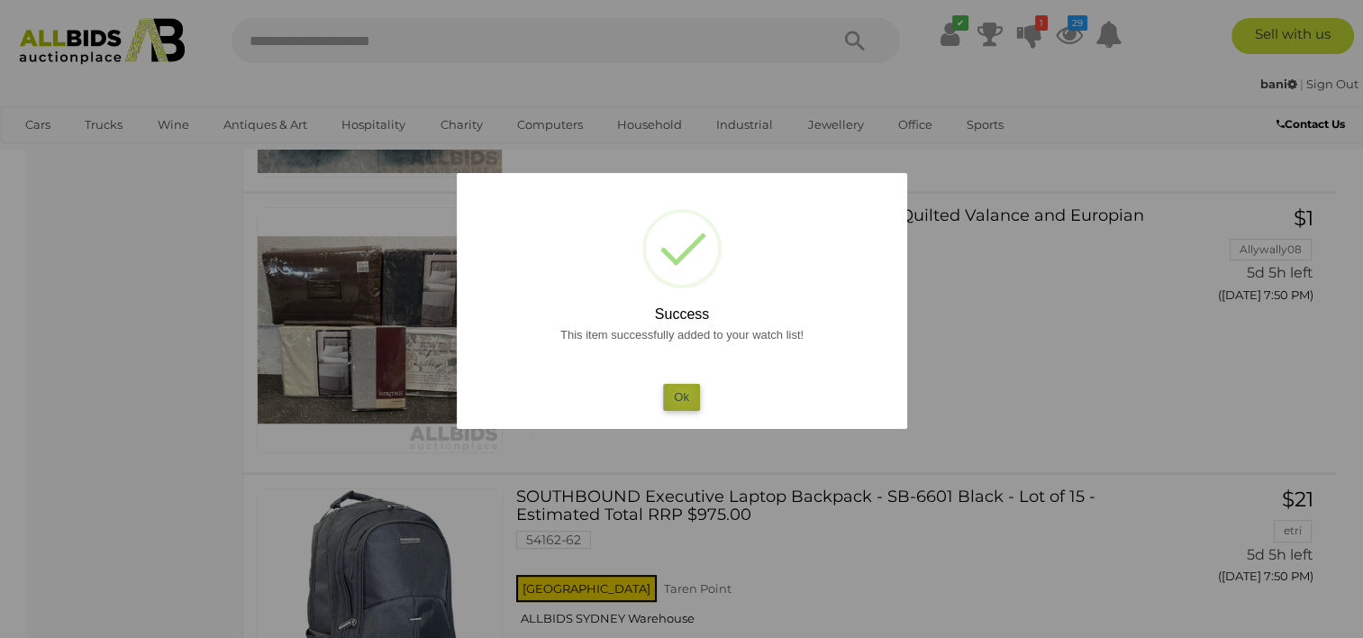
click at [683, 394] on button "Ok" at bounding box center [681, 397] width 37 height 26
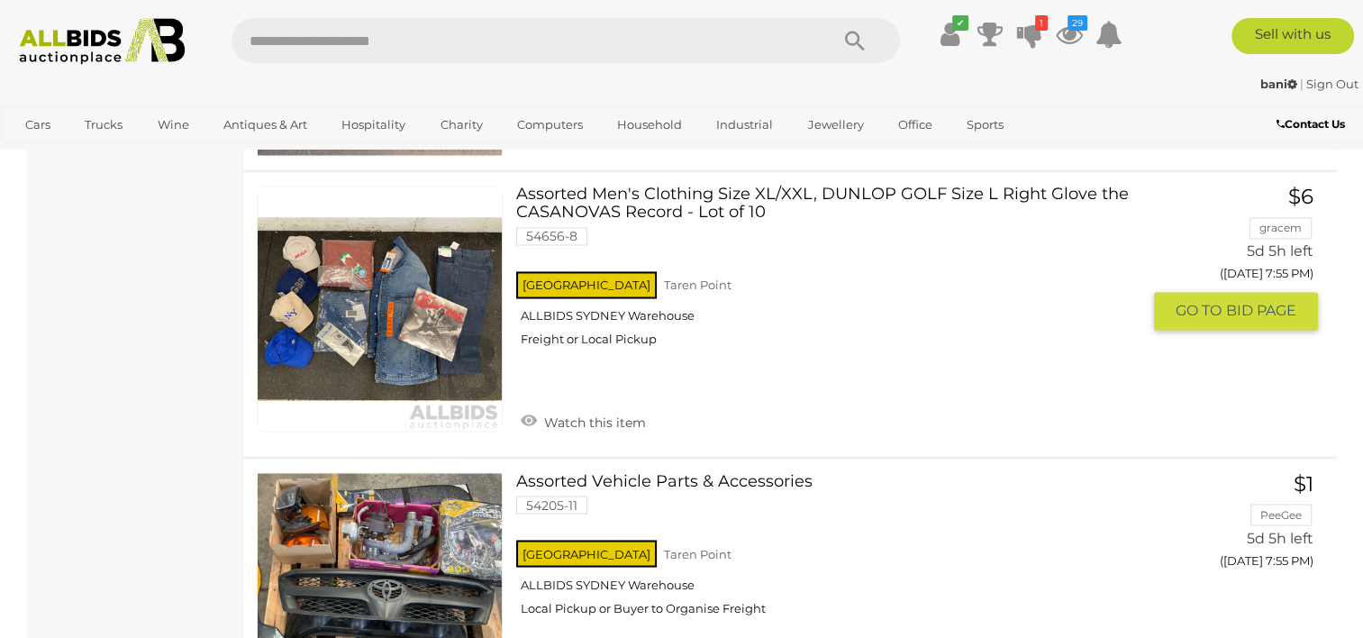
scroll to position [9854, 0]
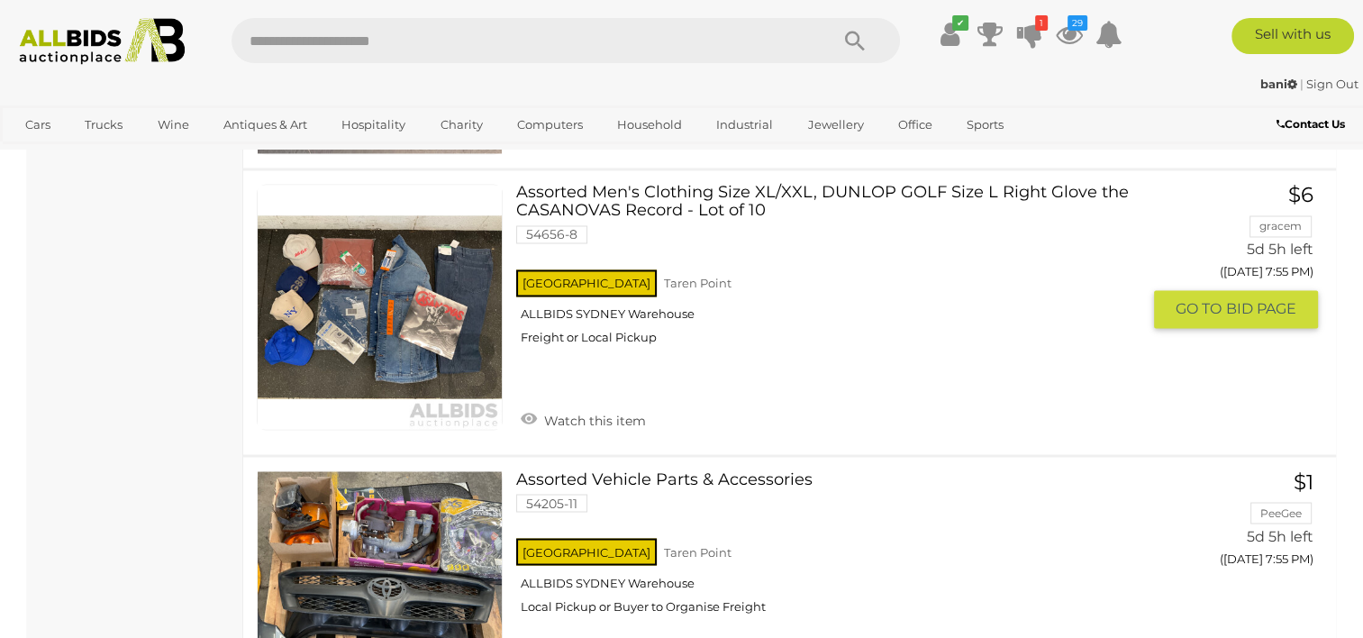
click at [632, 405] on link "Watch this item" at bounding box center [583, 418] width 134 height 27
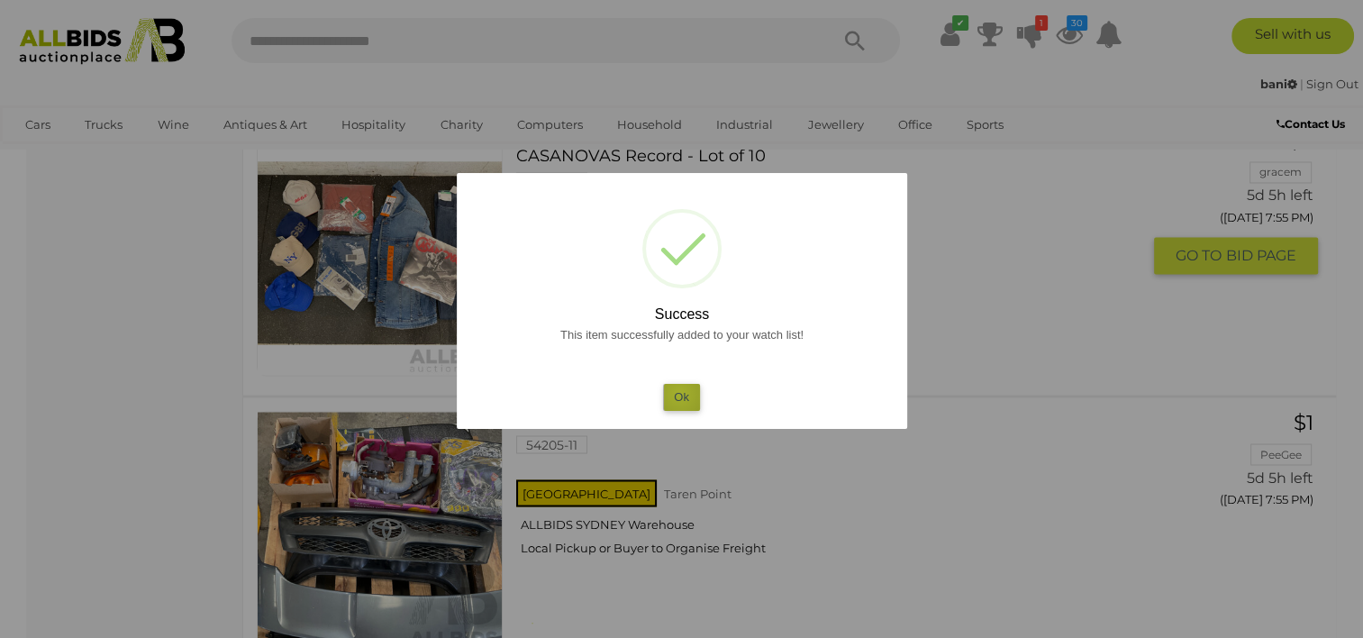
click at [679, 395] on button "Ok" at bounding box center [681, 397] width 37 height 26
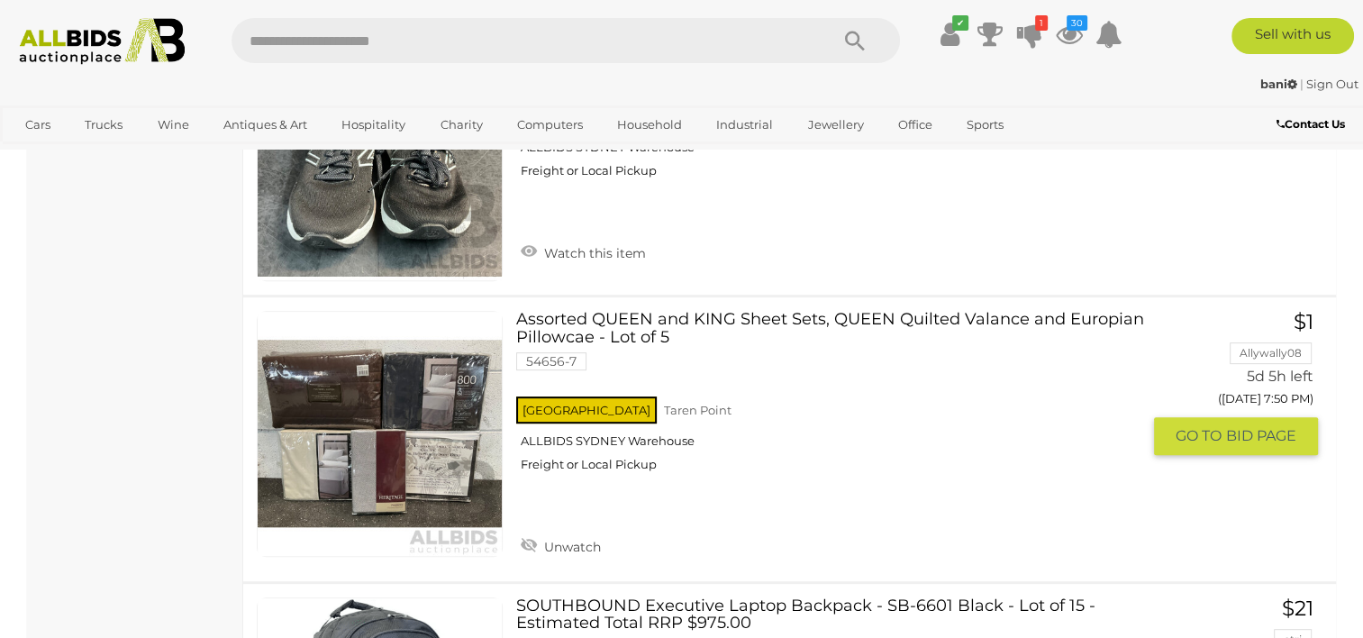
scroll to position [7475, 0]
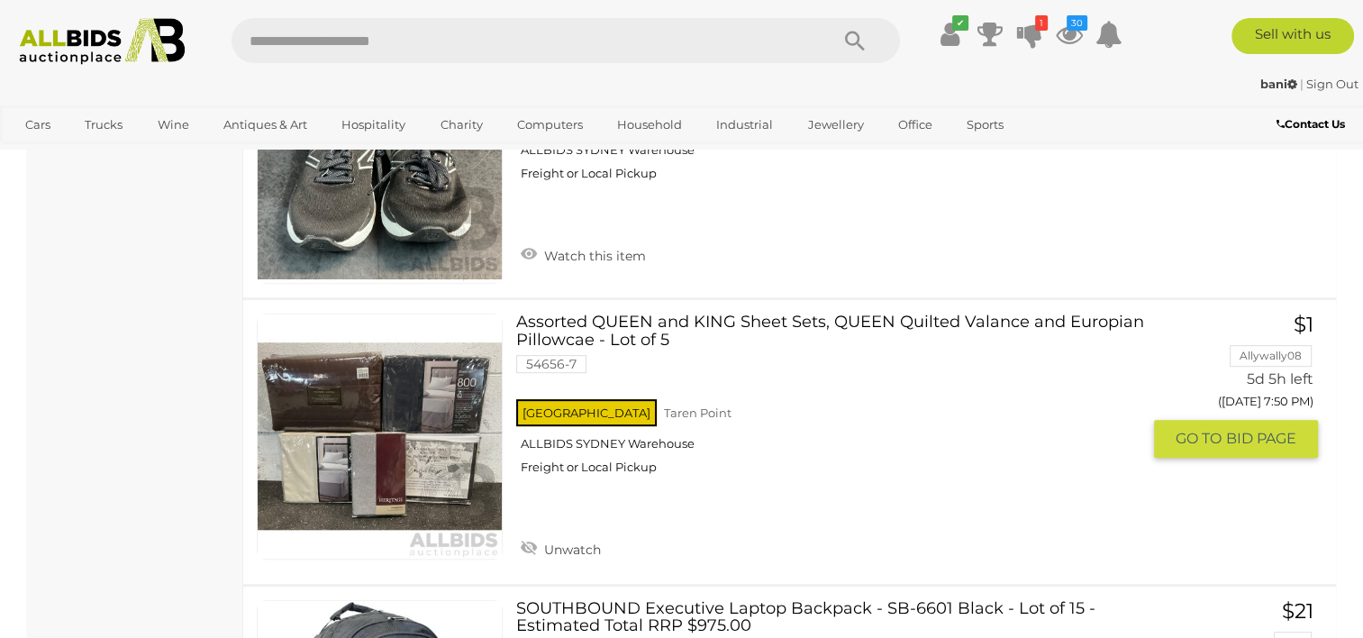
click at [1247, 429] on span "BID PAGE" at bounding box center [1261, 438] width 70 height 19
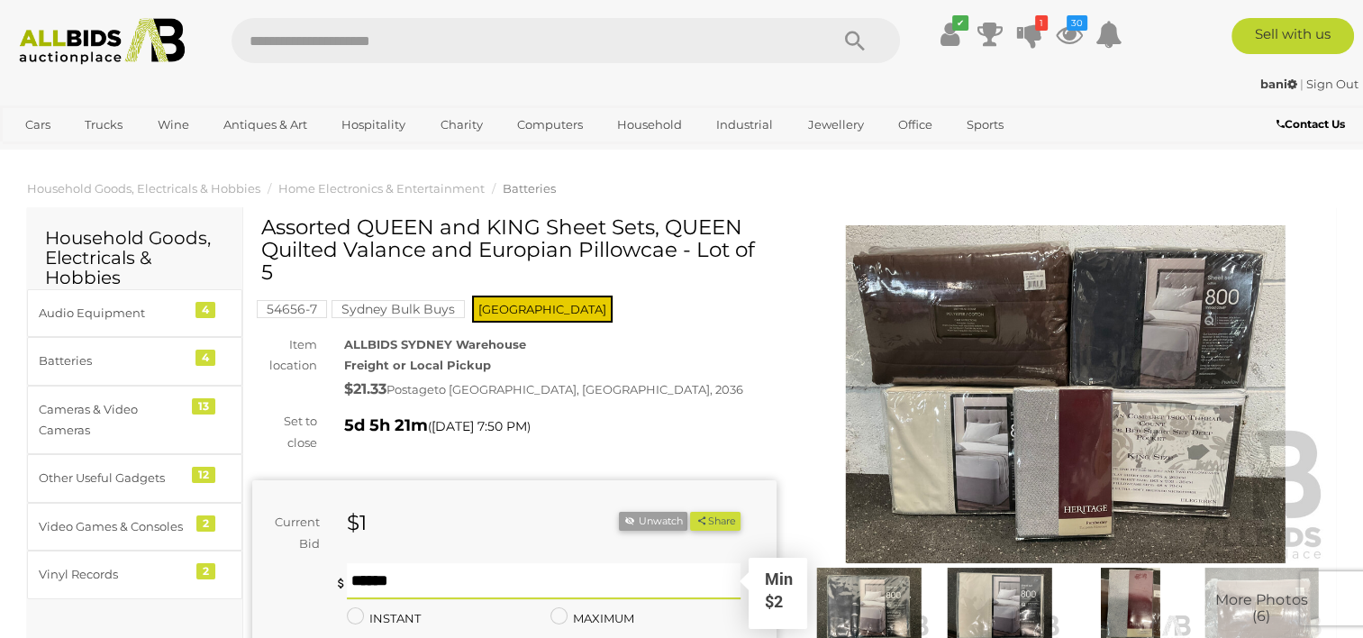
click at [490, 563] on input "text" at bounding box center [543, 581] width 393 height 36
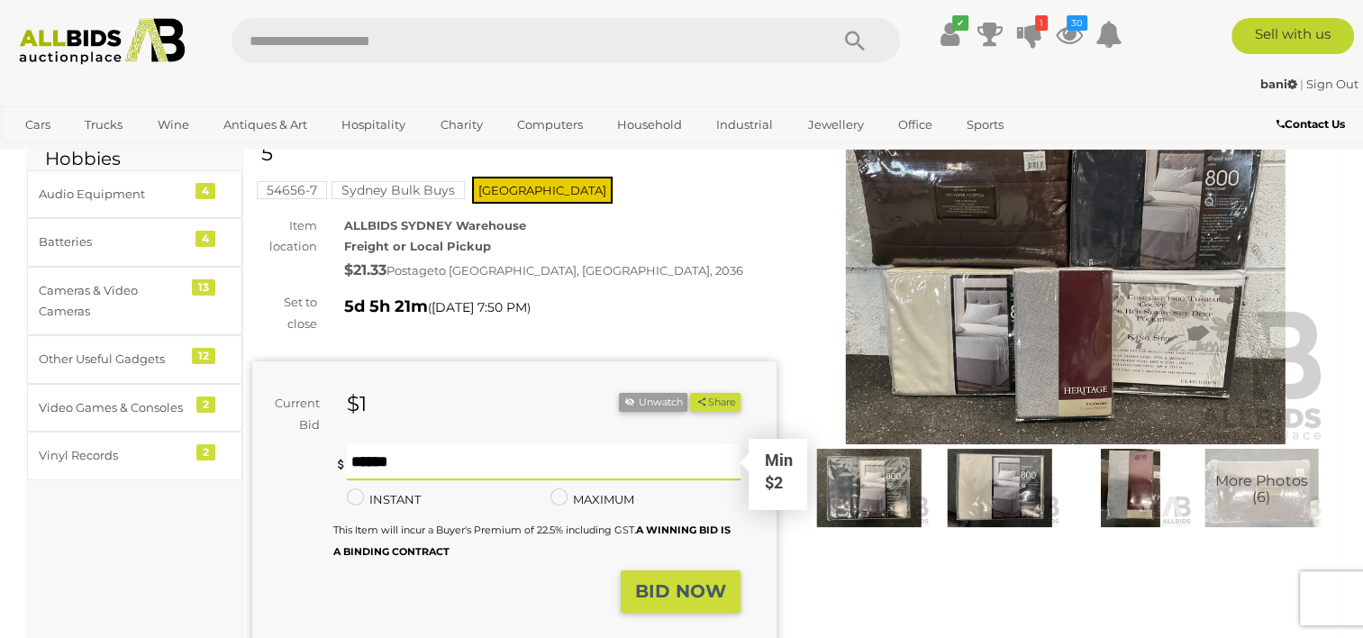
scroll to position [137, 0]
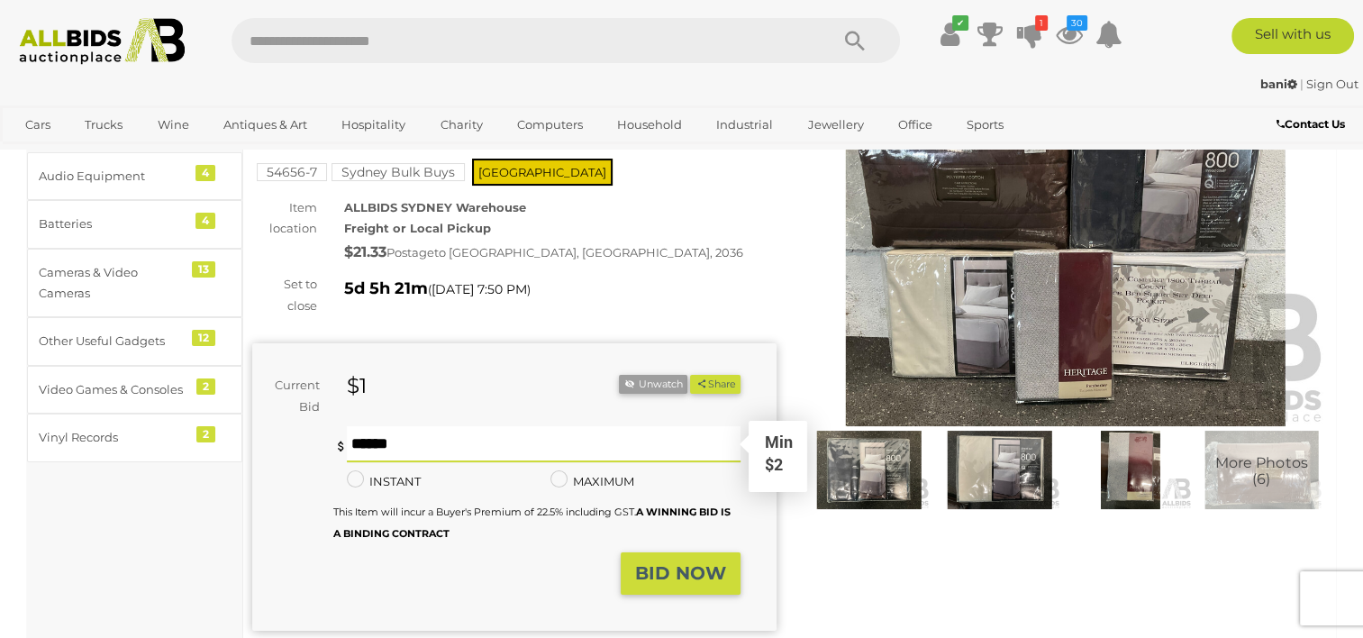
type input "**"
click at [715, 562] on strong "BID NOW" at bounding box center [680, 573] width 91 height 22
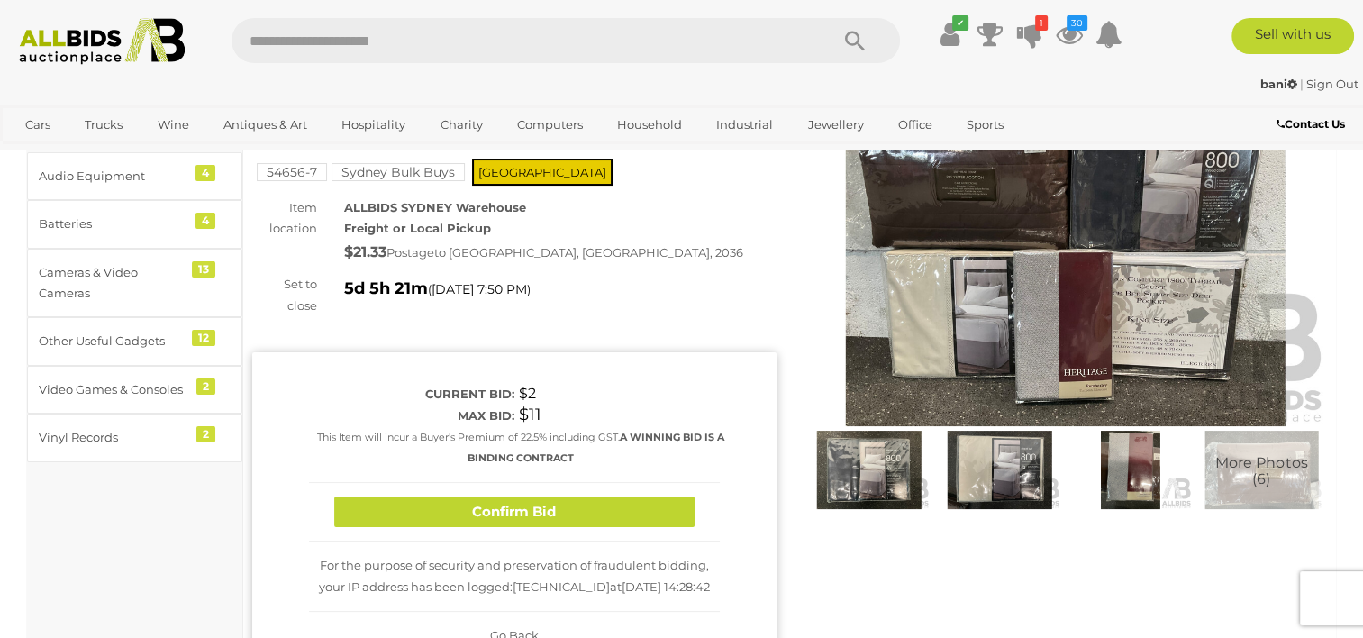
click at [676, 579] on span "[DATE] 14:28:42" at bounding box center [666, 586] width 88 height 14
click at [641, 496] on button "Confirm Bid" at bounding box center [514, 512] width 360 height 32
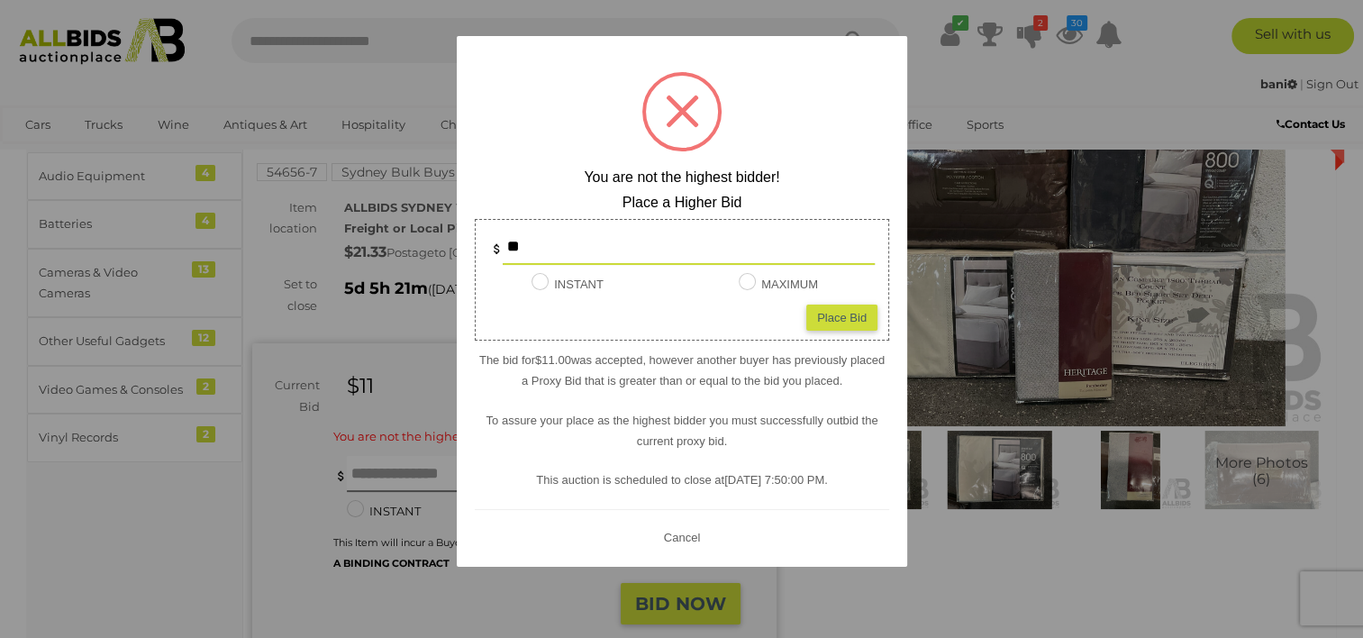
click at [678, 541] on button "Cancel" at bounding box center [681, 537] width 47 height 23
